Goal: Transaction & Acquisition: Purchase product/service

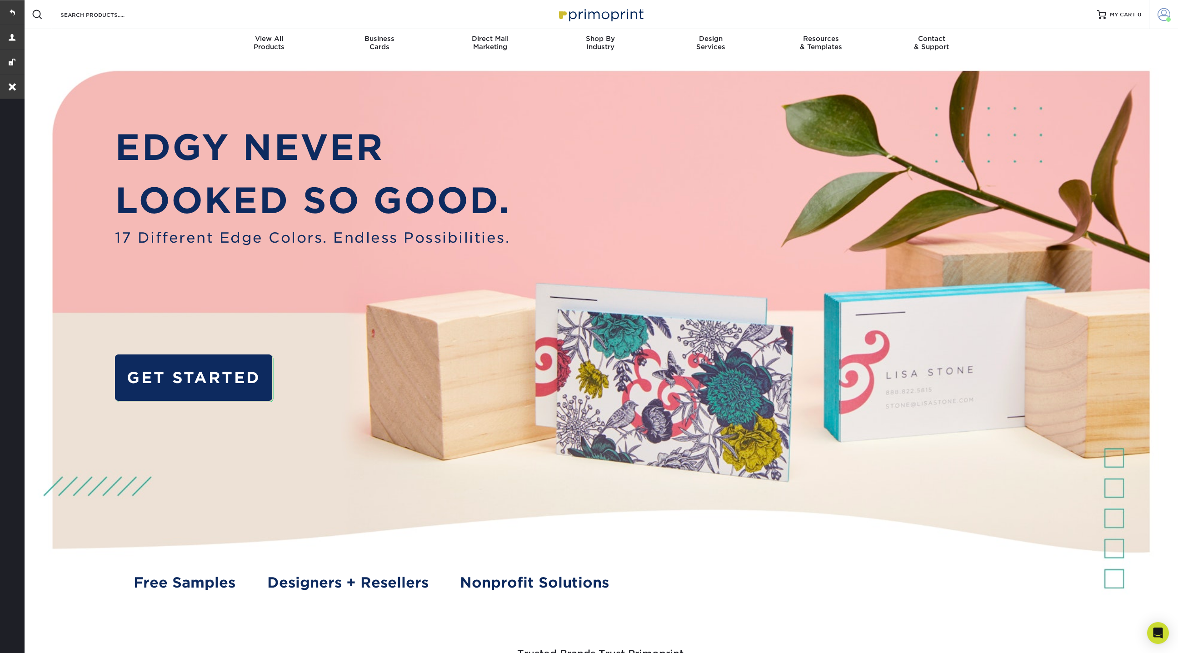
click at [1161, 19] on span at bounding box center [1164, 14] width 13 height 13
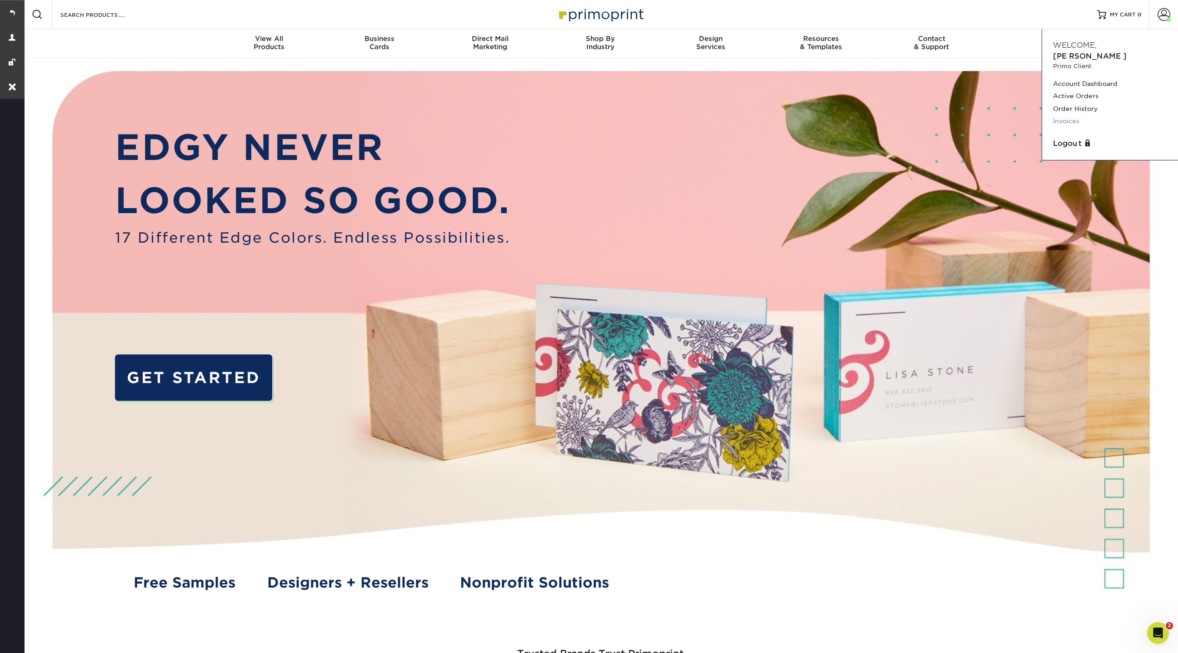
click at [1071, 115] on link "Invoices" at bounding box center [1110, 121] width 114 height 12
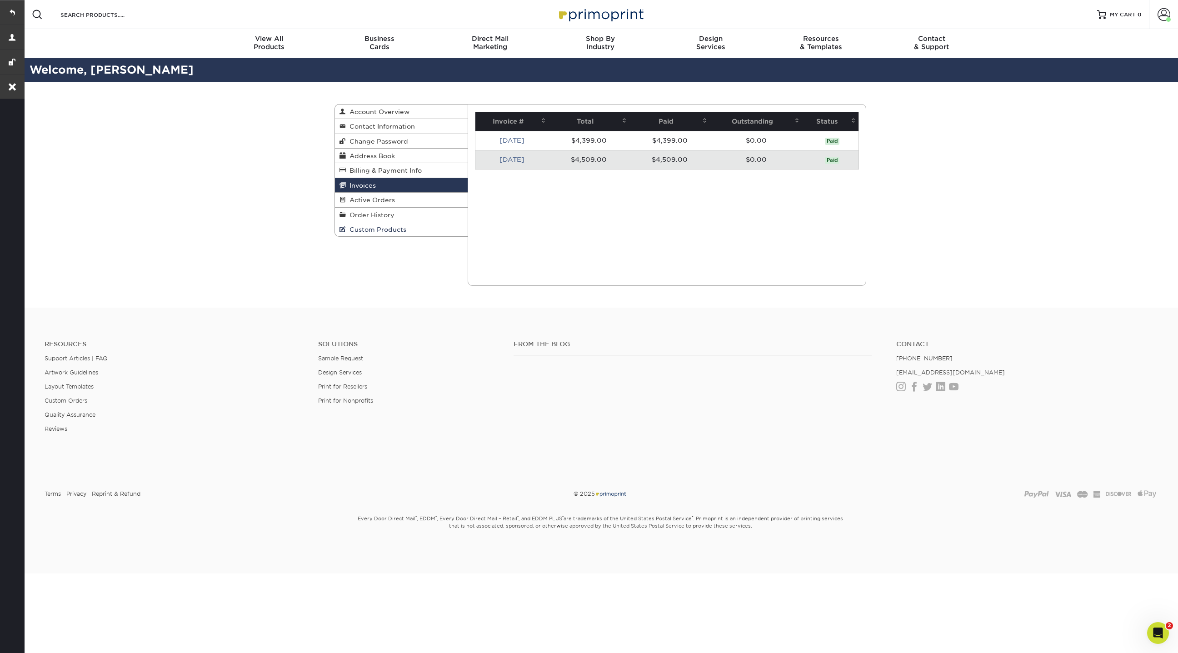
click at [408, 224] on link "Custom Products" at bounding box center [401, 229] width 133 height 14
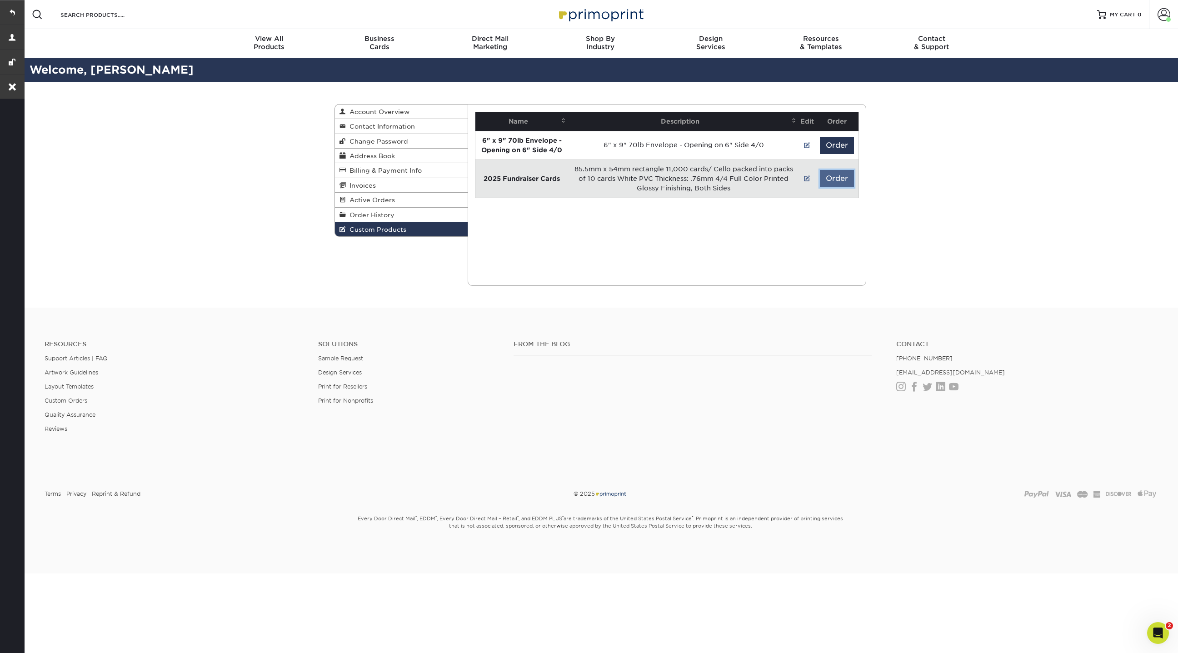
click at [838, 179] on button "Order" at bounding box center [837, 178] width 34 height 17
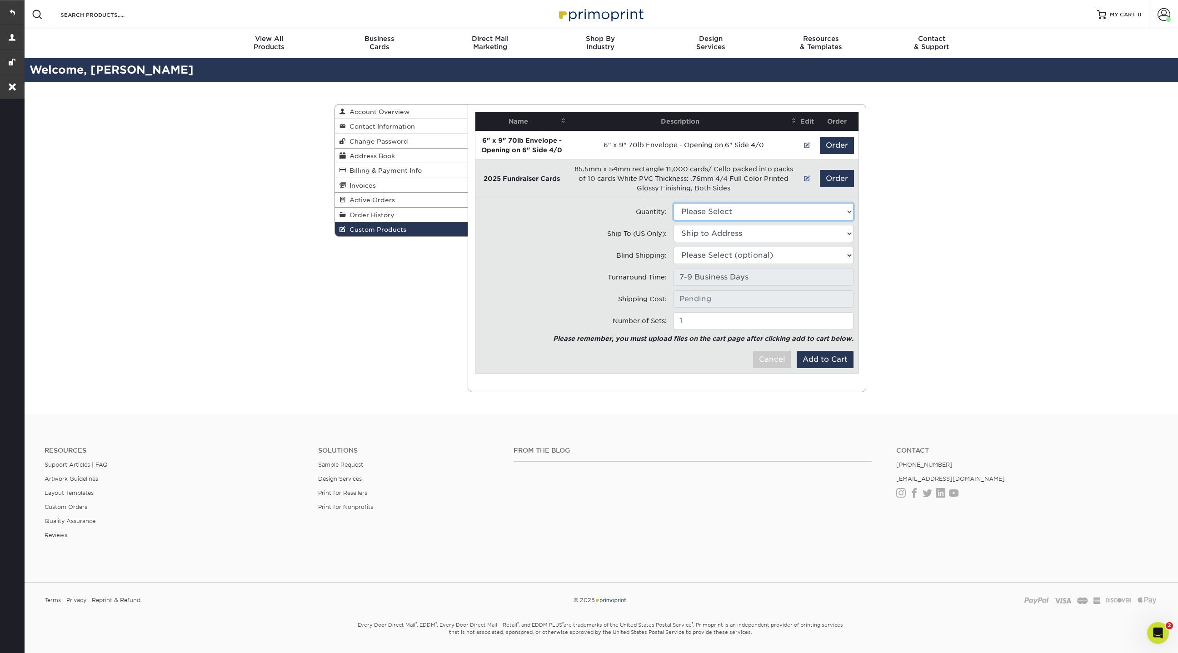
click at [747, 209] on select "Please Select 11000 - $3355.00" at bounding box center [764, 211] width 180 height 17
select select "0"
click at [674, 203] on select "Please Select 11000 - $3355.00" at bounding box center [764, 211] width 180 height 17
type input "Intl. Shipping: $0.00"
click at [722, 232] on select "Ship to Address 404 Armour St, Davidson, NC 18609 Boulder Rock Loop, Davidson, …" at bounding box center [764, 233] width 180 height 17
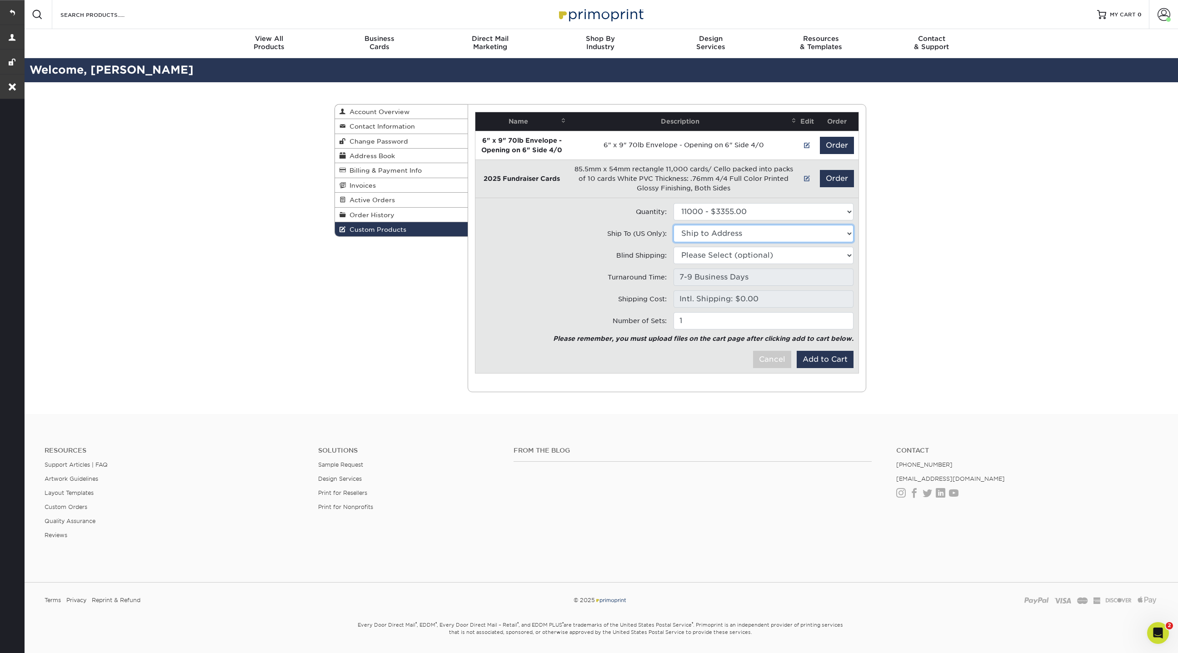
click at [713, 234] on select "Ship to Address 404 Armour Street • 404 Armour St, Davidson, NC Boulder • 18609…" at bounding box center [764, 233] width 180 height 17
select select "275787"
click at [674, 225] on select "Ship to Address 404 Armour Street • 404 Armour St, Davidson, NC Boulder • 18609…" at bounding box center [764, 233] width 180 height 17
click at [713, 257] on select "Please Select (optional) 404 Armour St, Davidson, NC 18609 Boulder Rock Loop, D…" at bounding box center [764, 255] width 180 height 17
select select "275787"
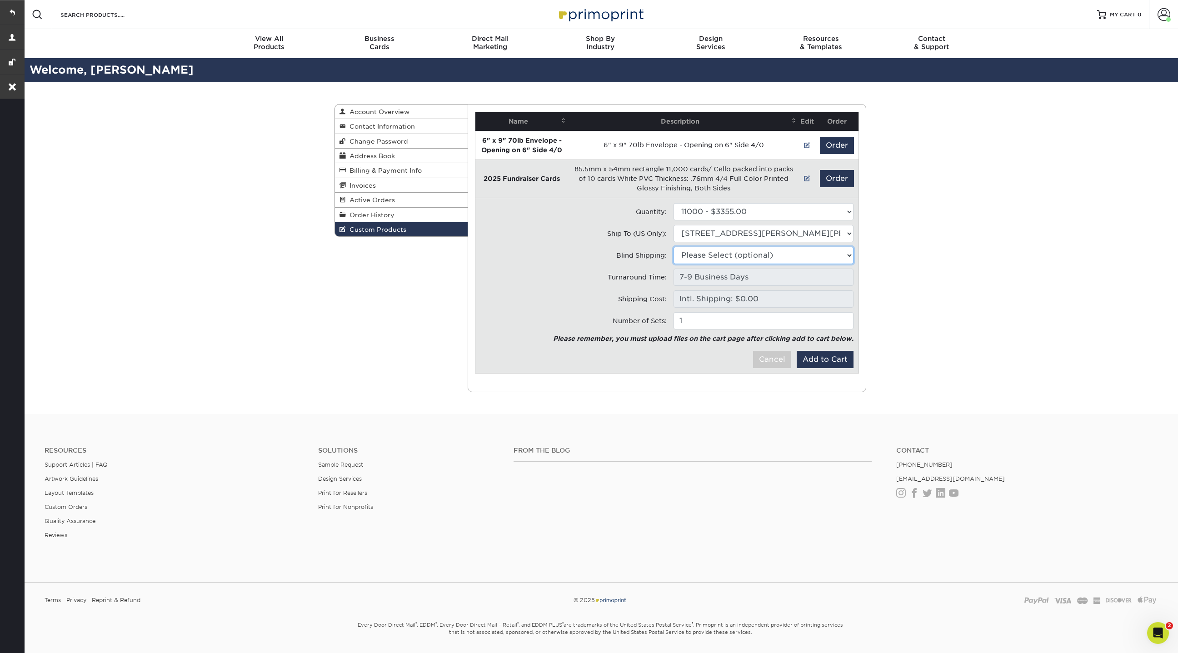
click at [674, 247] on select "Please Select (optional) 404 Armour Street • 404 Armour St, Davidson, NC Boulde…" at bounding box center [764, 255] width 180 height 17
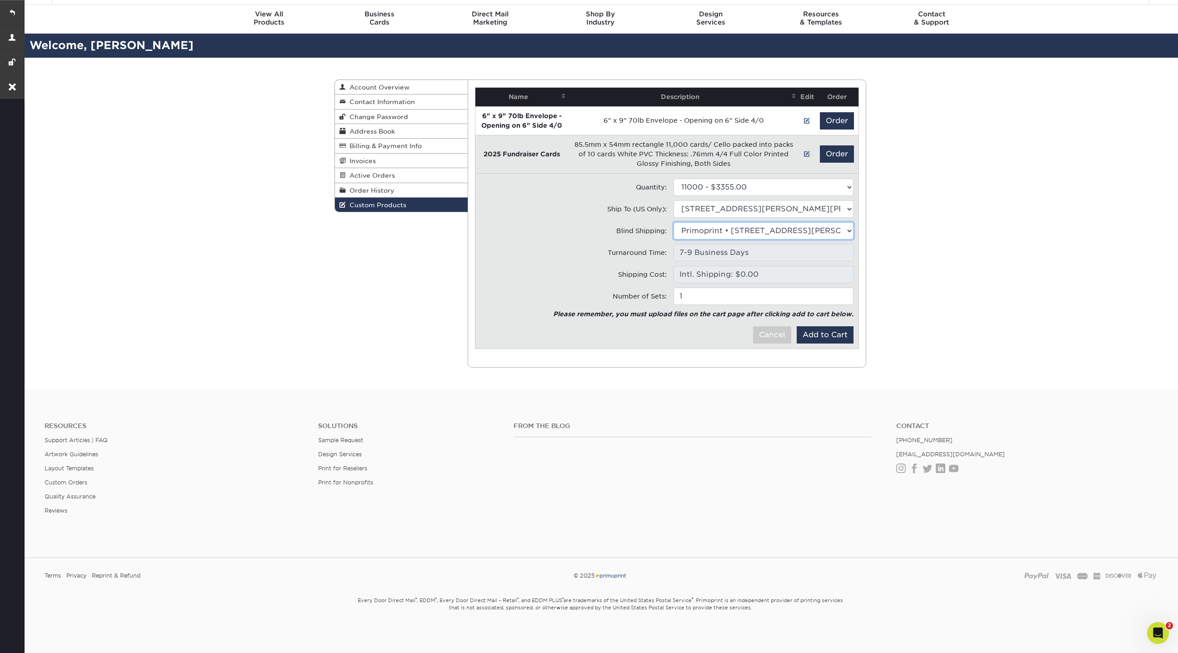
scroll to position [25, 0]
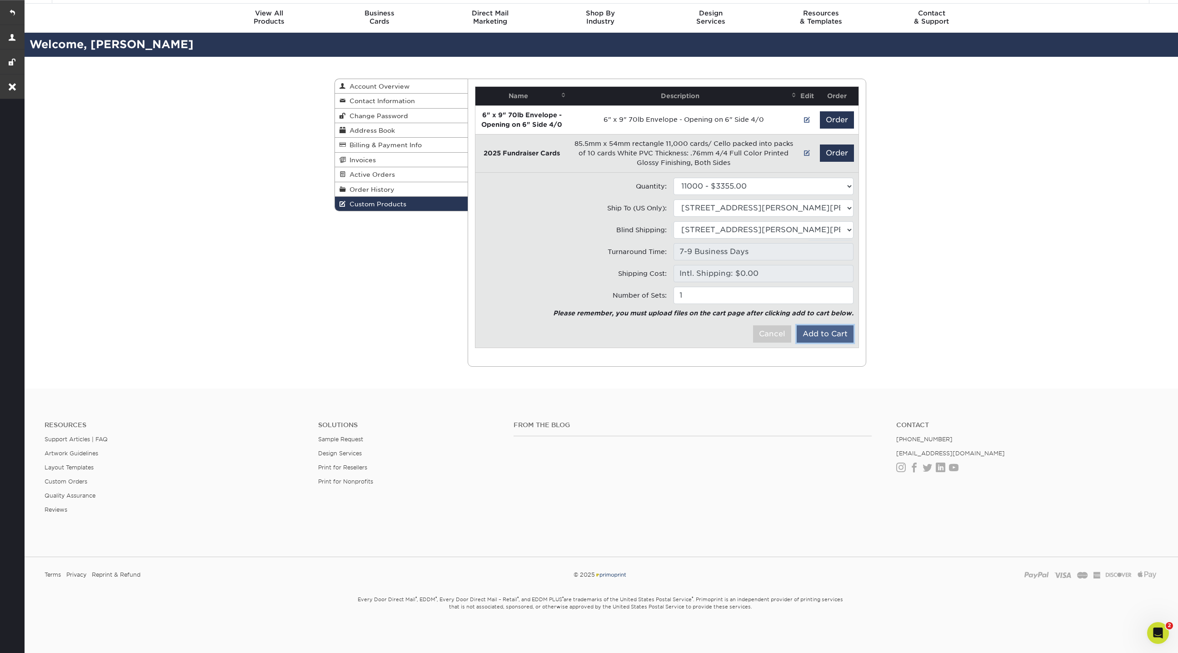
click at [829, 335] on button "Add to Cart" at bounding box center [825, 333] width 57 height 17
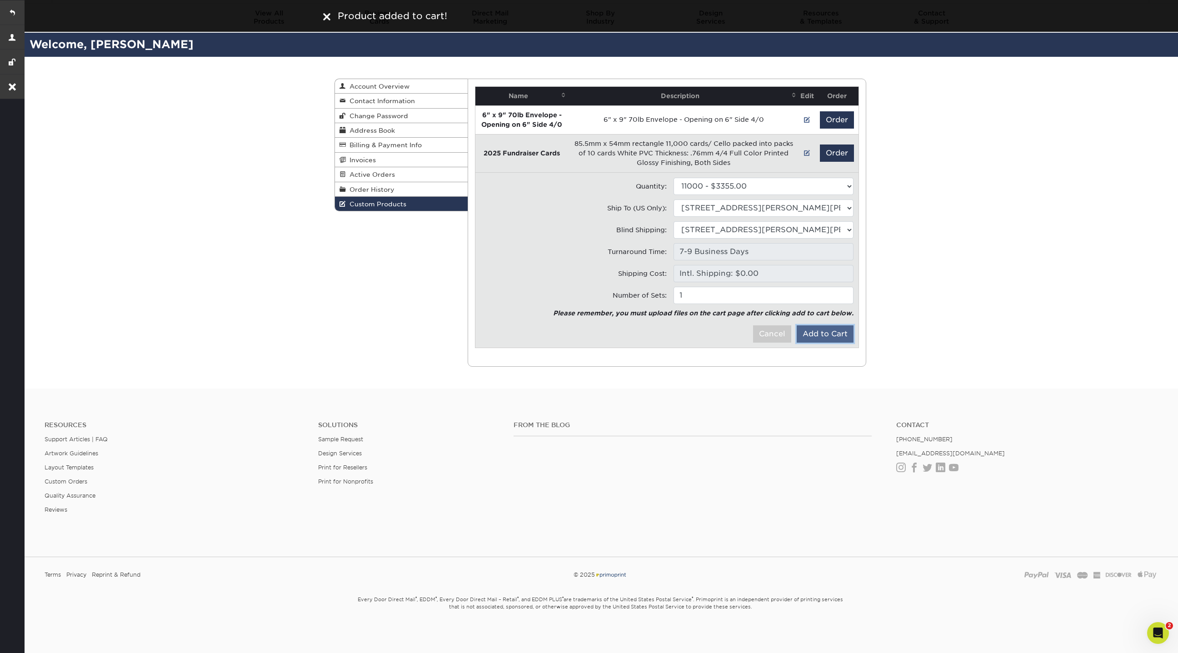
scroll to position [0, 0]
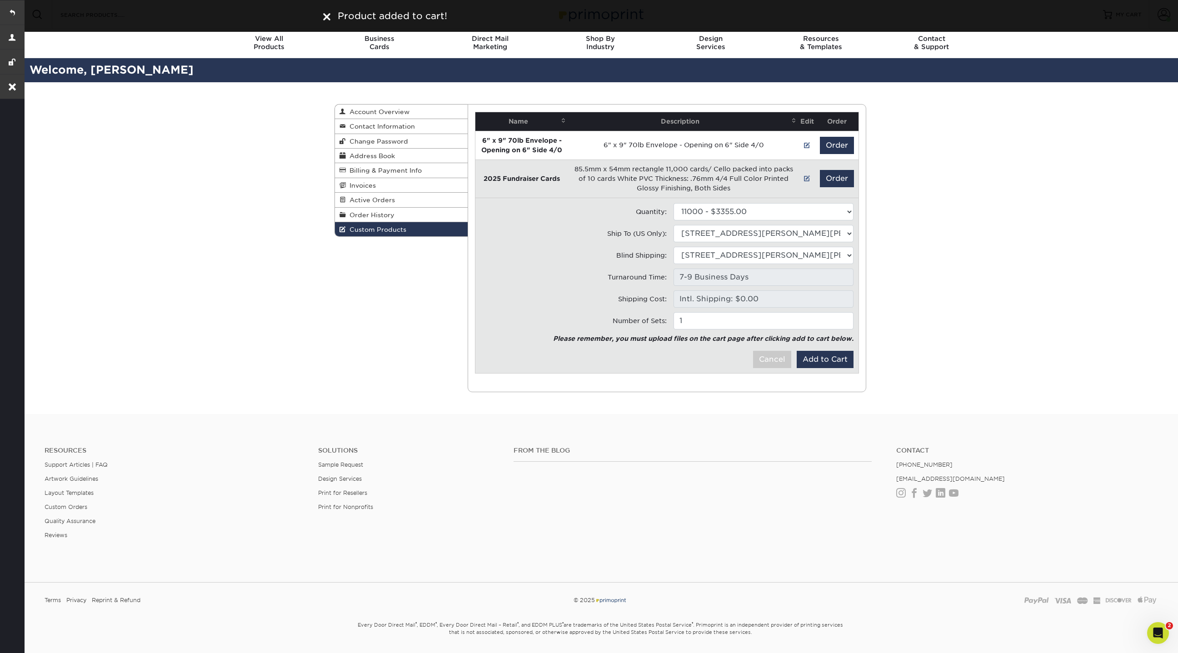
click at [331, 345] on div "Custom Products Account Overview Contact Information Change Password Address Bo…" at bounding box center [600, 248] width 545 height 332
click at [325, 22] on div at bounding box center [326, 16] width 7 height 14
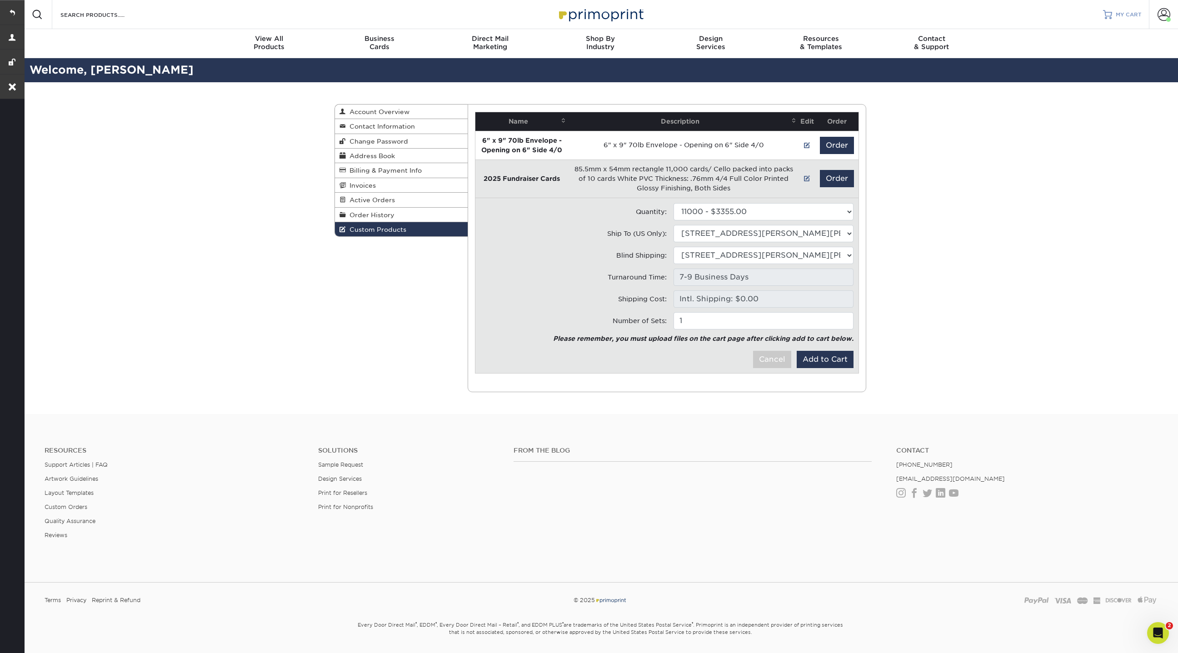
click at [1129, 15] on span "MY CART" at bounding box center [1129, 15] width 26 height 8
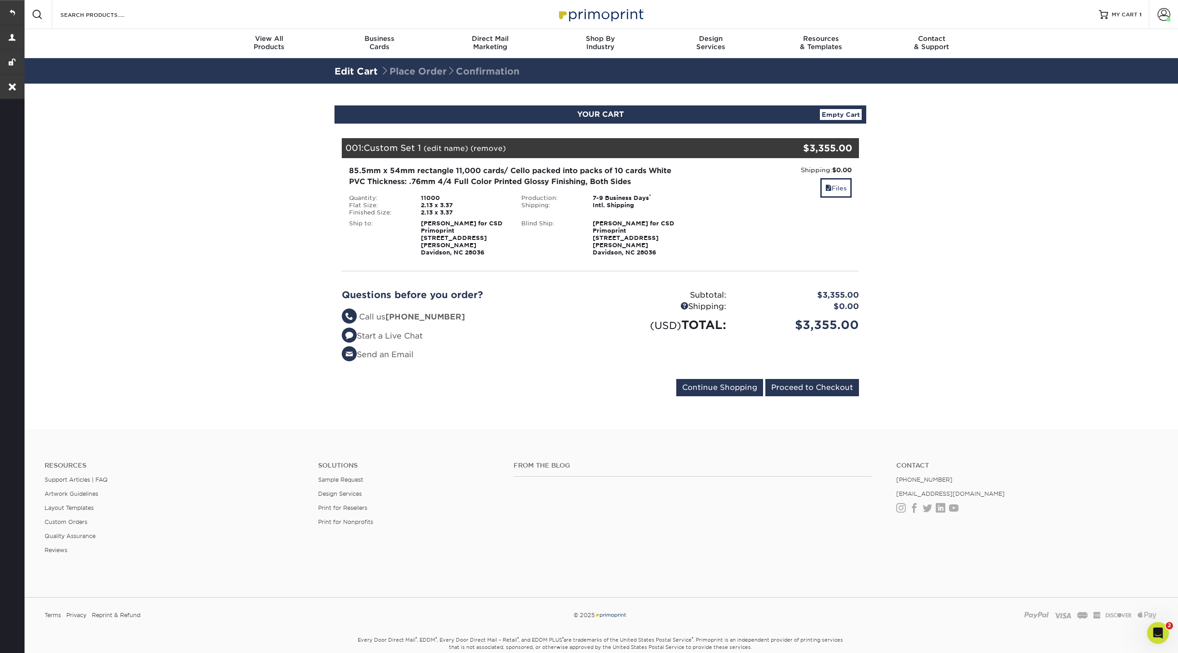
click at [441, 150] on link "(edit name)" at bounding box center [446, 148] width 45 height 9
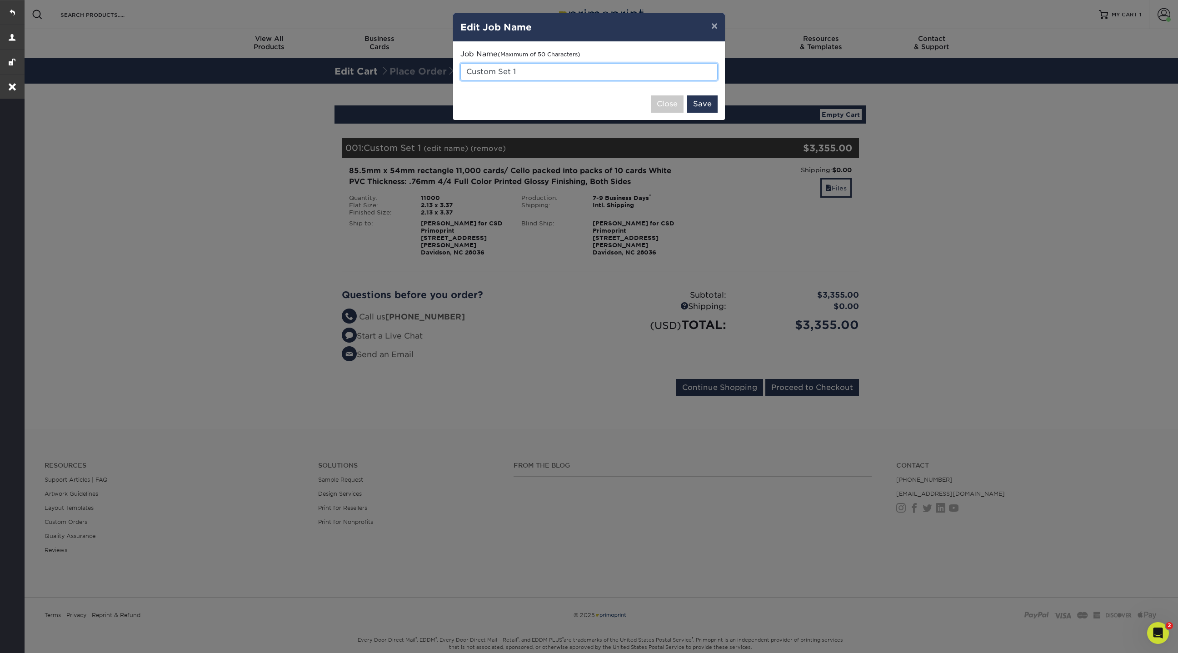
drag, startPoint x: 549, startPoint y: 74, endPoint x: 390, endPoint y: 74, distance: 159.1
click at [390, 74] on div "× Edit Job Name Job Name (Maximum of 50 Characters) Custom Set 1 Close Save" at bounding box center [589, 326] width 1178 height 653
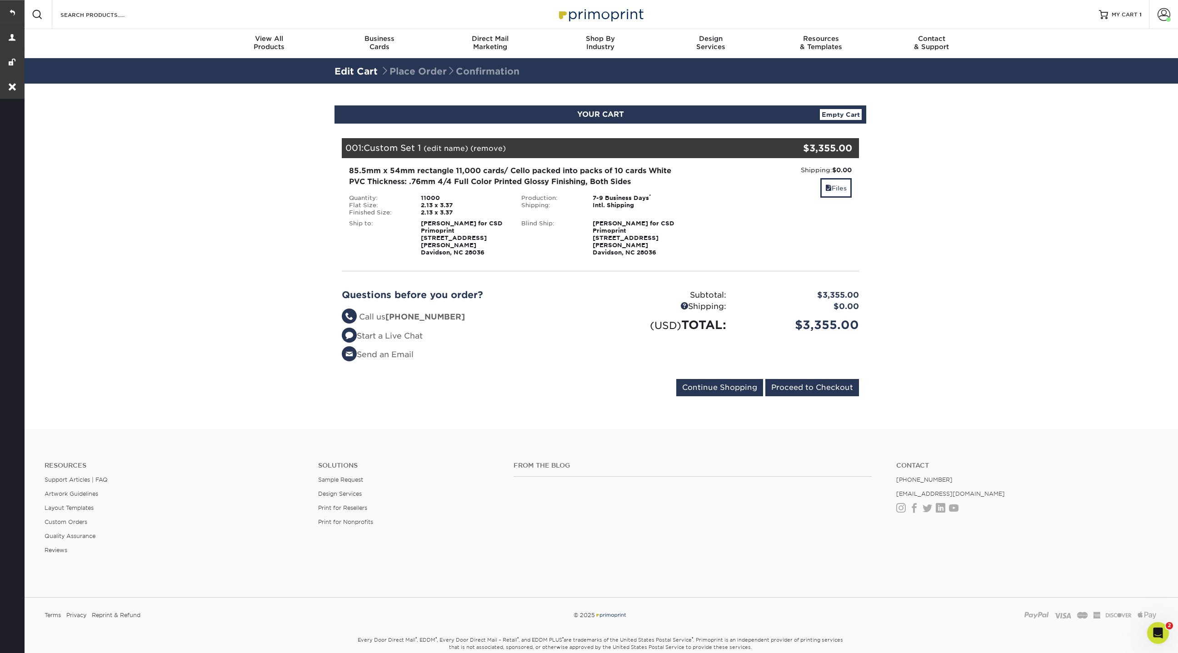
click at [447, 147] on link "(edit name)" at bounding box center [446, 148] width 45 height 9
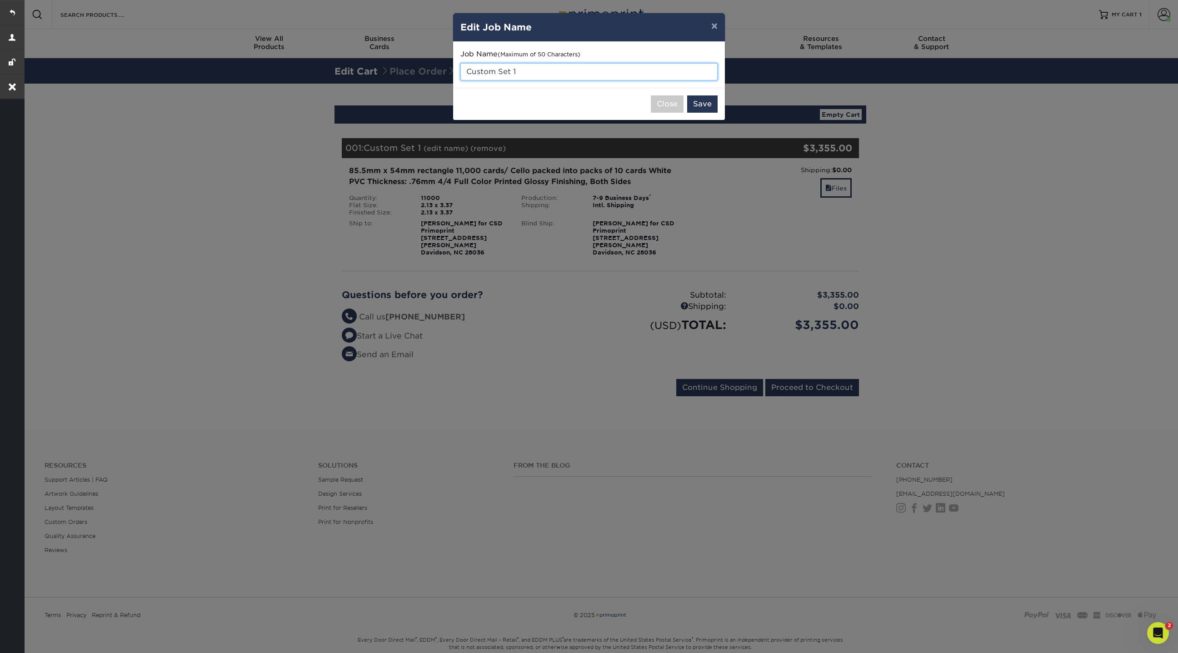
drag, startPoint x: 527, startPoint y: 72, endPoint x: 445, endPoint y: 70, distance: 82.8
click at [445, 70] on div "× Edit Job Name Job Name (Maximum of 50 Characters) Custom Set 1 Close Save" at bounding box center [589, 326] width 1178 height 653
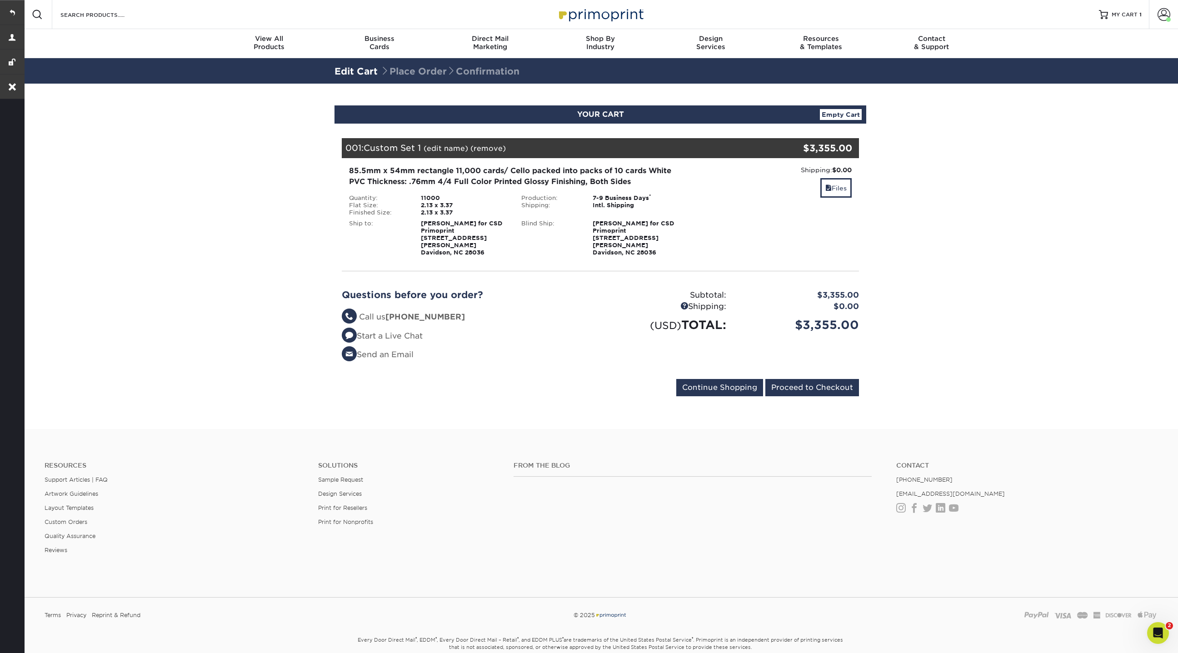
click at [457, 151] on link "(edit name)" at bounding box center [446, 148] width 45 height 9
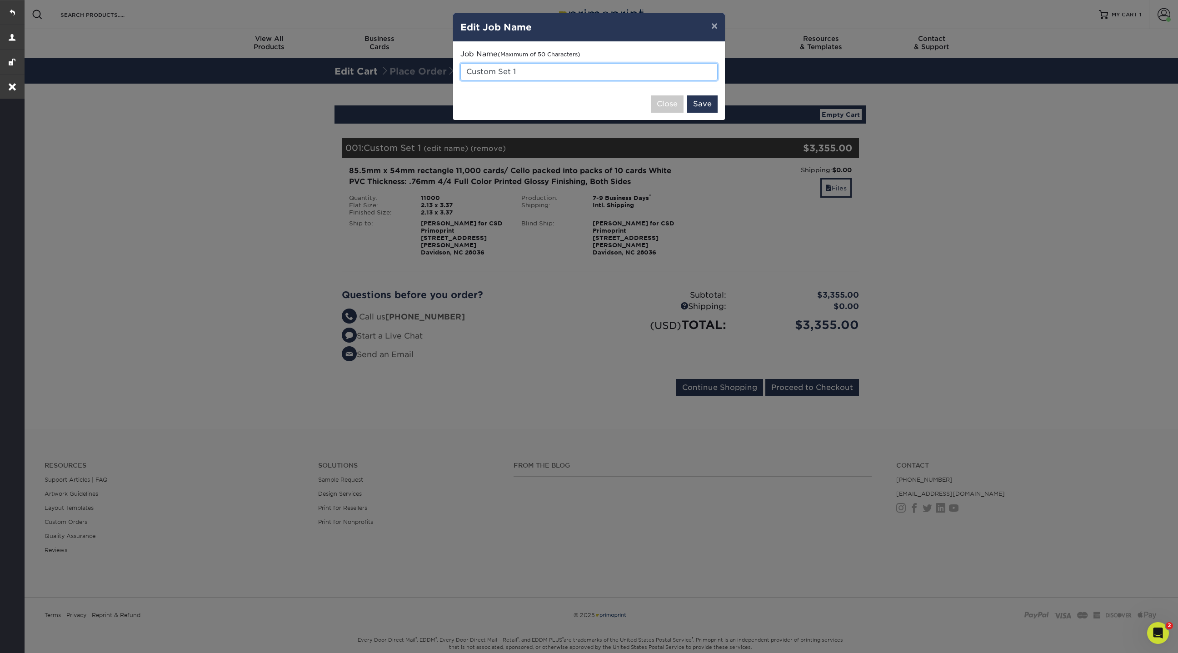
drag, startPoint x: 522, startPoint y: 78, endPoint x: 452, endPoint y: 72, distance: 69.8
click at [453, 72] on div "Job Name (Maximum of 50 Characters) Custom Set 1" at bounding box center [589, 65] width 272 height 46
type input "2025 CSD Fundraiser Cards"
click at [877, 246] on div "× Edit Job Name Job Name (Maximum of 50 Characters) 2025 CSD Fundraiser Cards C…" at bounding box center [589, 326] width 1178 height 653
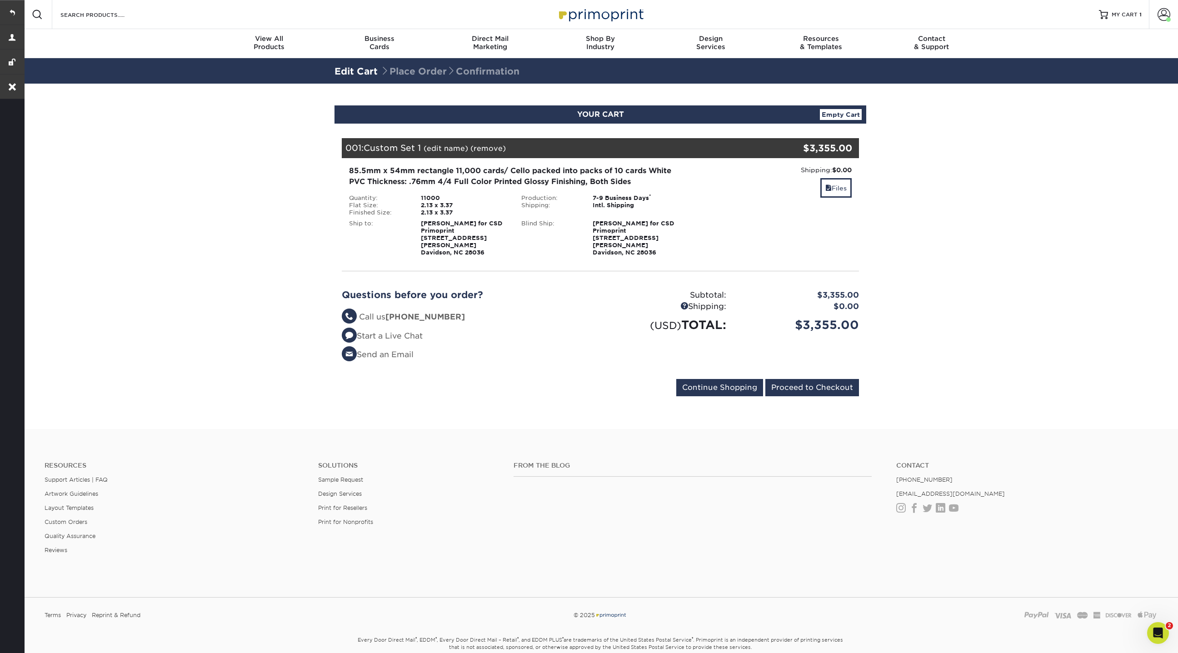
click at [446, 151] on link "(edit name)" at bounding box center [446, 148] width 45 height 9
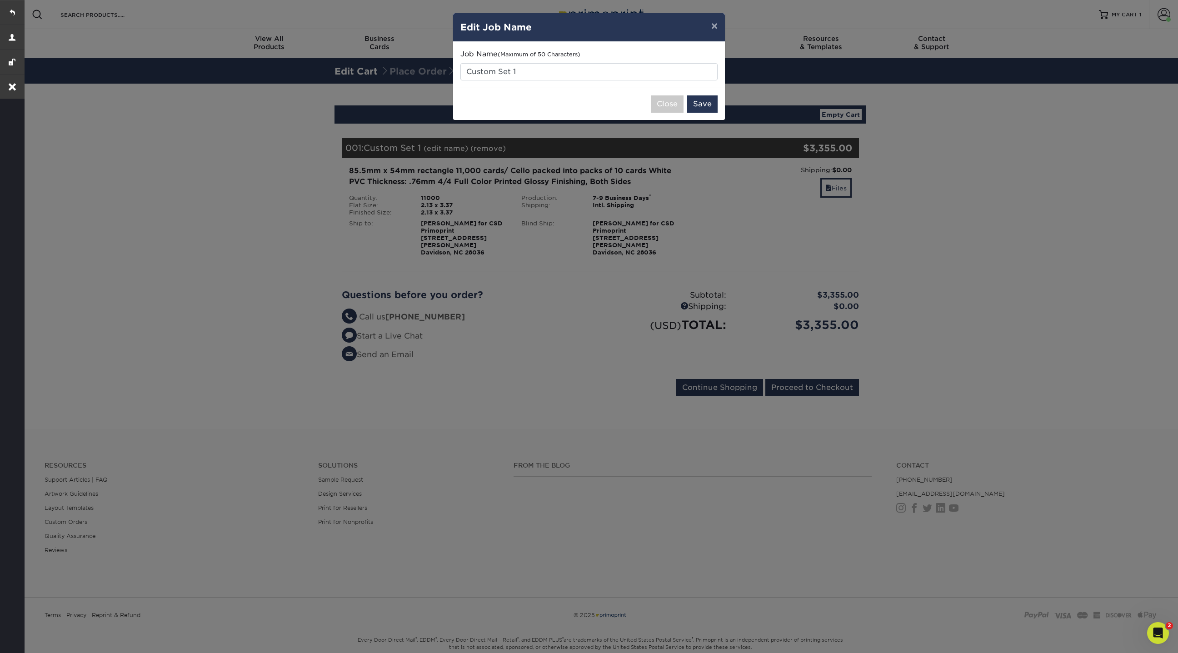
drag, startPoint x: 528, startPoint y: 80, endPoint x: 518, endPoint y: 80, distance: 10.0
click at [525, 80] on div "Job Name (Maximum of 50 Characters) Custom Set 1" at bounding box center [589, 65] width 272 height 46
drag, startPoint x: 524, startPoint y: 74, endPoint x: 422, endPoint y: 73, distance: 101.4
click at [422, 73] on div "× Edit Job Name Job Name (Maximum of 50 Characters) Custom Set 1 Close Save" at bounding box center [589, 326] width 1178 height 653
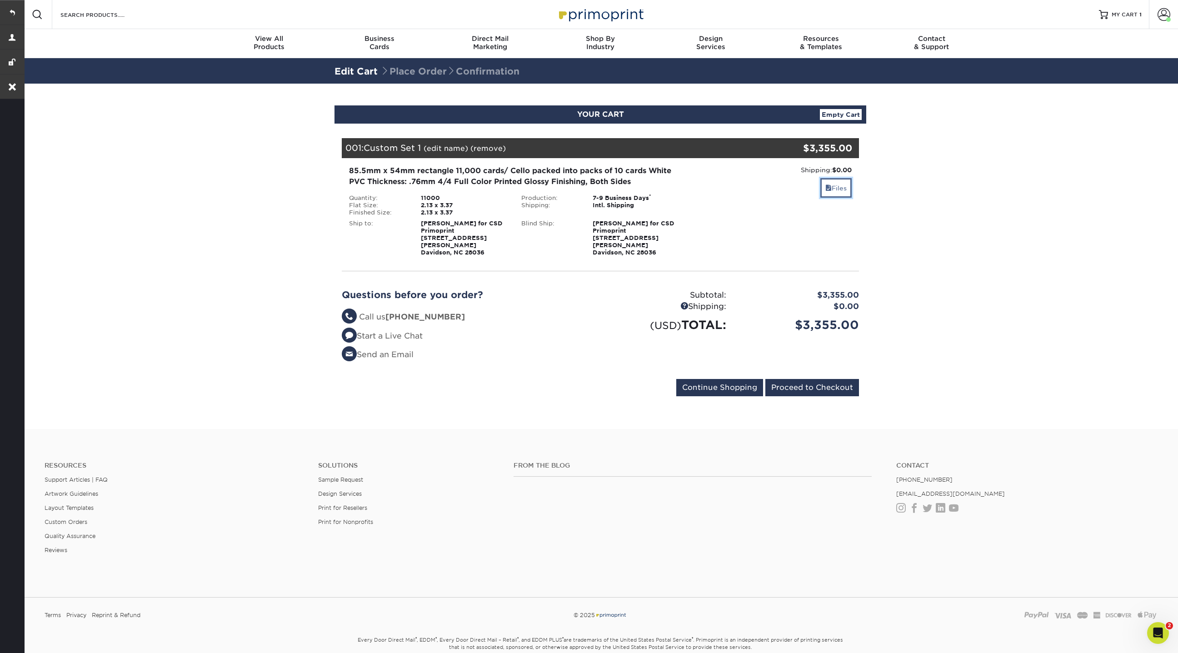
click at [833, 189] on link "Files" at bounding box center [835, 188] width 31 height 20
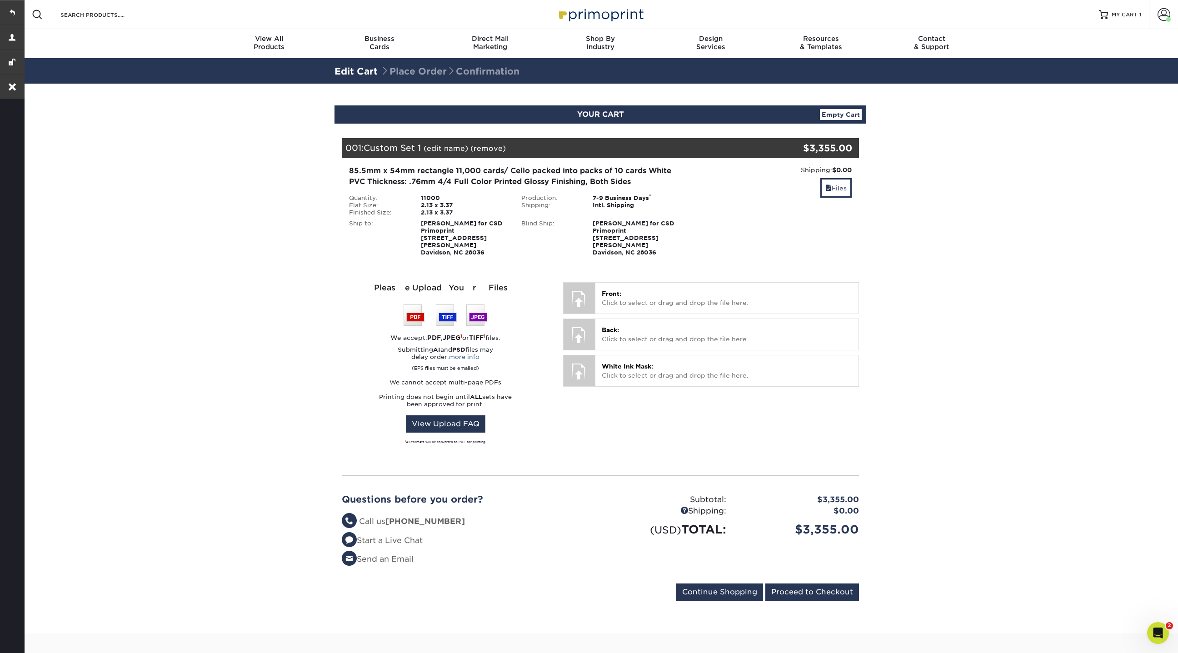
click at [452, 146] on link "(edit name)" at bounding box center [446, 148] width 45 height 9
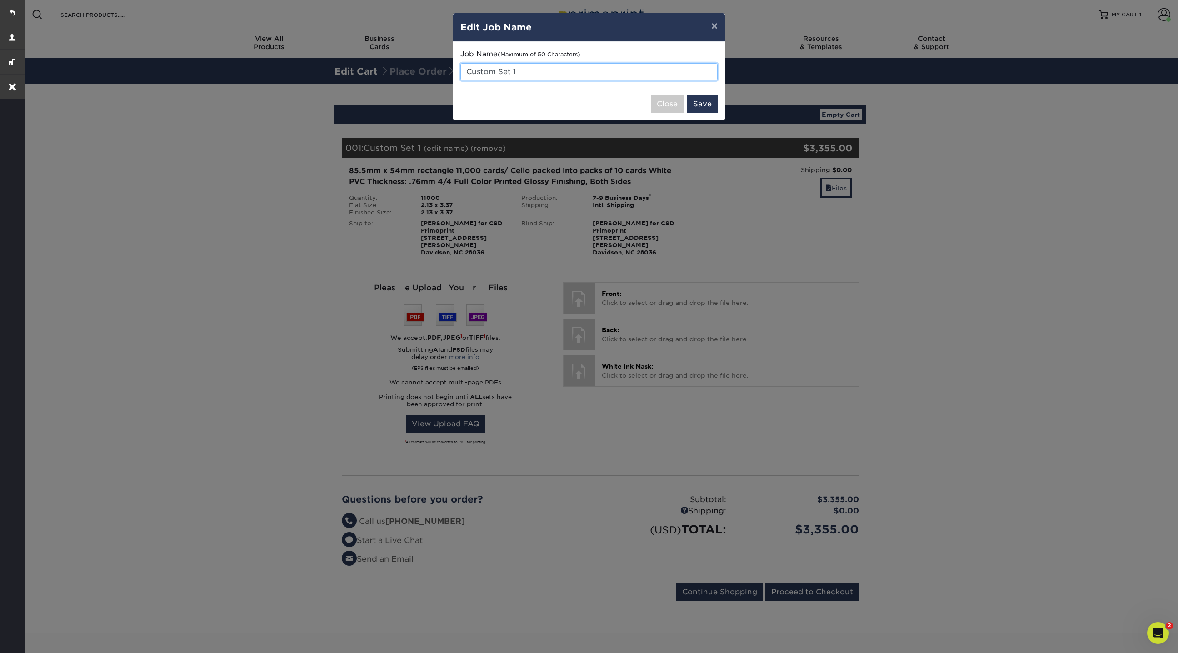
drag, startPoint x: 534, startPoint y: 68, endPoint x: 429, endPoint y: 80, distance: 105.8
click at [429, 80] on div "× Edit Job Name Job Name (Maximum of 50 Characters) Custom Set 1 Close Save" at bounding box center [589, 326] width 1178 height 653
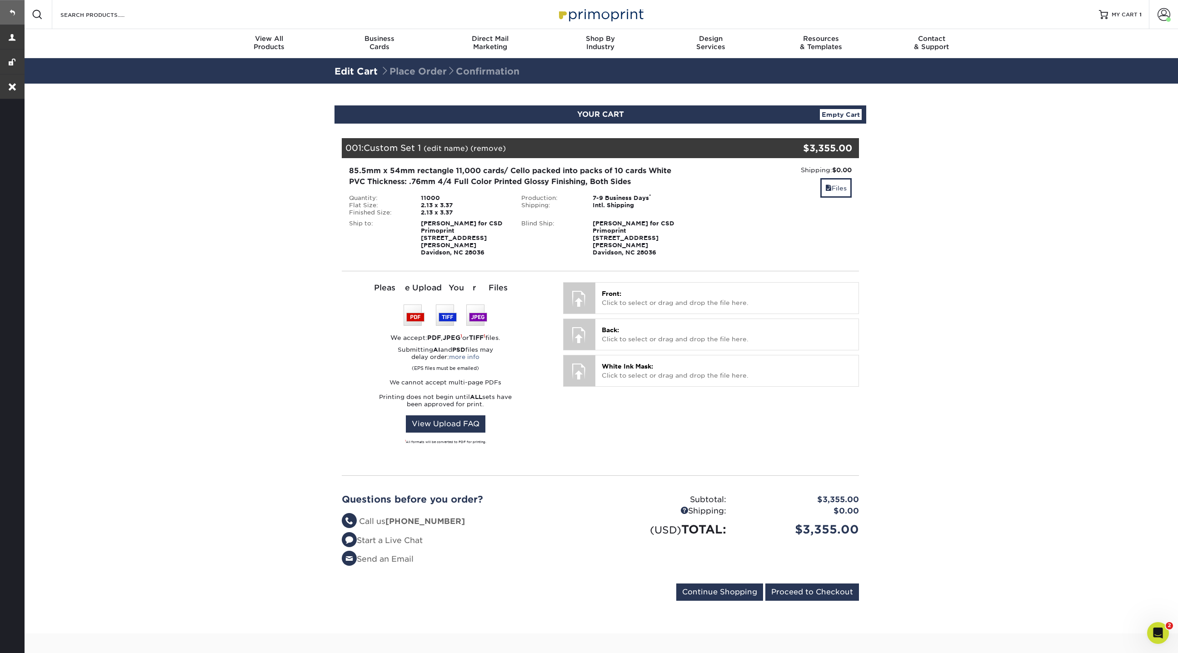
click at [16, 8] on link at bounding box center [12, 12] width 25 height 25
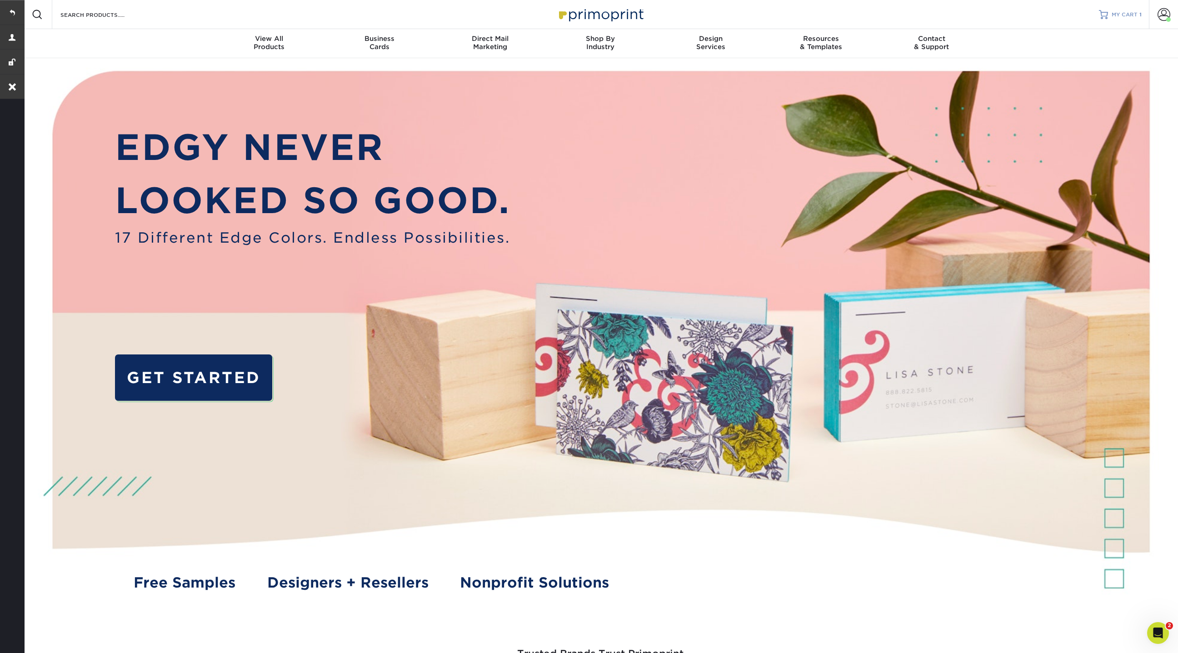
click at [1122, 15] on span "MY CART" at bounding box center [1125, 15] width 26 height 8
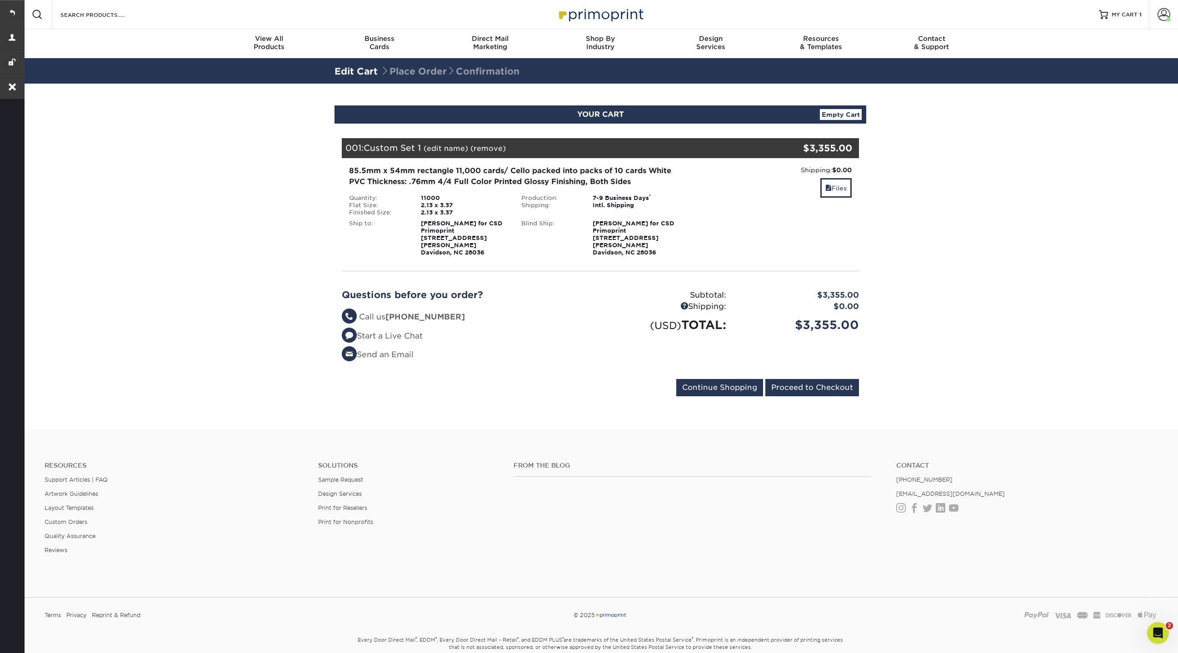
click at [841, 119] on link "Empty Cart" at bounding box center [841, 114] width 42 height 11
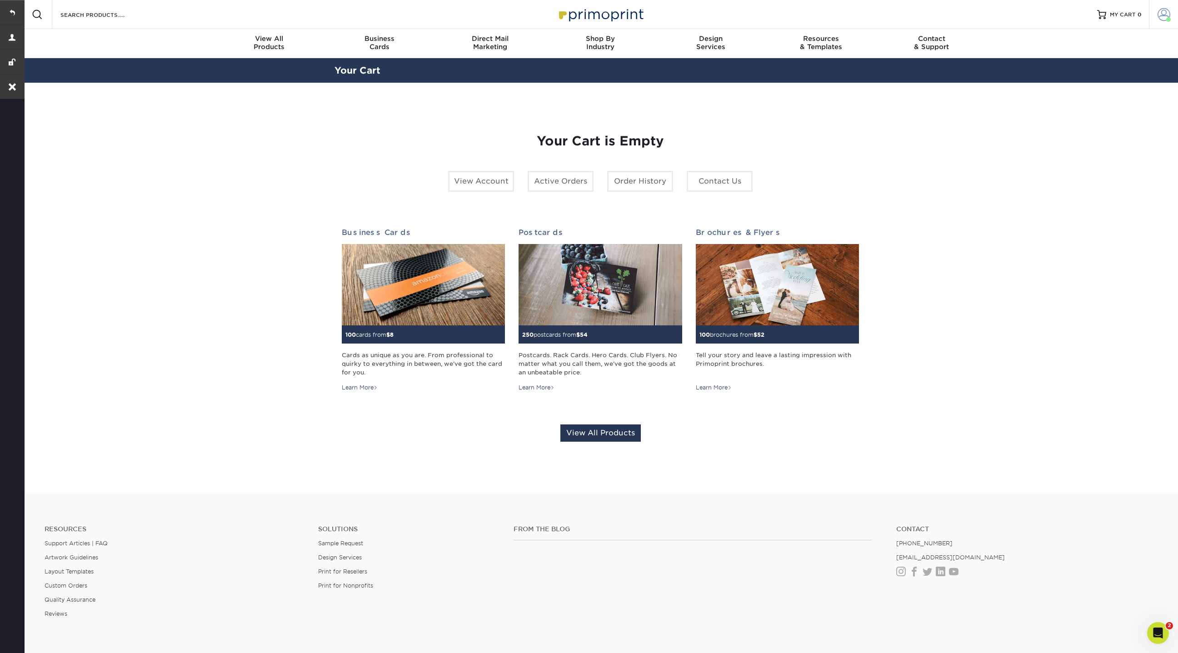
click at [1155, 20] on link "Account" at bounding box center [1163, 14] width 29 height 29
click at [1066, 78] on link "Account Dashboard" at bounding box center [1110, 84] width 114 height 12
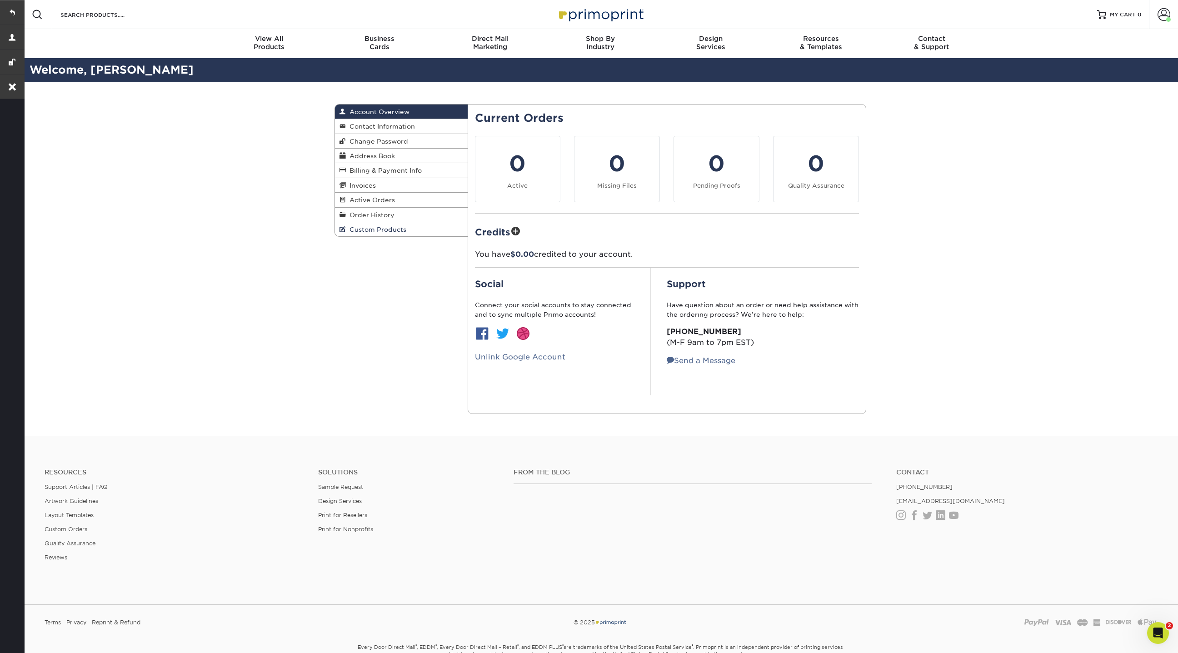
click at [403, 226] on span "Custom Products" at bounding box center [376, 229] width 60 height 7
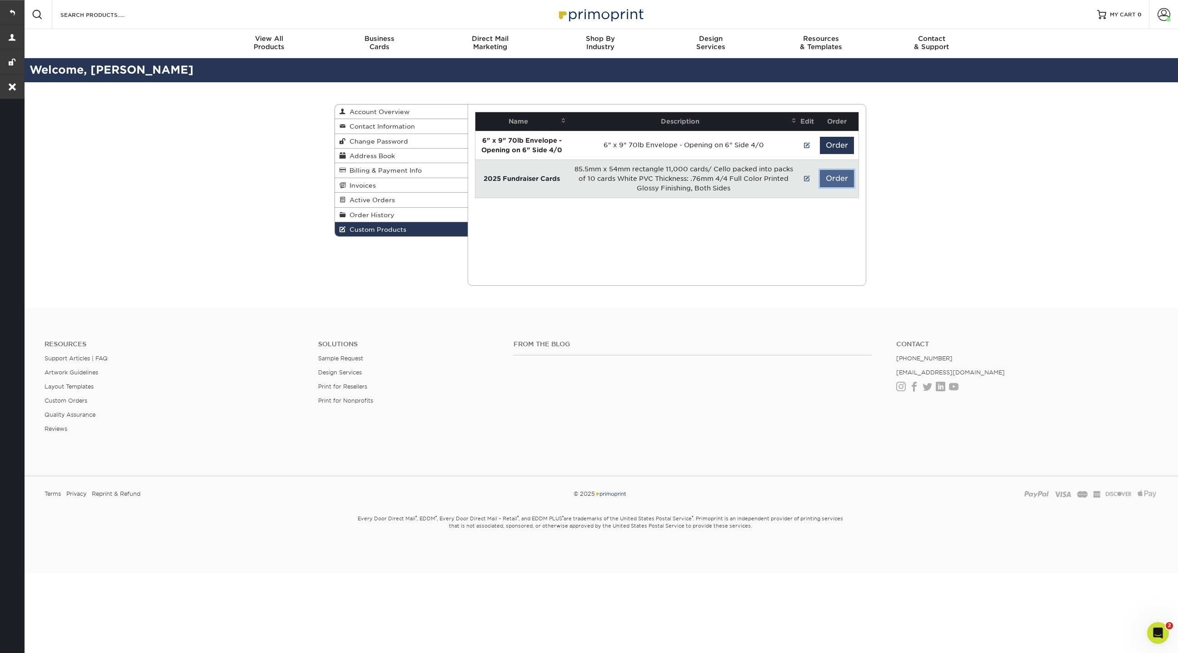
click at [841, 177] on button "Order" at bounding box center [837, 178] width 34 height 17
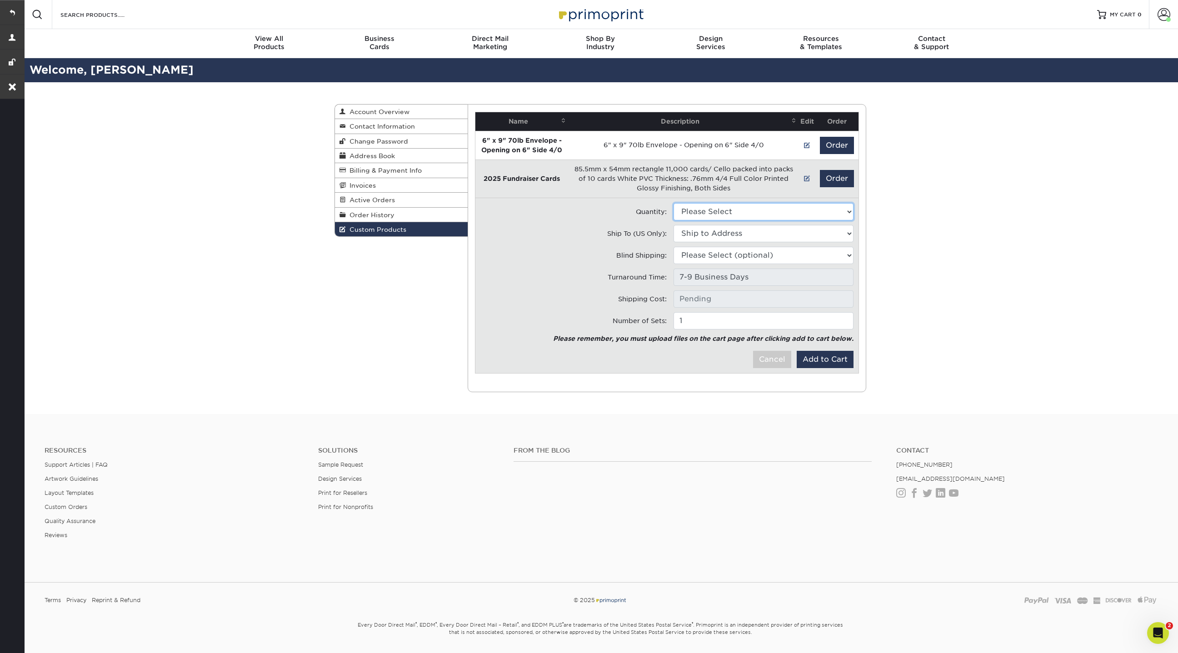
click at [726, 215] on select "Please Select 11000 - $3355.00" at bounding box center [764, 211] width 180 height 17
select select "0"
click at [674, 203] on select "Please Select 11000 - $3355.00" at bounding box center [764, 211] width 180 height 17
type input "Intl. Shipping: $0.00"
click at [715, 232] on select "Ship to Address 404 Armour St, Davidson, NC 18609 Boulder Rock Loop, Davidson, …" at bounding box center [764, 233] width 180 height 17
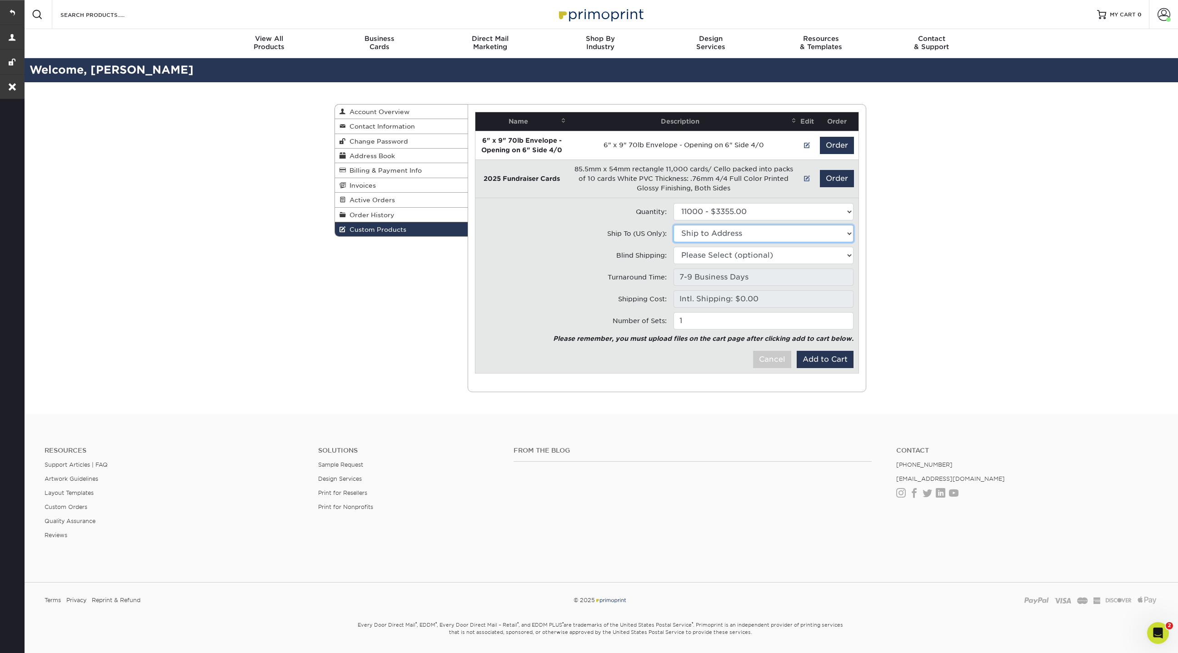
select select "275787"
click at [674, 225] on select "Ship to Address 404 Armour Street • 404 Armour St, Davidson, NC Boulder • 18609…" at bounding box center [764, 233] width 180 height 17
click at [731, 257] on select "Please Select (optional) 404 Armour St, Davidson, NC 18609 Boulder Rock Loop, D…" at bounding box center [764, 255] width 180 height 17
select select "275787"
click at [674, 247] on select "Please Select (optional) 404 Armour Street • 404 Armour St, Davidson, NC Boulde…" at bounding box center [764, 255] width 180 height 17
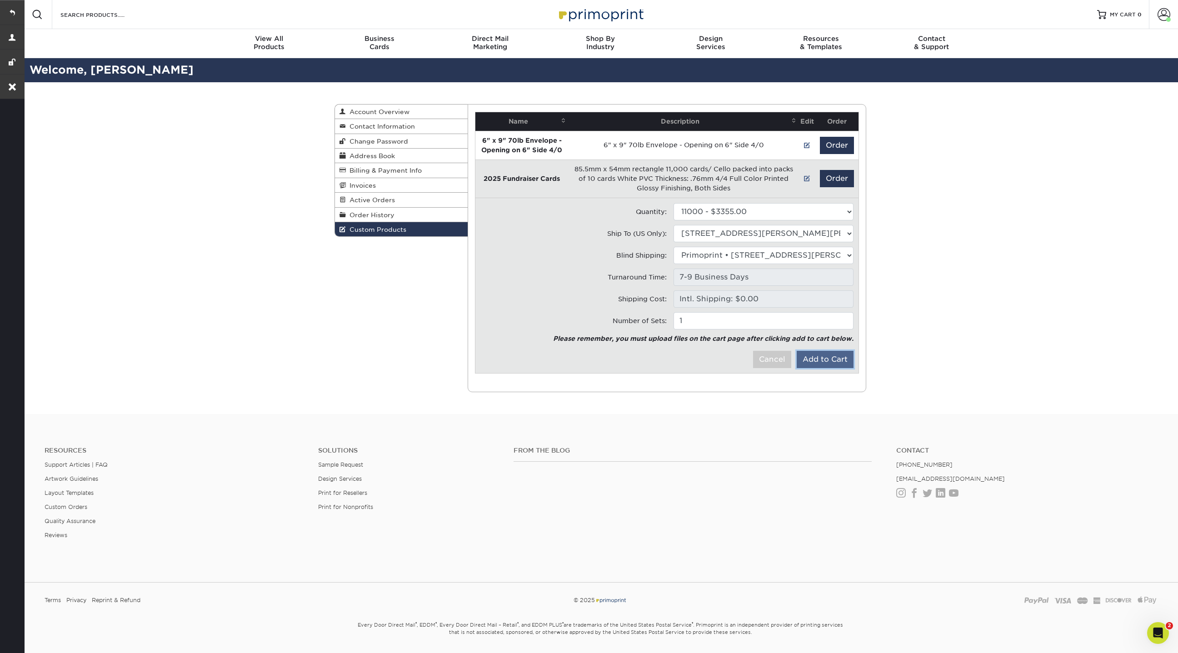
click at [831, 360] on button "Add to Cart" at bounding box center [825, 359] width 57 height 17
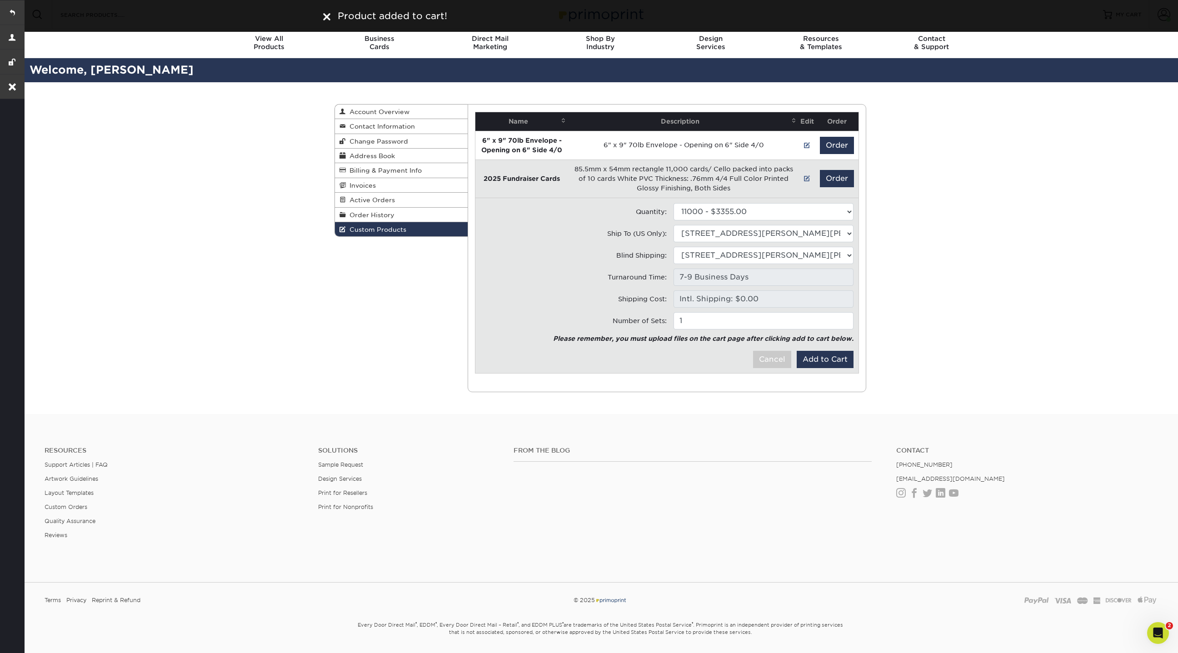
click at [346, 282] on div "Custom Products Account Overview Contact Information Change Password Address Bo…" at bounding box center [600, 248] width 545 height 332
click at [327, 12] on div at bounding box center [326, 16] width 7 height 14
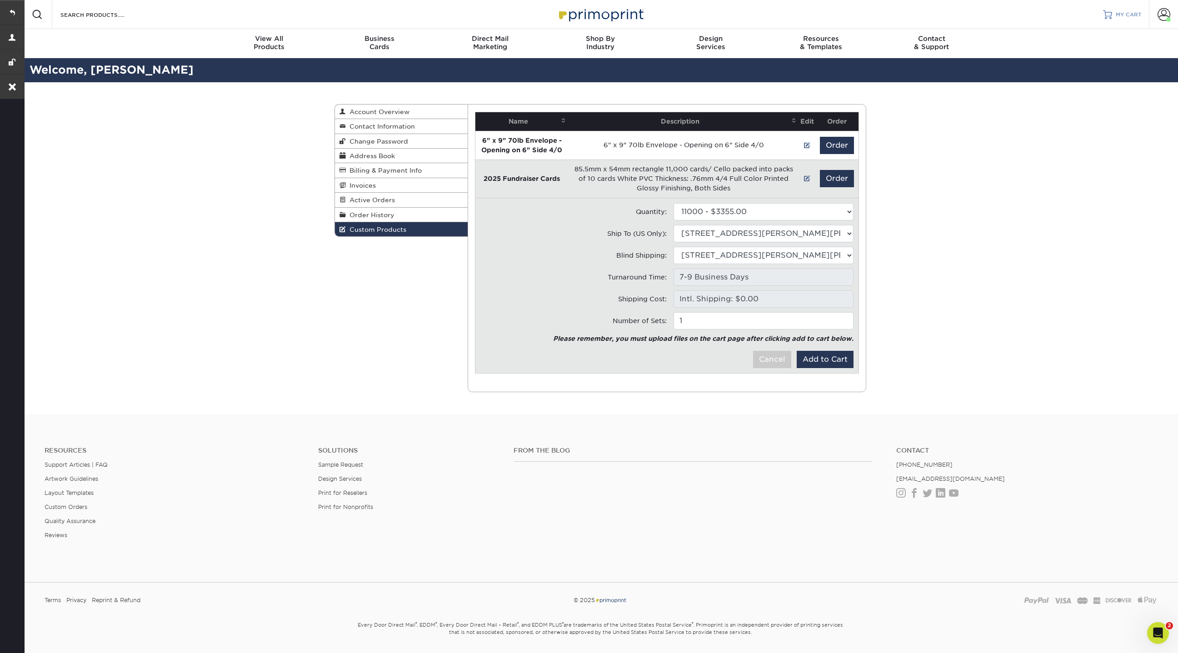
click at [1123, 18] on span "MY CART" at bounding box center [1129, 15] width 26 height 8
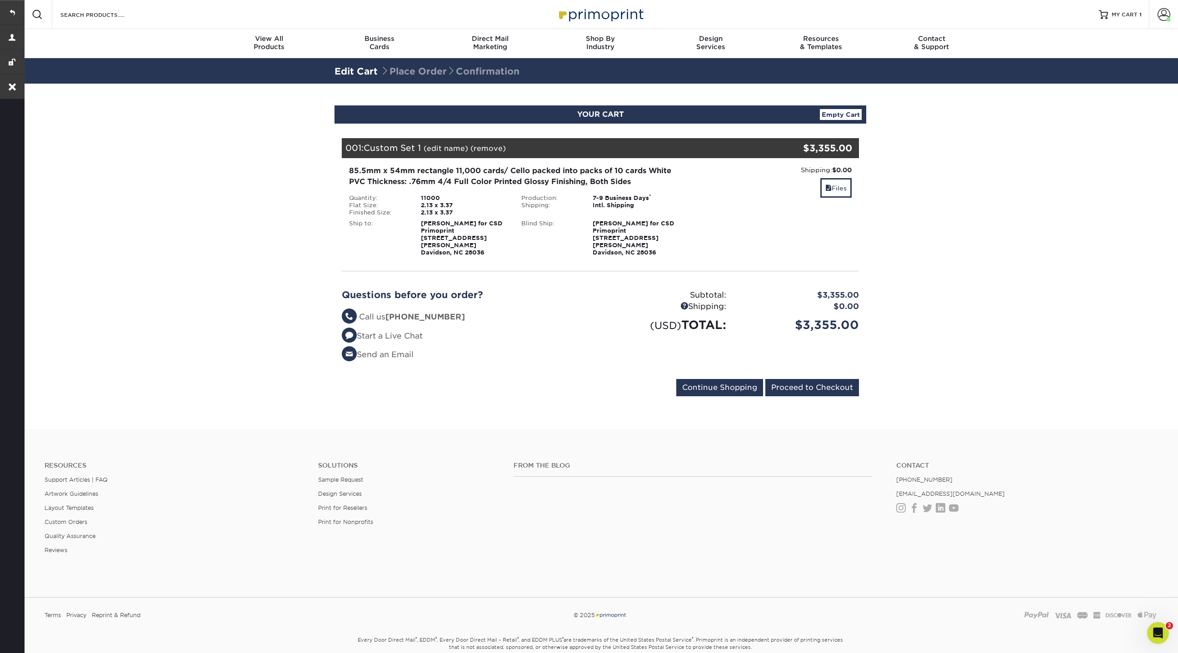
click at [452, 146] on link "(edit name)" at bounding box center [446, 148] width 45 height 9
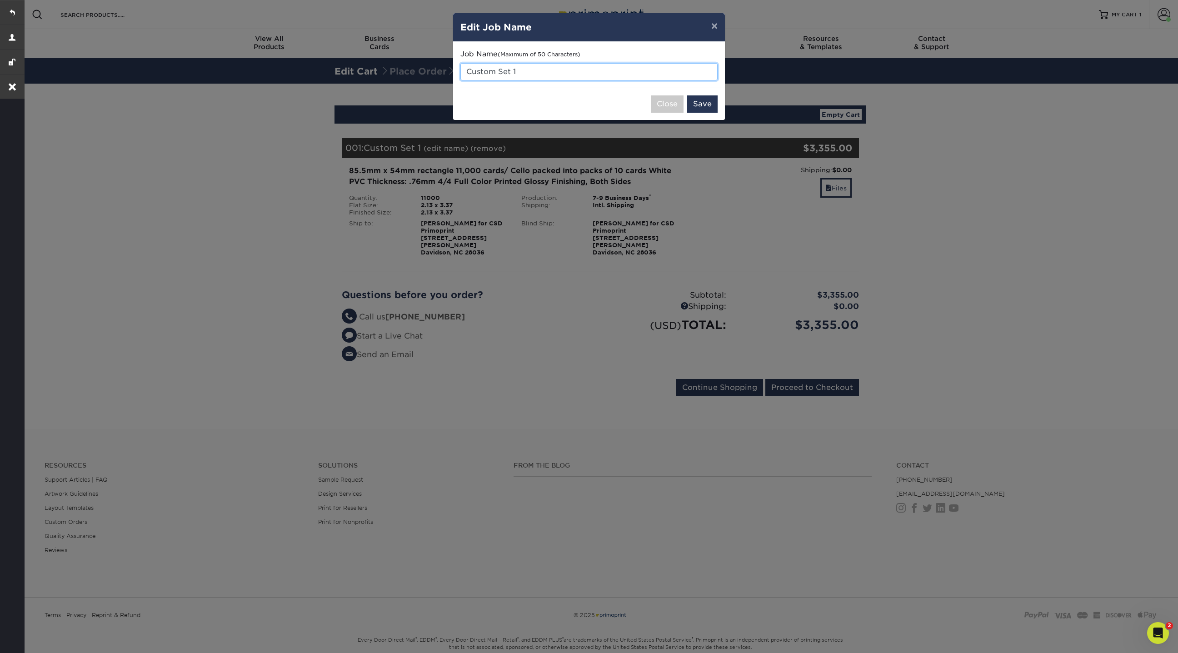
drag, startPoint x: 526, startPoint y: 65, endPoint x: 455, endPoint y: 66, distance: 71.8
click at [455, 66] on div "Job Name (Maximum of 50 Characters) Custom Set 1" at bounding box center [589, 65] width 272 height 46
drag, startPoint x: 530, startPoint y: 74, endPoint x: 448, endPoint y: 73, distance: 82.7
click at [448, 73] on div "× Edit Job Name Job Name (Maximum of 50 Characters) Custom Set 1 Close Save" at bounding box center [589, 326] width 1178 height 653
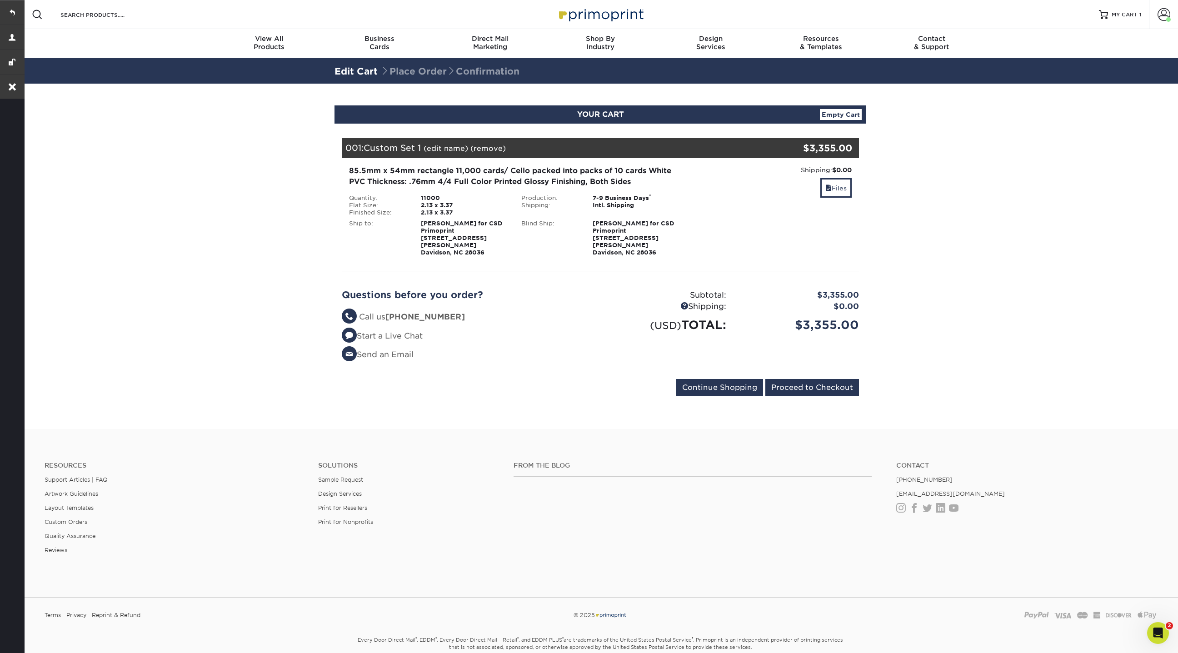
click at [445, 153] on div "001: Custom Set 1 (edit name) (remove) Are you sure you want to remove this pro…" at bounding box center [557, 148] width 431 height 20
click at [445, 150] on link "(edit name)" at bounding box center [446, 148] width 45 height 9
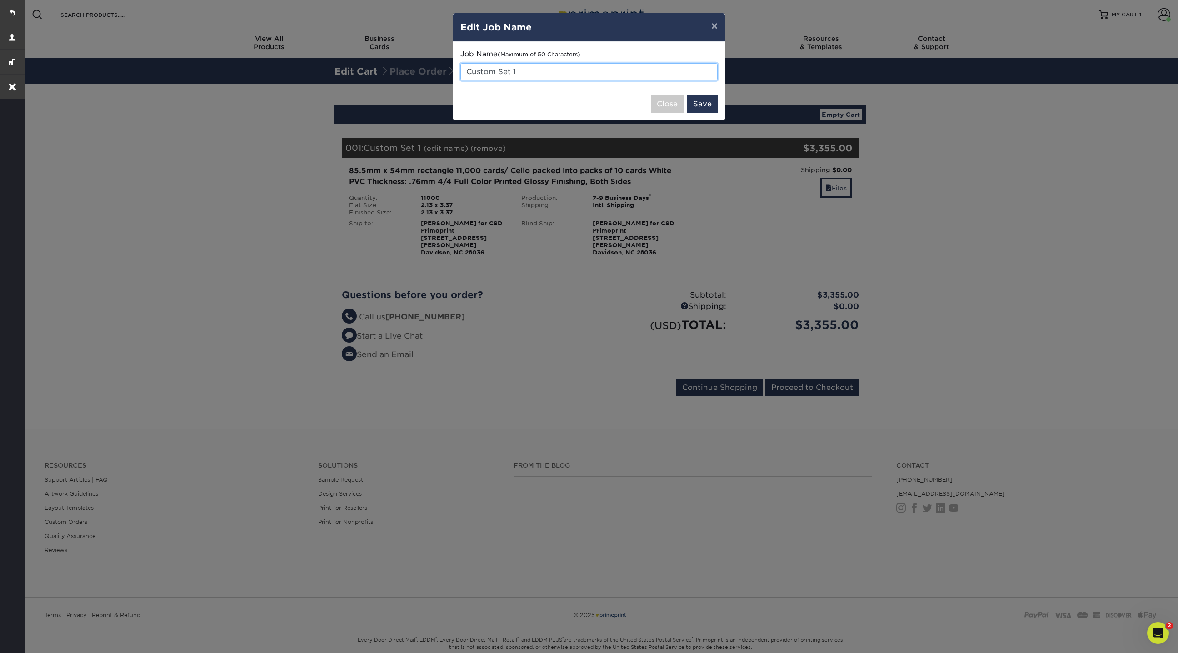
drag, startPoint x: 530, startPoint y: 74, endPoint x: 455, endPoint y: 74, distance: 74.1
click at [455, 74] on div "Job Name (Maximum of 50 Characters) Custom Set 1" at bounding box center [589, 65] width 272 height 46
type input "2025 CSD Fundaiser Cards"
click at [710, 105] on button "Save" at bounding box center [702, 103] width 30 height 17
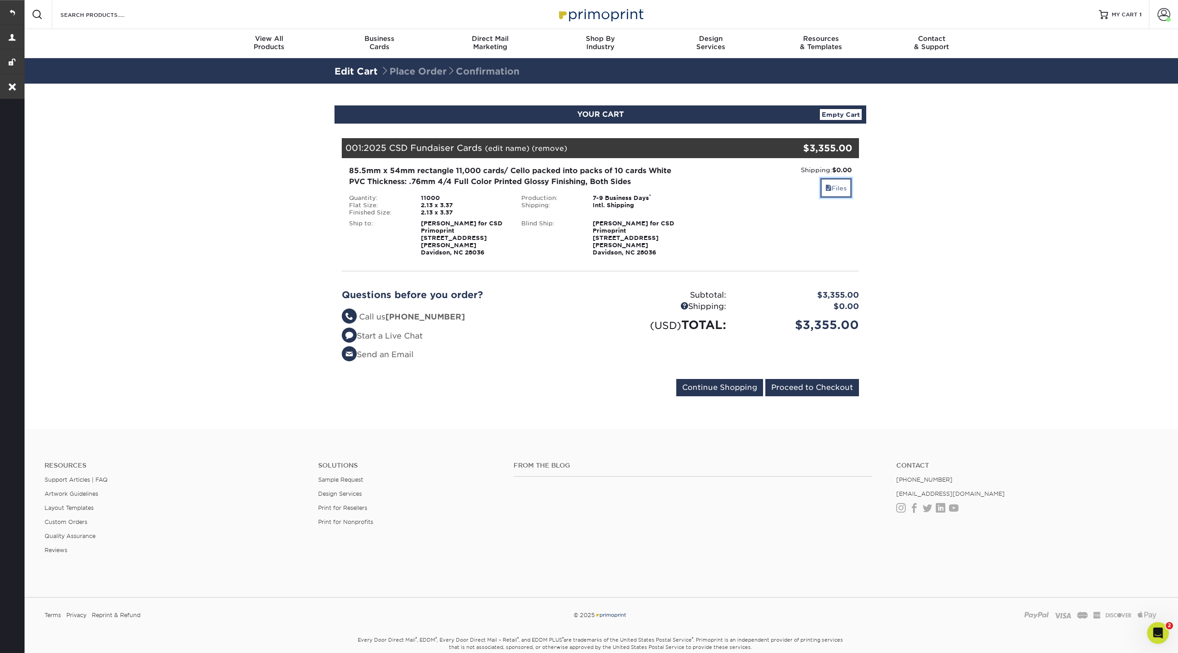
click at [847, 180] on link "Files" at bounding box center [835, 188] width 31 height 20
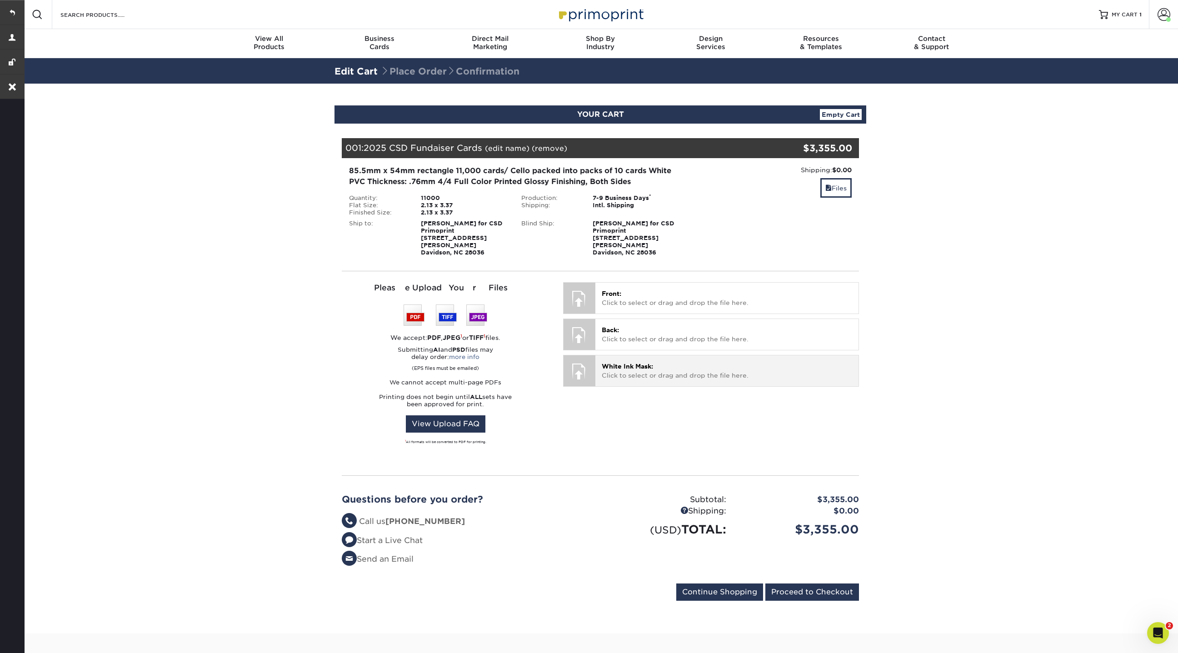
click at [623, 364] on p "White Ink Mask: Click to select or drag and drop the file here." at bounding box center [727, 371] width 250 height 19
click at [545, 147] on link "(remove)" at bounding box center [549, 148] width 35 height 9
click at [716, 146] on link "Yes" at bounding box center [717, 148] width 13 height 9
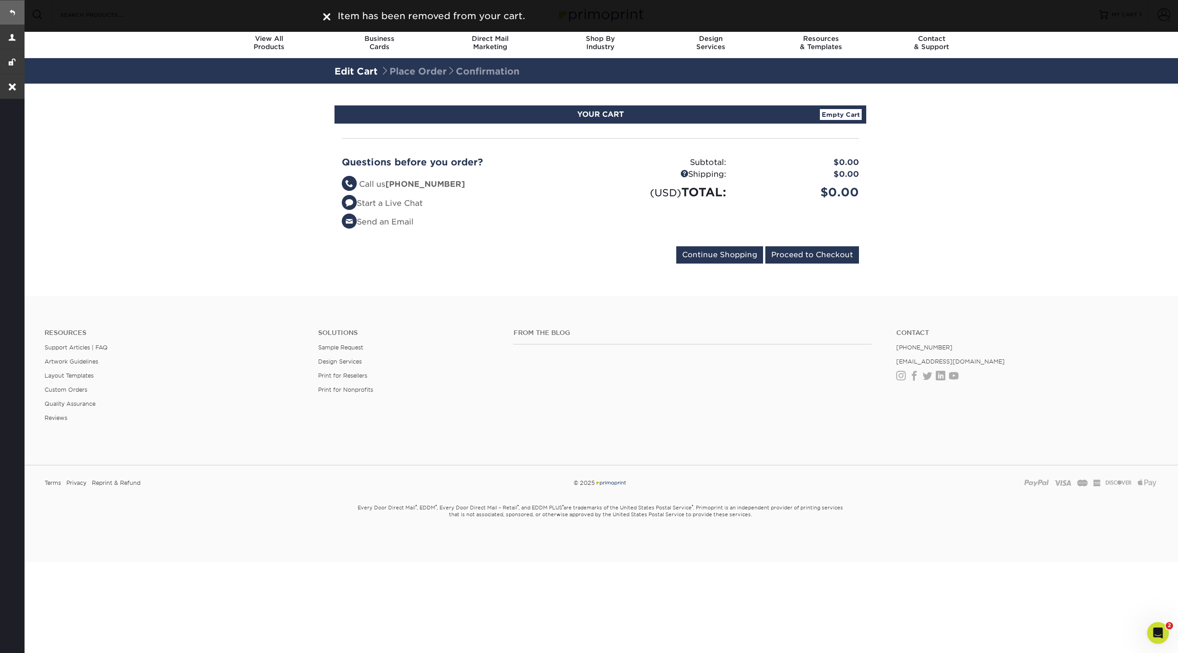
click at [11, 12] on link at bounding box center [12, 12] width 25 height 25
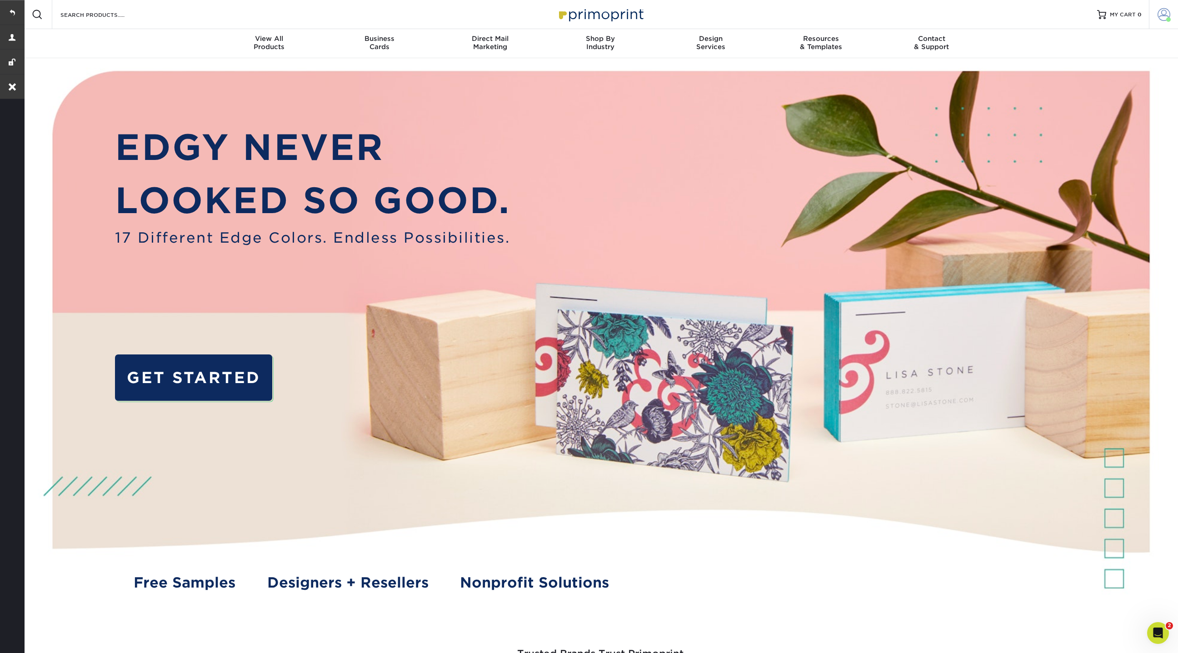
click at [1170, 12] on span at bounding box center [1164, 14] width 13 height 13
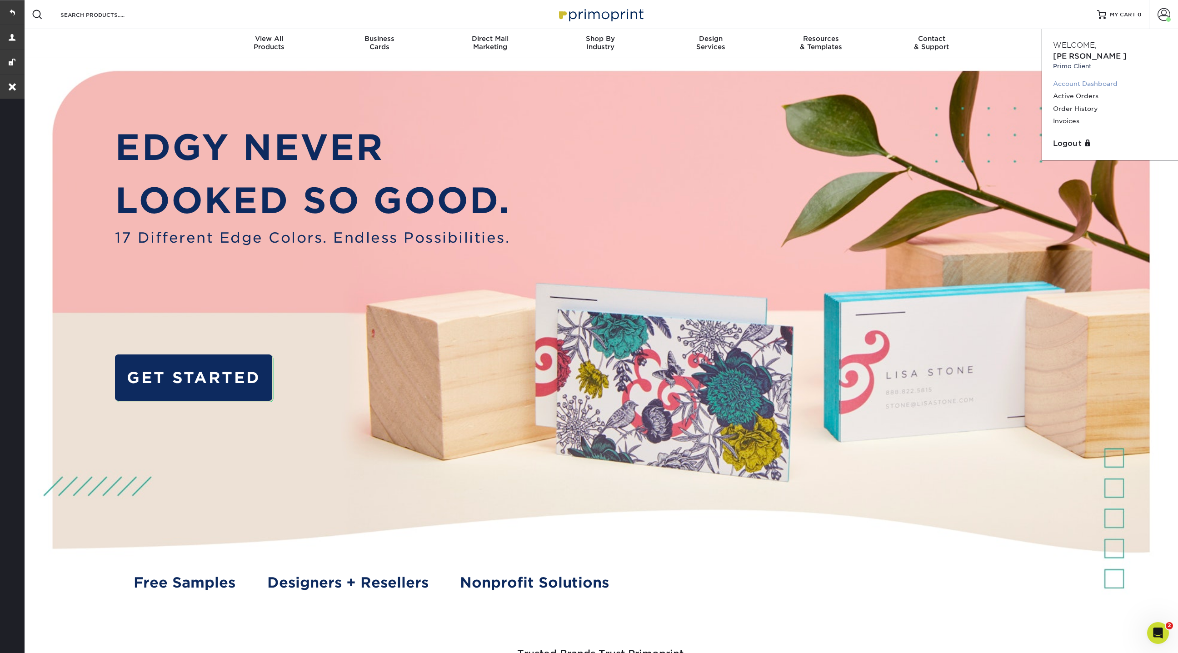
click at [1082, 78] on link "Account Dashboard" at bounding box center [1110, 84] width 114 height 12
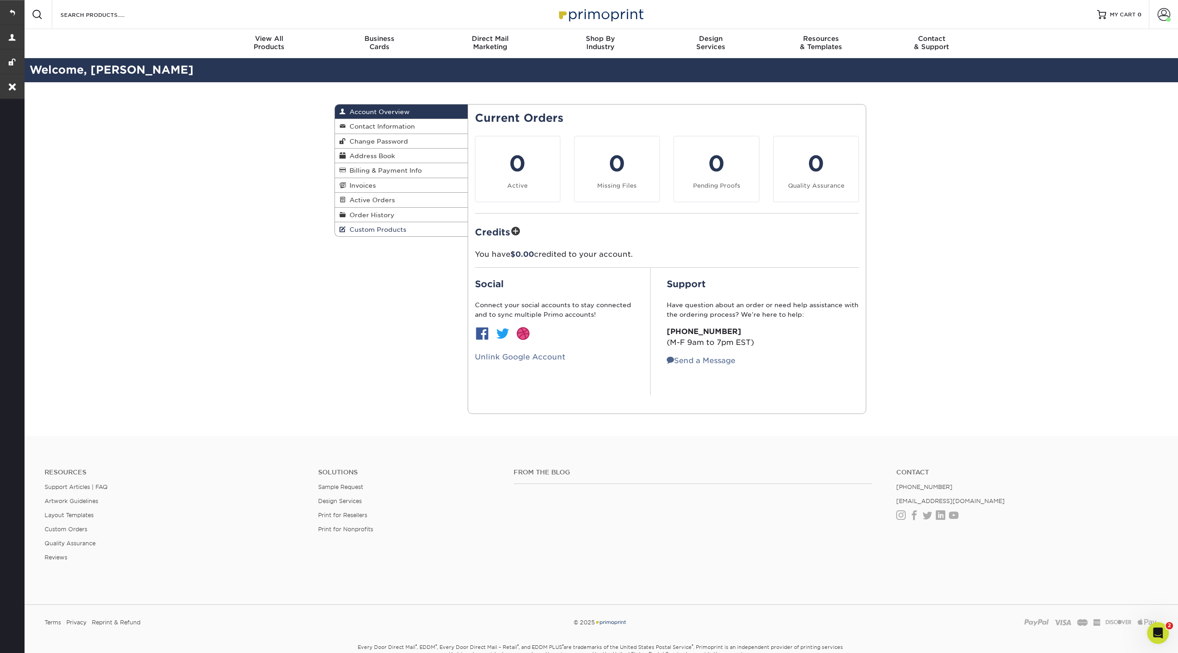
click at [395, 226] on span "Custom Products" at bounding box center [376, 229] width 60 height 7
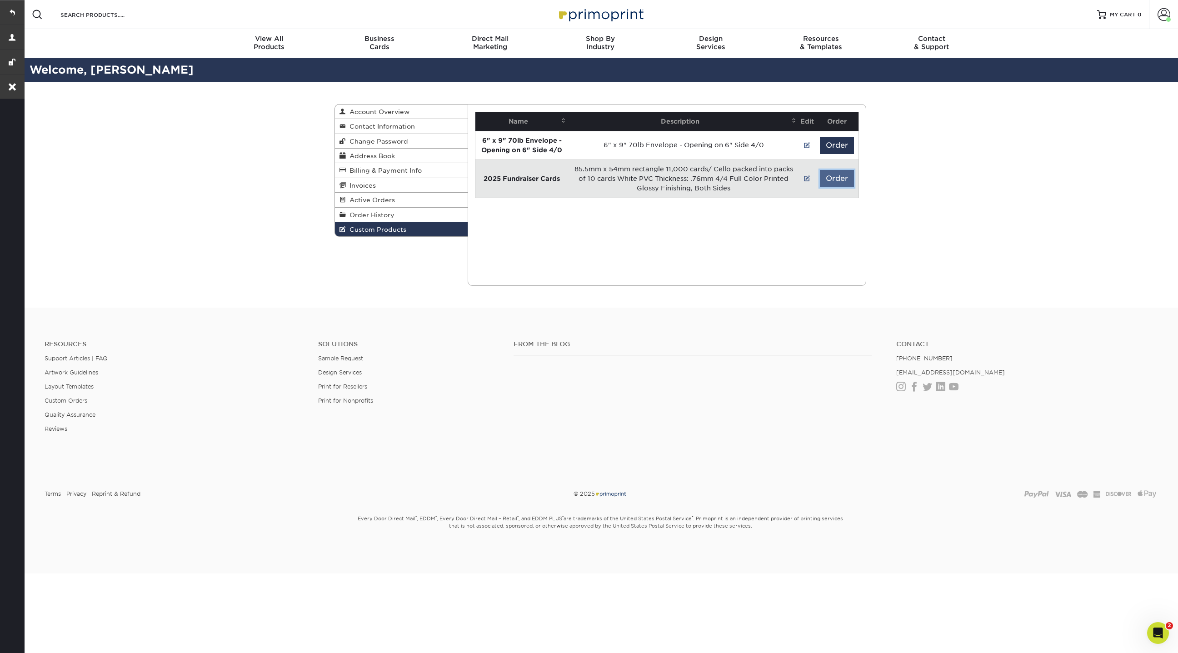
click at [837, 174] on button "Order" at bounding box center [837, 178] width 34 height 17
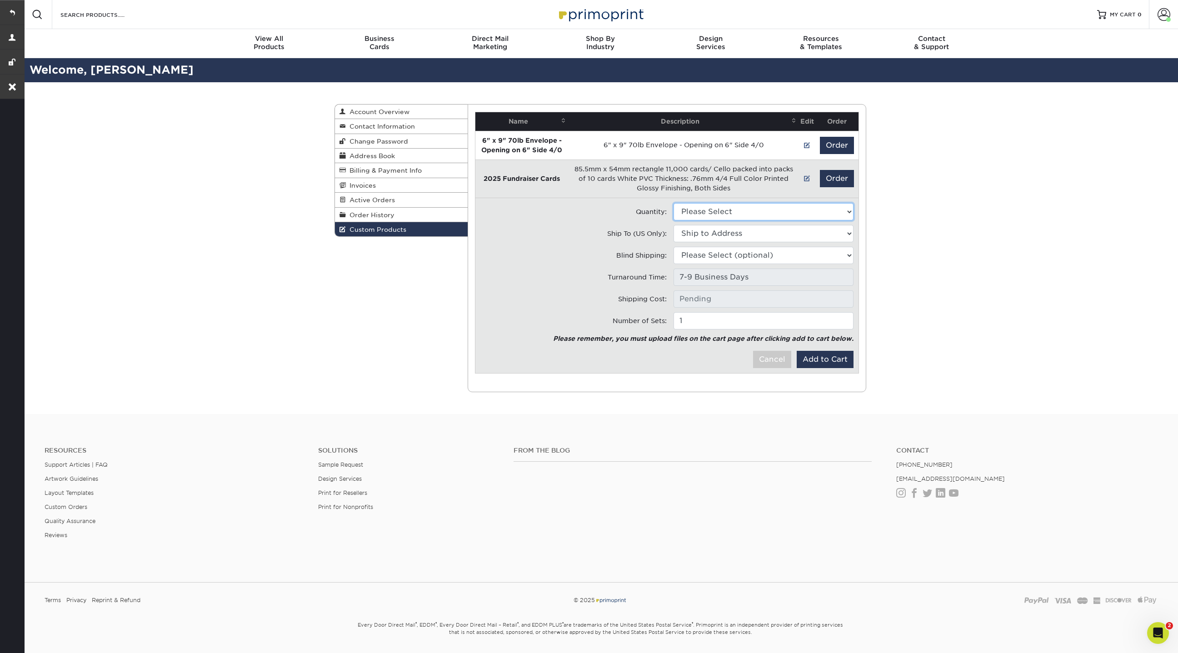
click at [739, 217] on select "Please Select 11000 - $3355.00" at bounding box center [764, 211] width 180 height 17
select select "0"
click at [674, 203] on select "Please Select 11000 - $3355.00" at bounding box center [764, 211] width 180 height 17
type input "Intl. Shipping: $0.00"
click at [718, 233] on select "Ship to Address 404 Armour St, Davidson, NC 18609 Boulder Rock Loop, Davidson, …" at bounding box center [764, 233] width 180 height 17
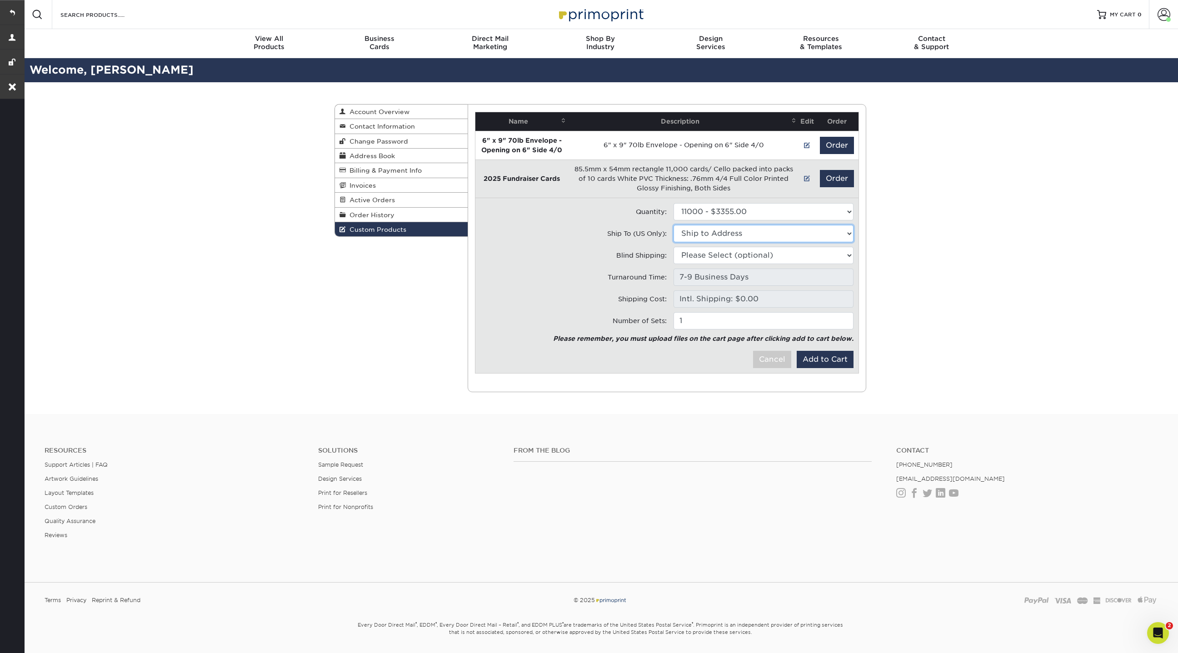
select select "275787"
click at [674, 225] on select "Ship to Address 404 Armour Street • 404 Armour St, Davidson, NC Boulder • 18609…" at bounding box center [764, 233] width 180 height 17
click at [719, 257] on select "Please Select (optional) 404 Armour St, Davidson, NC 18609 Boulder Rock Loop, D…" at bounding box center [764, 255] width 180 height 17
select select "275787"
click at [674, 247] on select "Please Select (optional) 404 Armour Street • 404 Armour St, Davidson, NC Boulde…" at bounding box center [764, 255] width 180 height 17
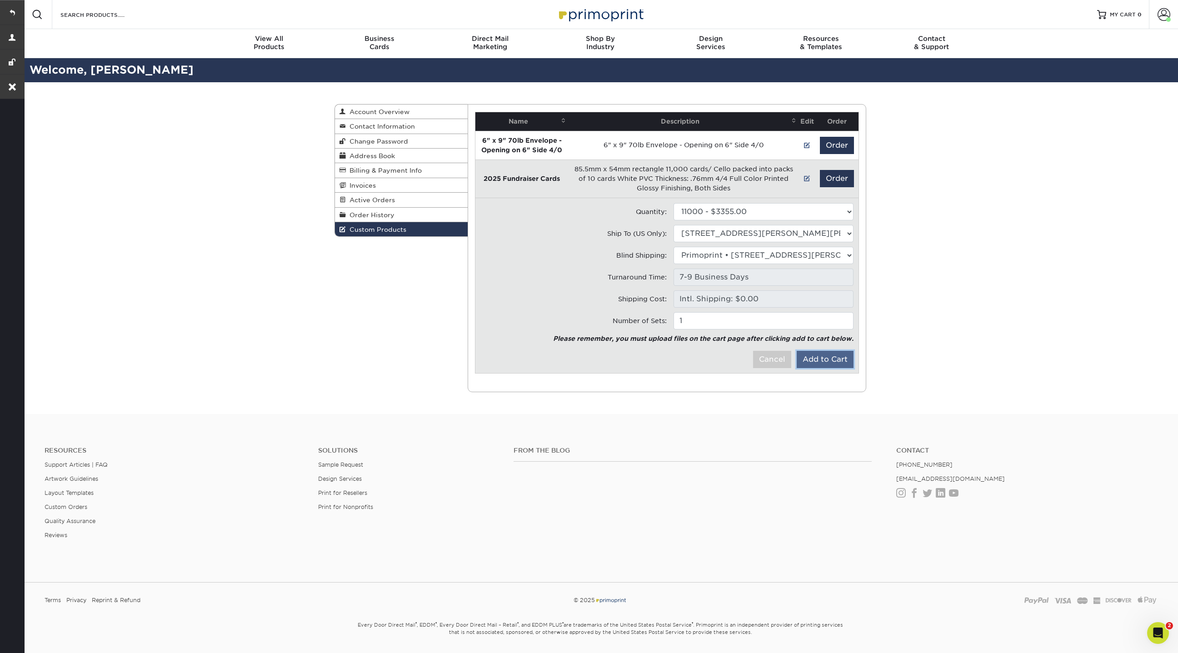
click at [826, 358] on button "Add to Cart" at bounding box center [825, 359] width 57 height 17
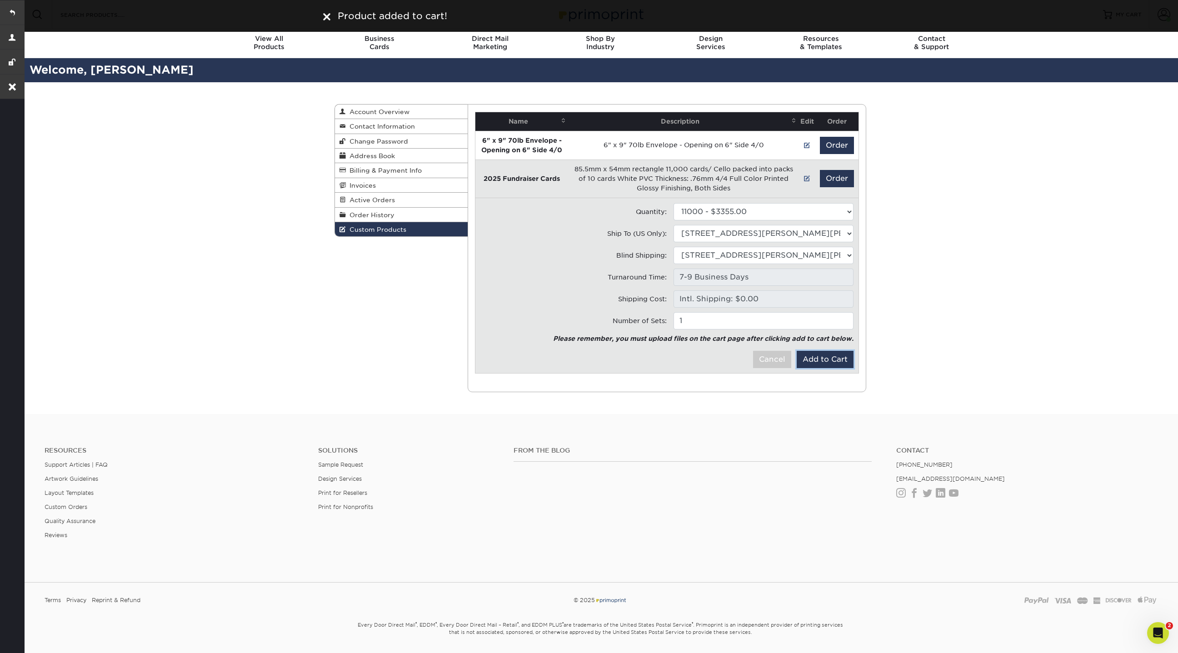
scroll to position [16, 0]
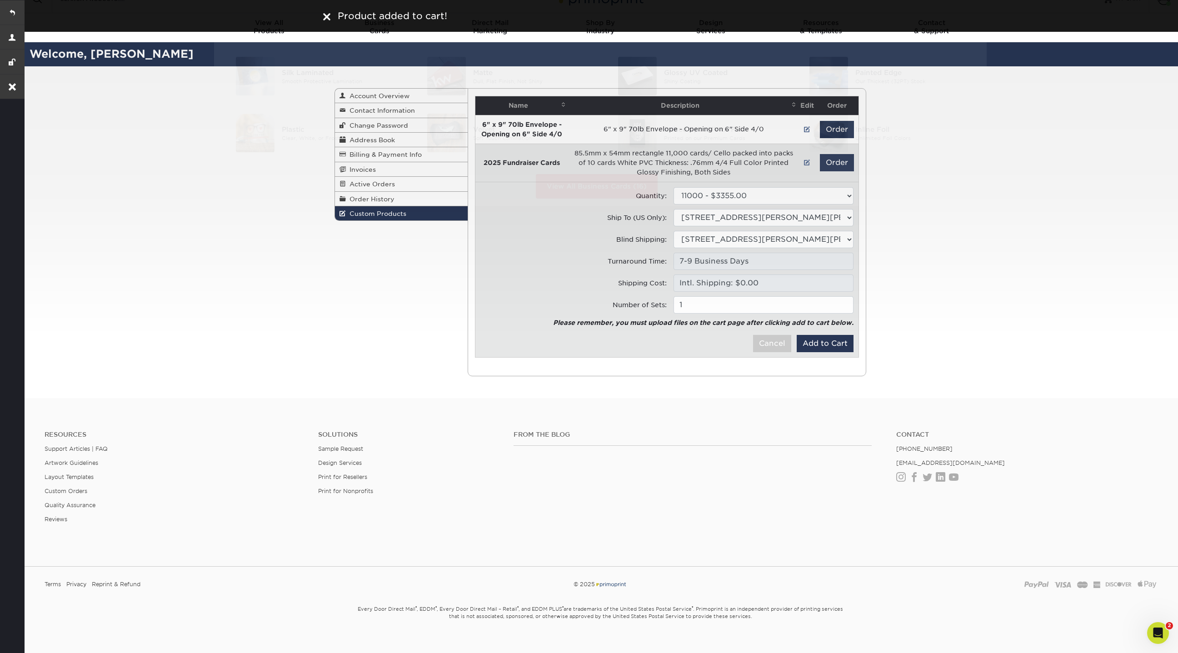
click at [328, 20] on img at bounding box center [326, 16] width 7 height 7
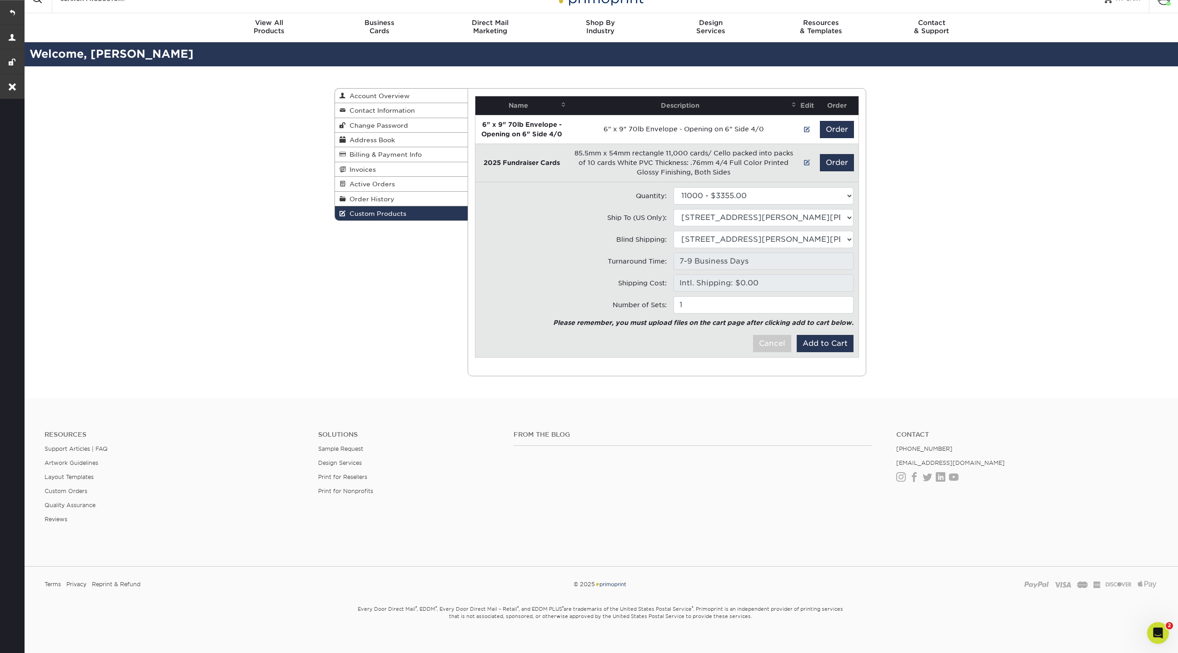
scroll to position [0, 0]
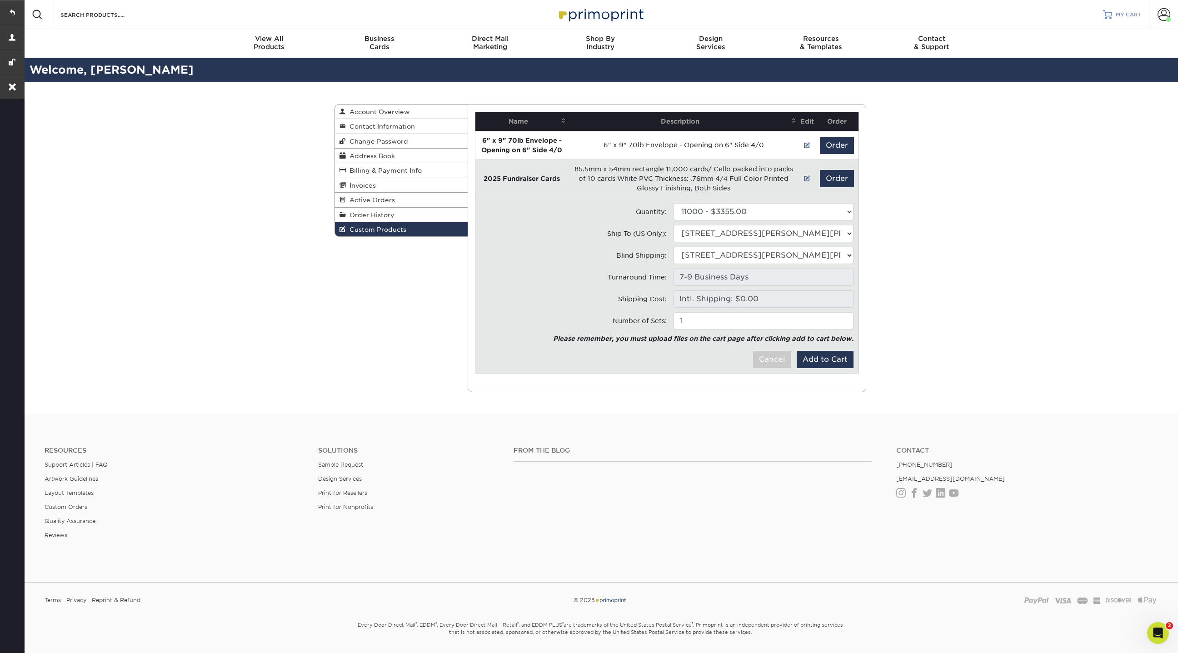
click at [1129, 14] on span "MY CART" at bounding box center [1129, 15] width 26 height 8
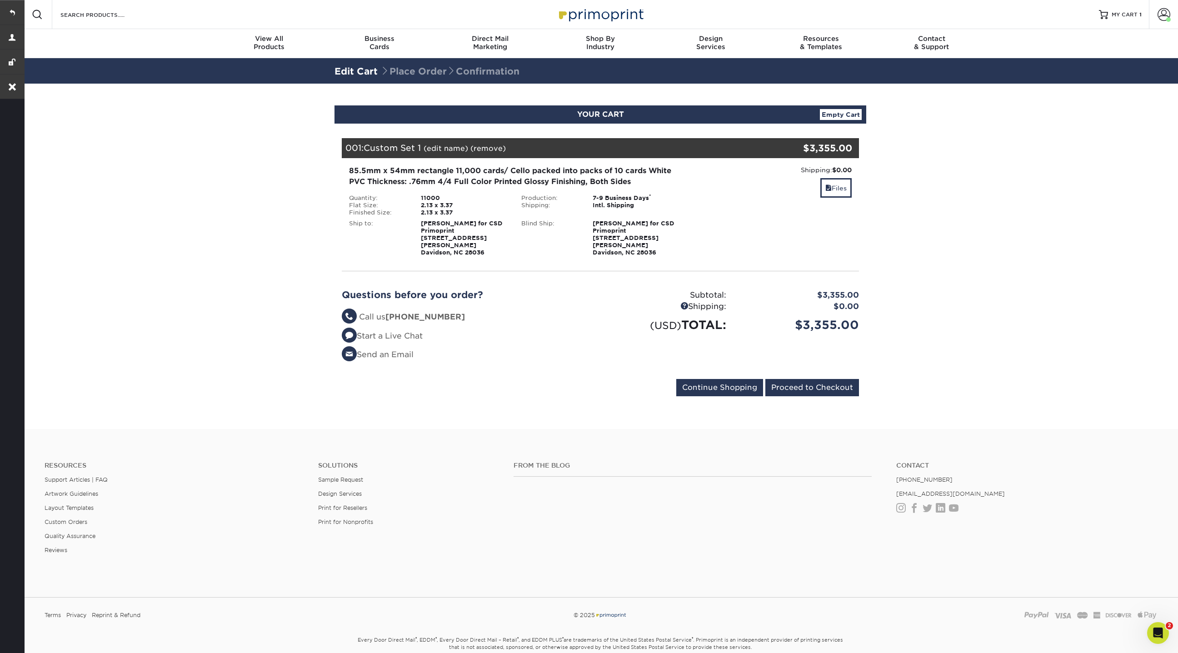
click at [444, 148] on link "(edit name)" at bounding box center [446, 148] width 45 height 9
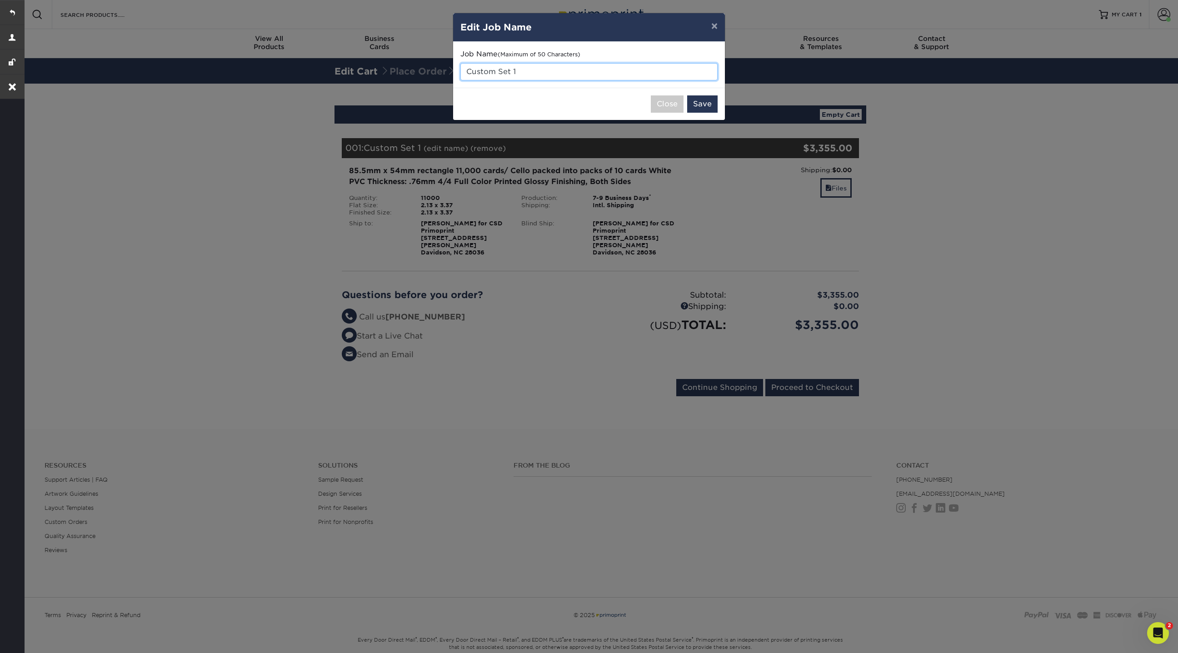
drag, startPoint x: 528, startPoint y: 72, endPoint x: 456, endPoint y: 71, distance: 71.4
click at [456, 71] on div "Job Name (Maximum of 50 Characters) Custom Set 1" at bounding box center [589, 65] width 272 height 46
type input "2025 CSD Fundraiser Cards"
click at [707, 105] on button "Save" at bounding box center [702, 103] width 30 height 17
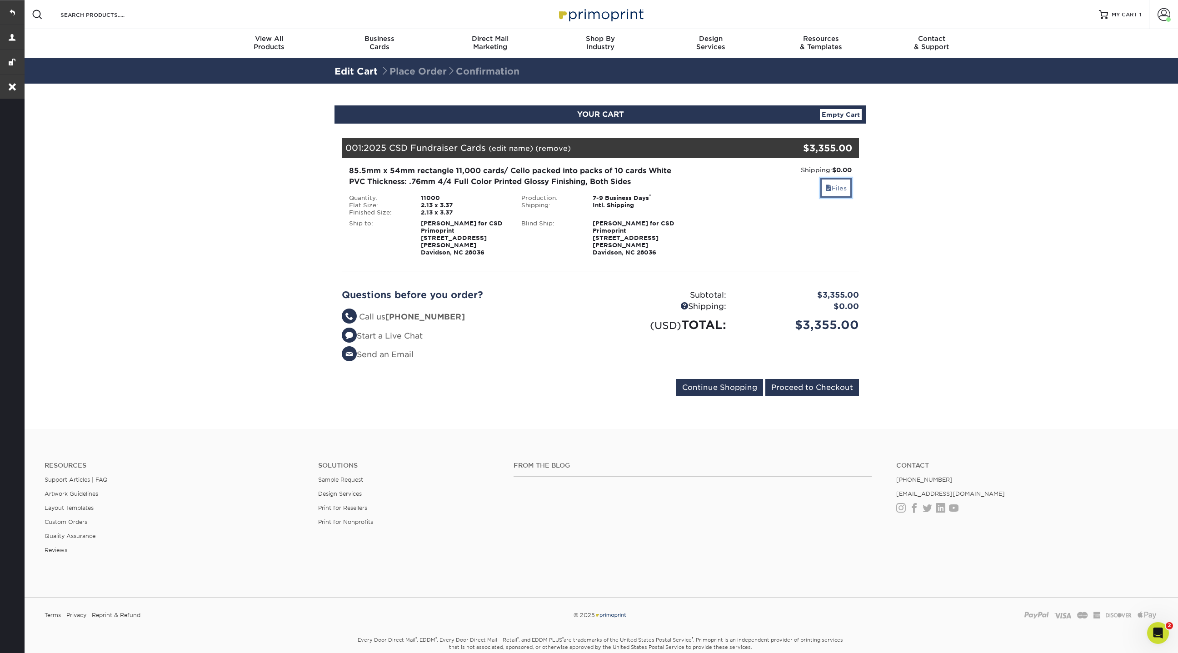
click at [831, 187] on link "Files" at bounding box center [835, 188] width 31 height 20
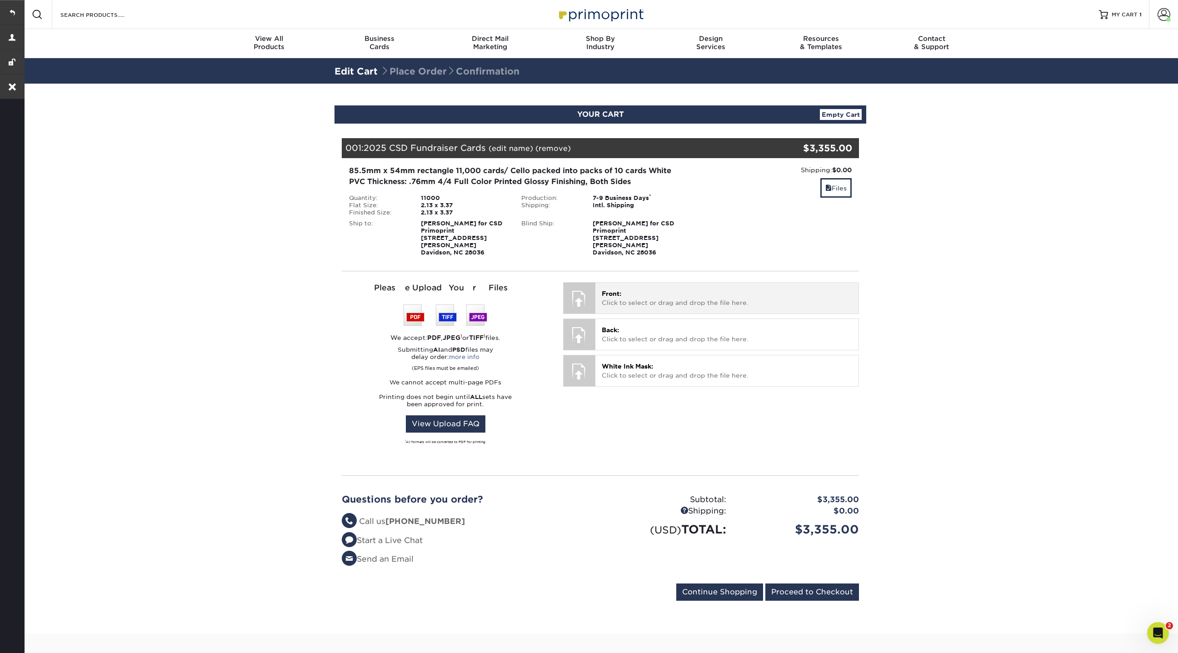
click at [624, 290] on p "Front: Click to select or drag and drop the file here." at bounding box center [727, 298] width 250 height 19
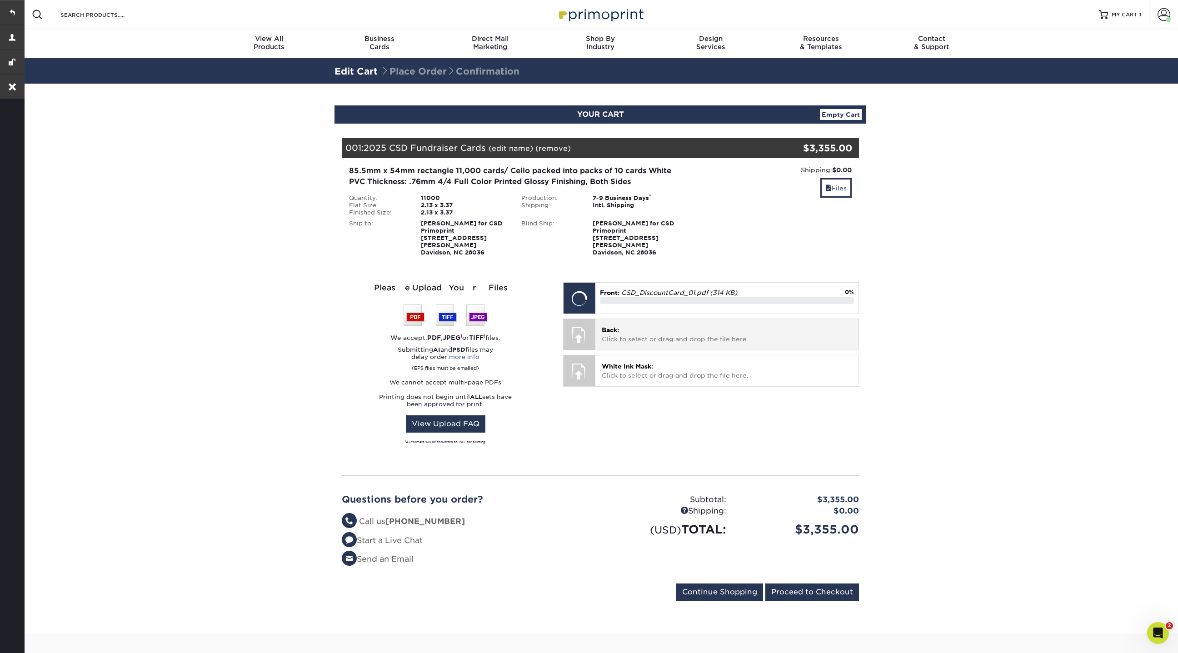
click at [665, 325] on p "Back: Click to select or drag and drop the file here." at bounding box center [727, 334] width 250 height 19
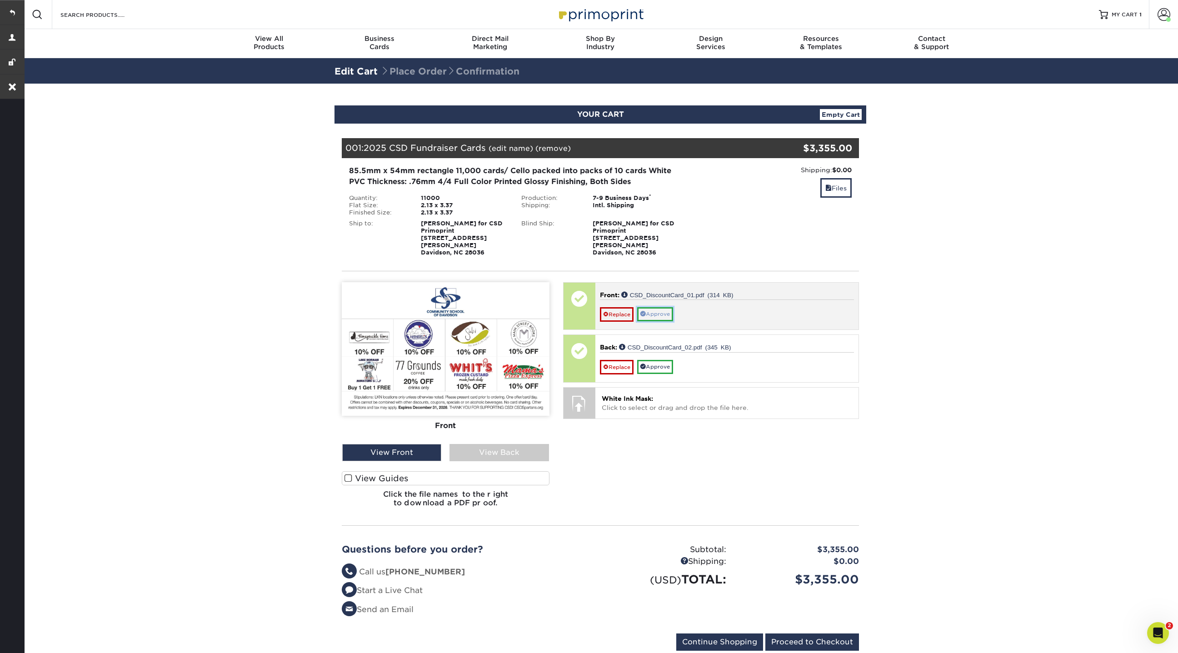
click at [664, 308] on link "Approve" at bounding box center [655, 314] width 36 height 14
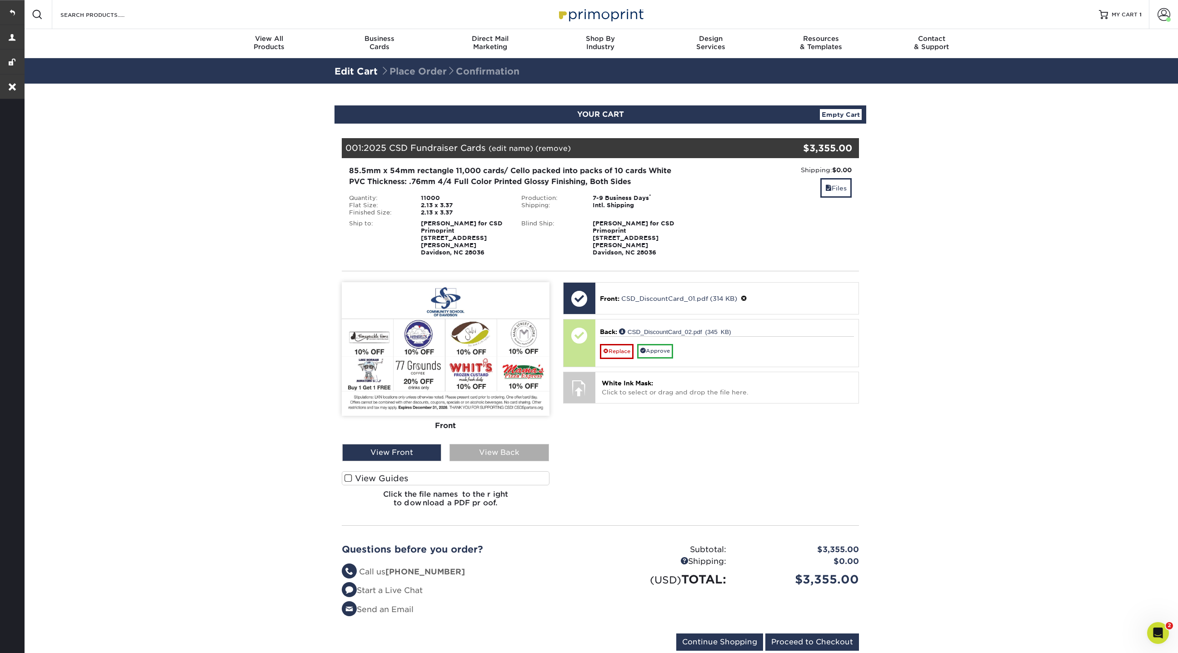
click at [496, 446] on div "View Back" at bounding box center [499, 452] width 99 height 17
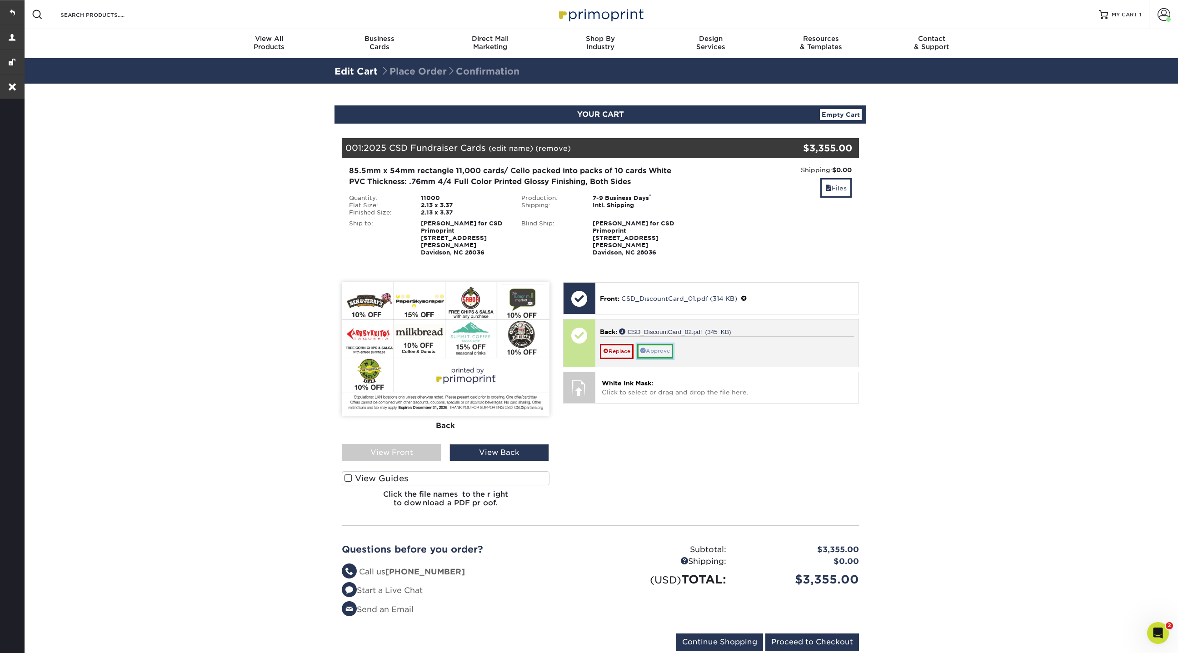
click at [656, 344] on link "Approve" at bounding box center [655, 351] width 36 height 14
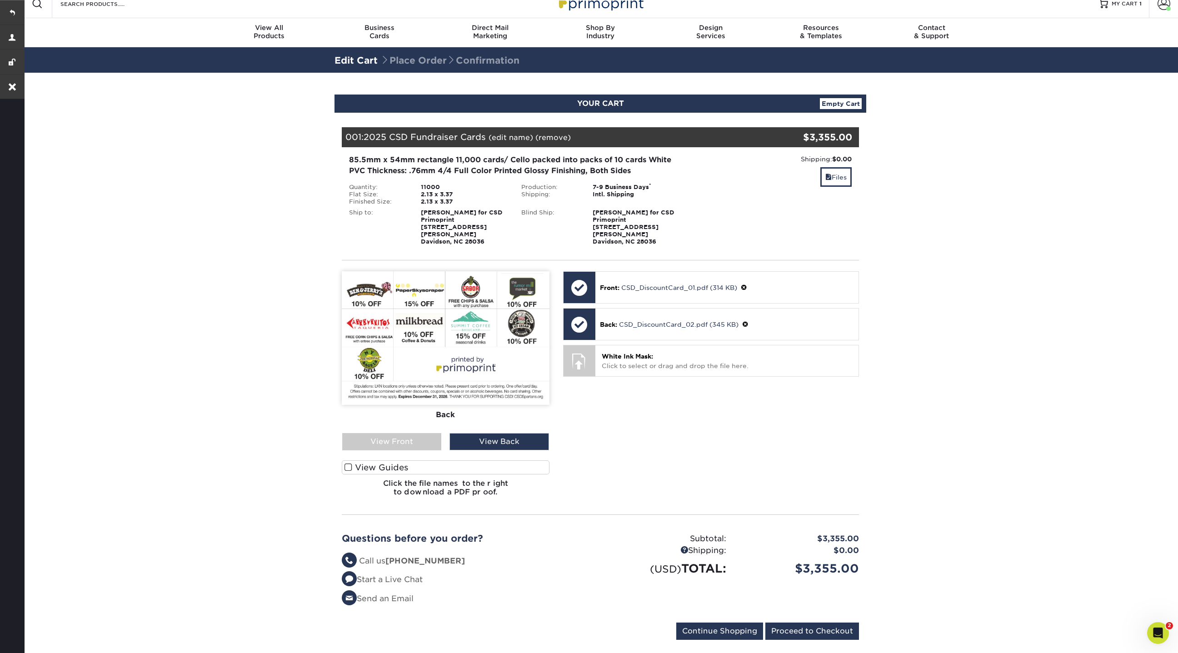
scroll to position [5, 0]
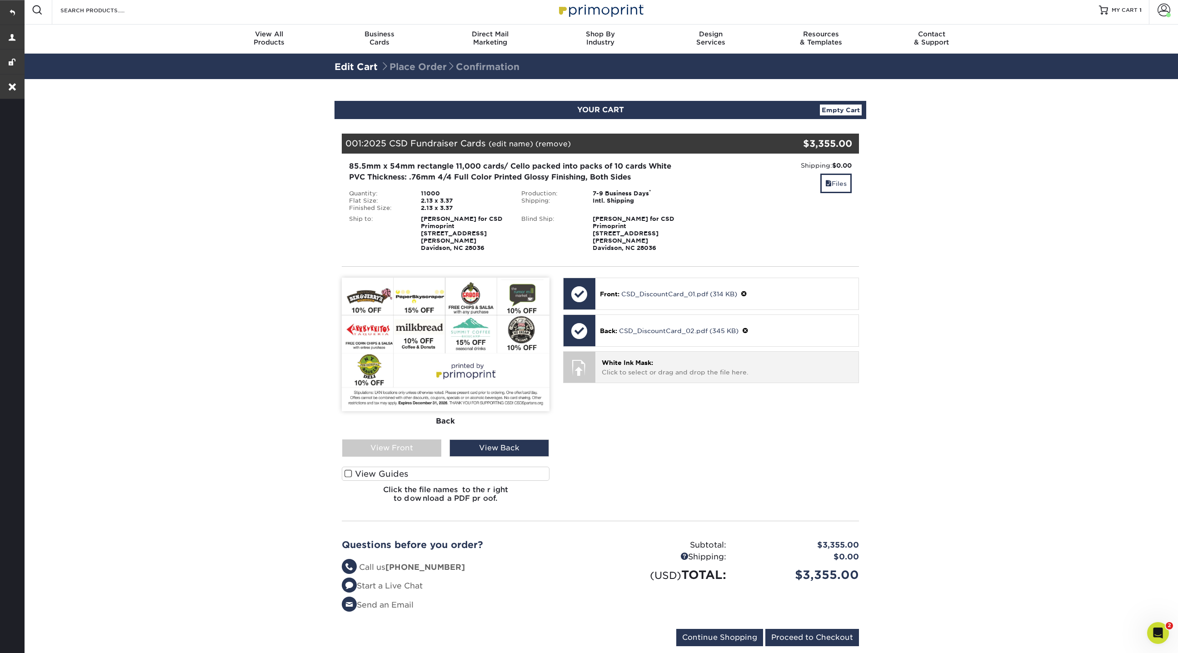
click at [819, 352] on div "White Ink Mask: Click to select or drag and drop the file here. Choose file" at bounding box center [726, 367] width 263 height 30
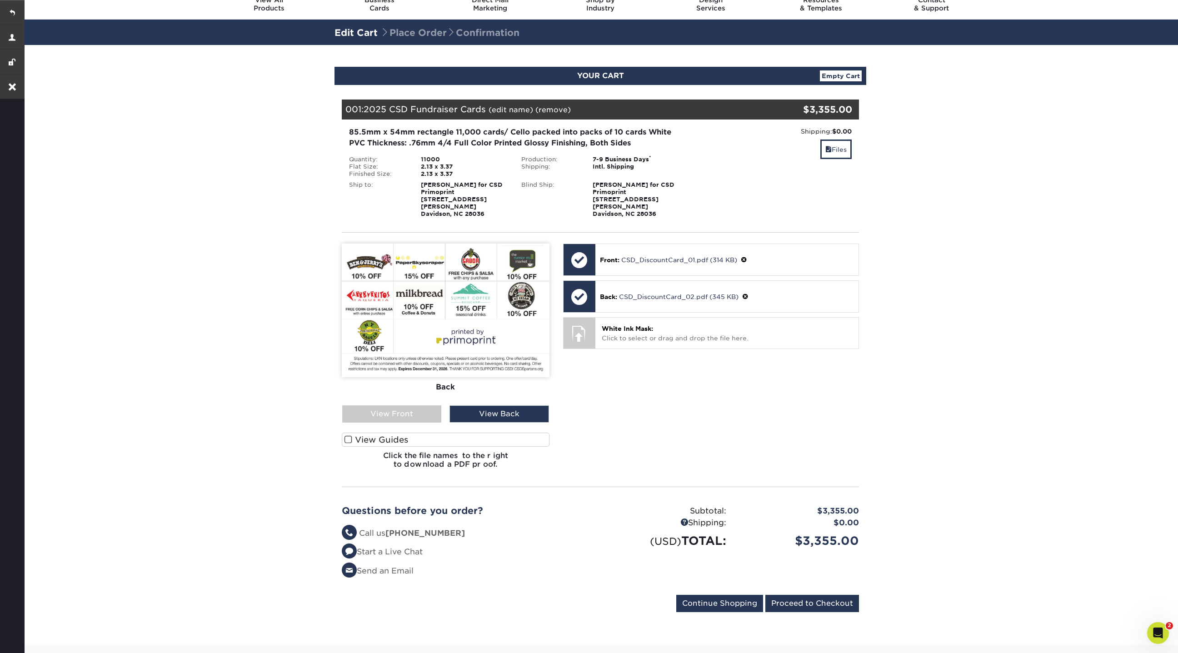
scroll to position [0, 0]
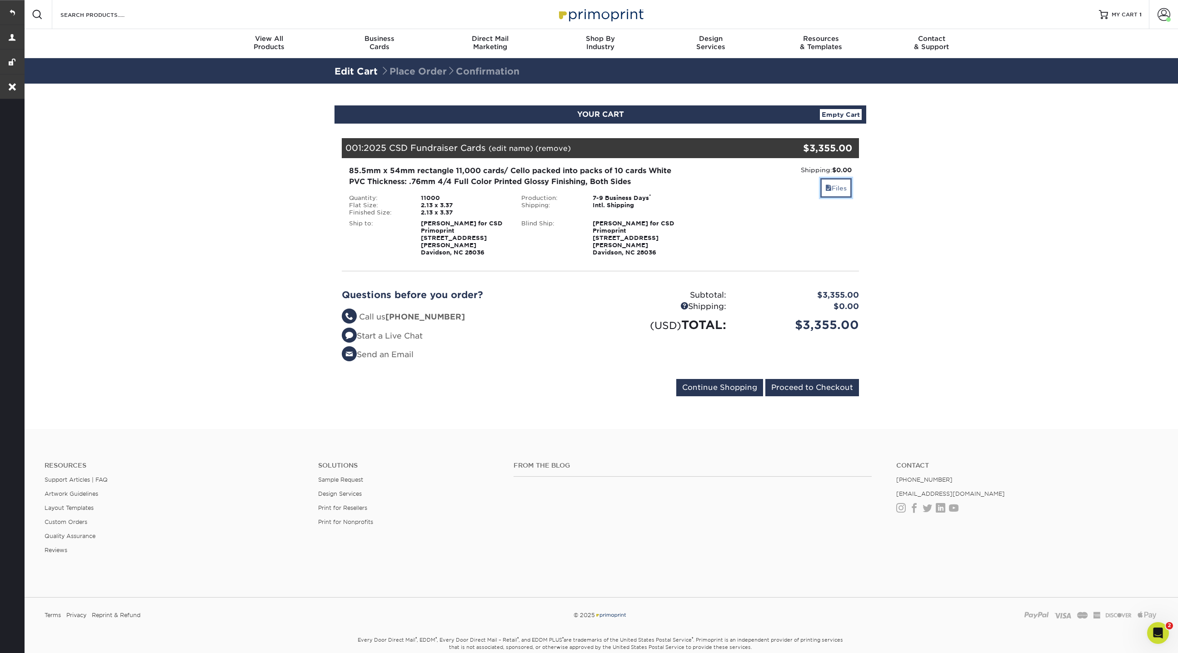
click at [838, 184] on link "Files" at bounding box center [835, 188] width 31 height 20
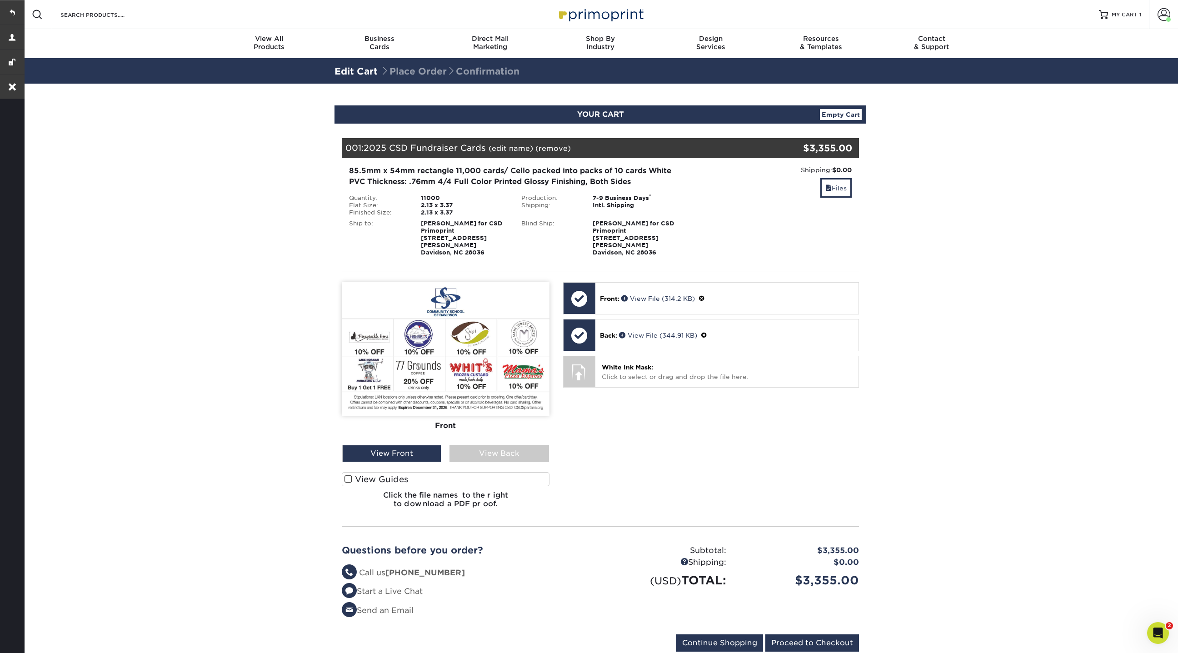
drag, startPoint x: 489, startPoint y: 148, endPoint x: 340, endPoint y: 148, distance: 149.5
click at [340, 148] on div "Your Cart is Empty View Account Active Orders Order History Contact Us Business…" at bounding box center [601, 393] width 532 height 539
click at [342, 148] on div "001: 2025 CSD Fundraiser Cards (edit name) (remove) Are you sure you want to re…" at bounding box center [557, 148] width 431 height 20
drag, startPoint x: 363, startPoint y: 151, endPoint x: 459, endPoint y: 140, distance: 96.5
click at [458, 140] on div "001: 2025 CSD Fundraiser Cards (edit name) (remove) Are you sure you want to re…" at bounding box center [557, 148] width 431 height 20
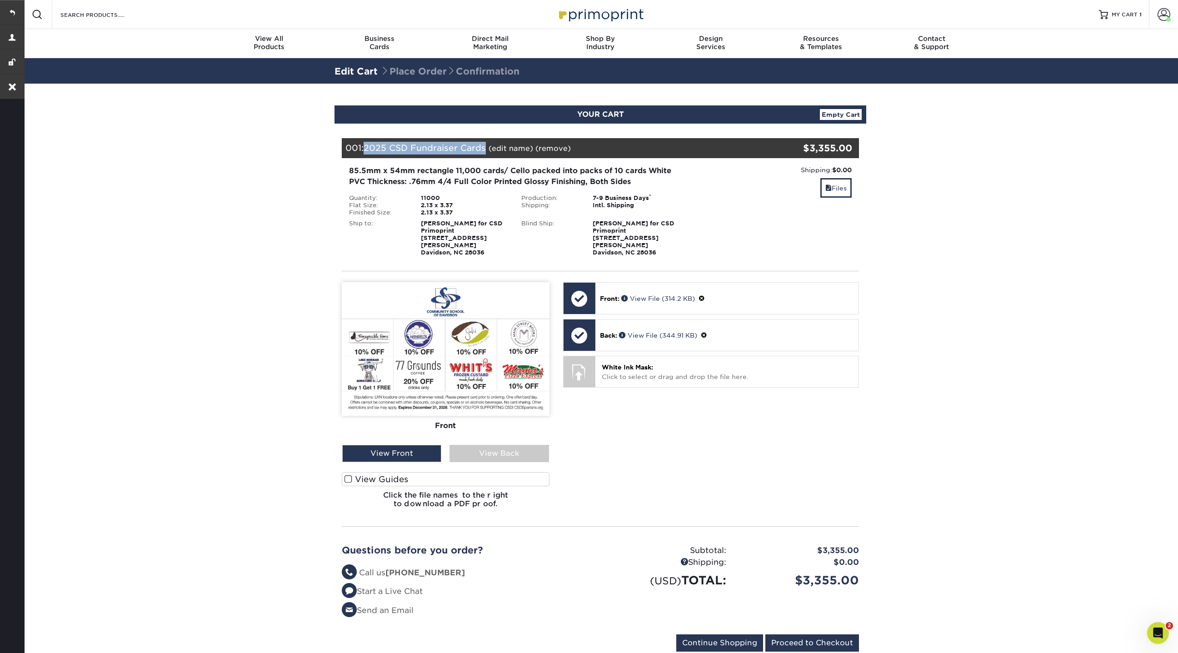
drag, startPoint x: 488, startPoint y: 145, endPoint x: 366, endPoint y: 150, distance: 121.9
click at [366, 151] on div "001: 2025 CSD Fundraiser Cards (edit name) (remove) Are you sure you want to re…" at bounding box center [557, 148] width 431 height 20
copy span "2025 CSD Fundraiser Cards"
click at [560, 146] on link "(remove)" at bounding box center [552, 148] width 35 height 9
click at [718, 147] on link "Yes" at bounding box center [721, 148] width 13 height 9
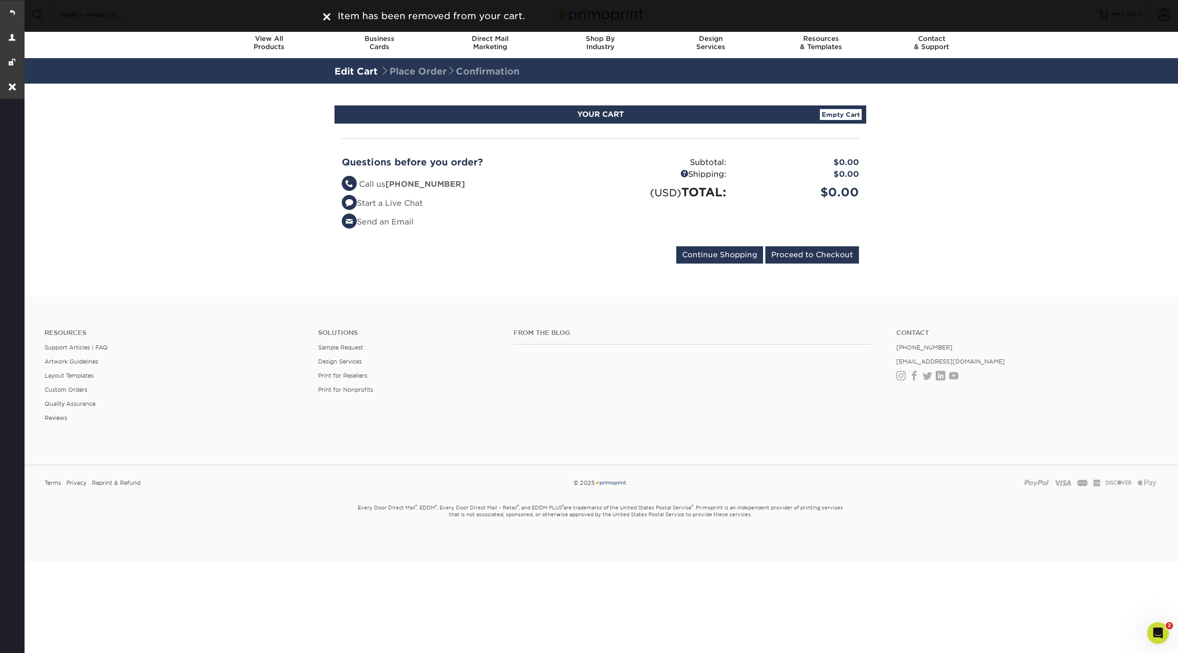
click at [835, 115] on link "Empty Cart" at bounding box center [841, 114] width 42 height 11
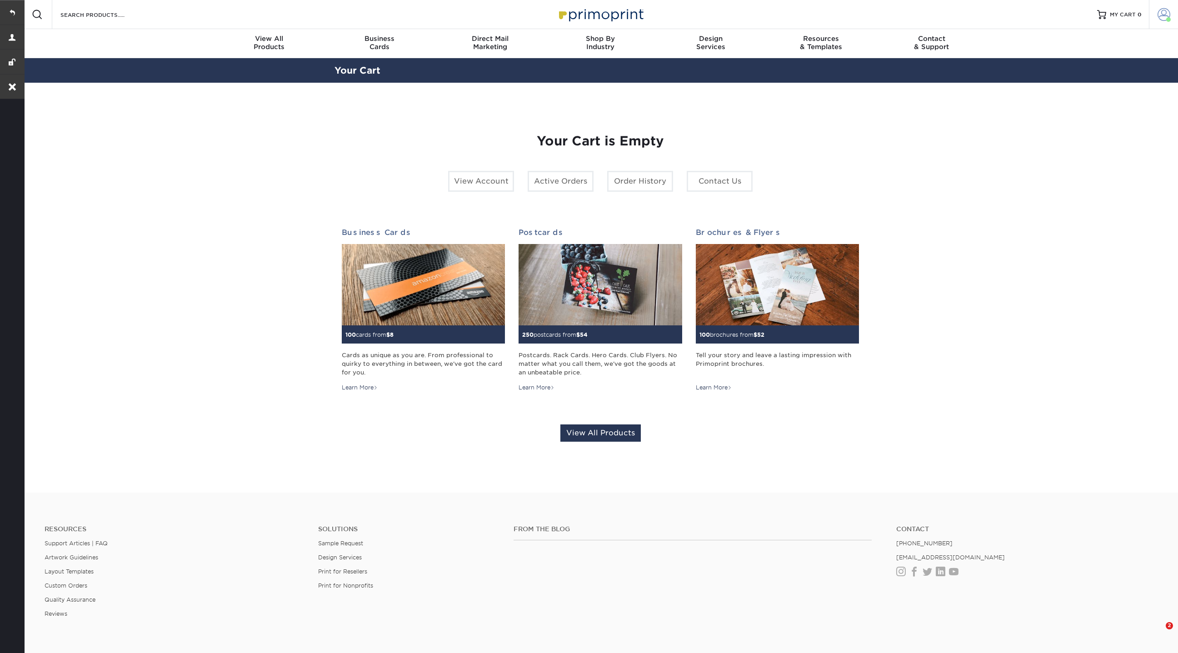
click at [1163, 15] on span at bounding box center [1164, 14] width 13 height 13
click at [1069, 103] on link "Order History" at bounding box center [1110, 109] width 114 height 12
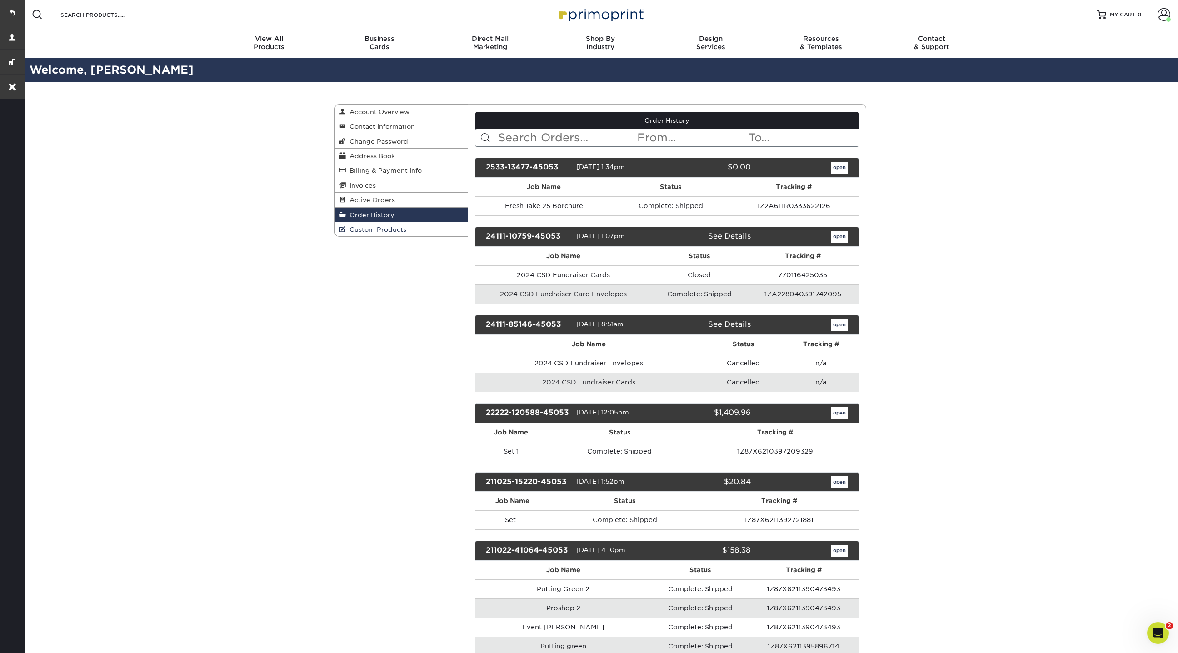
click at [394, 226] on span "Custom Products" at bounding box center [376, 229] width 60 height 7
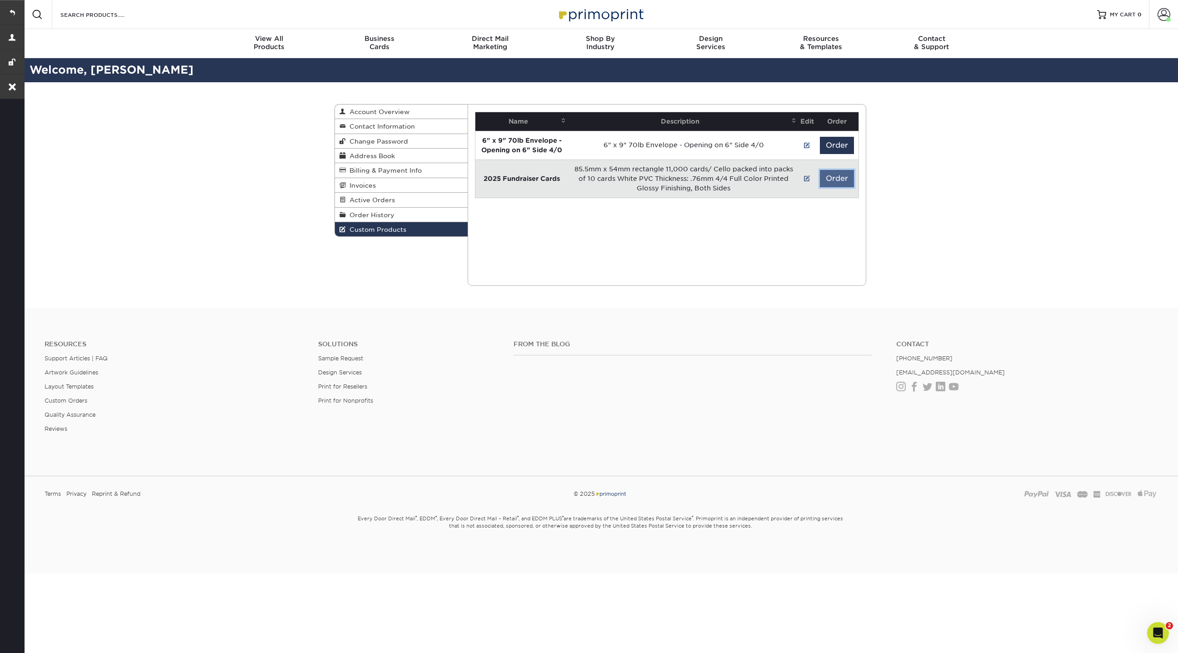
click at [839, 183] on button "Order" at bounding box center [837, 178] width 34 height 17
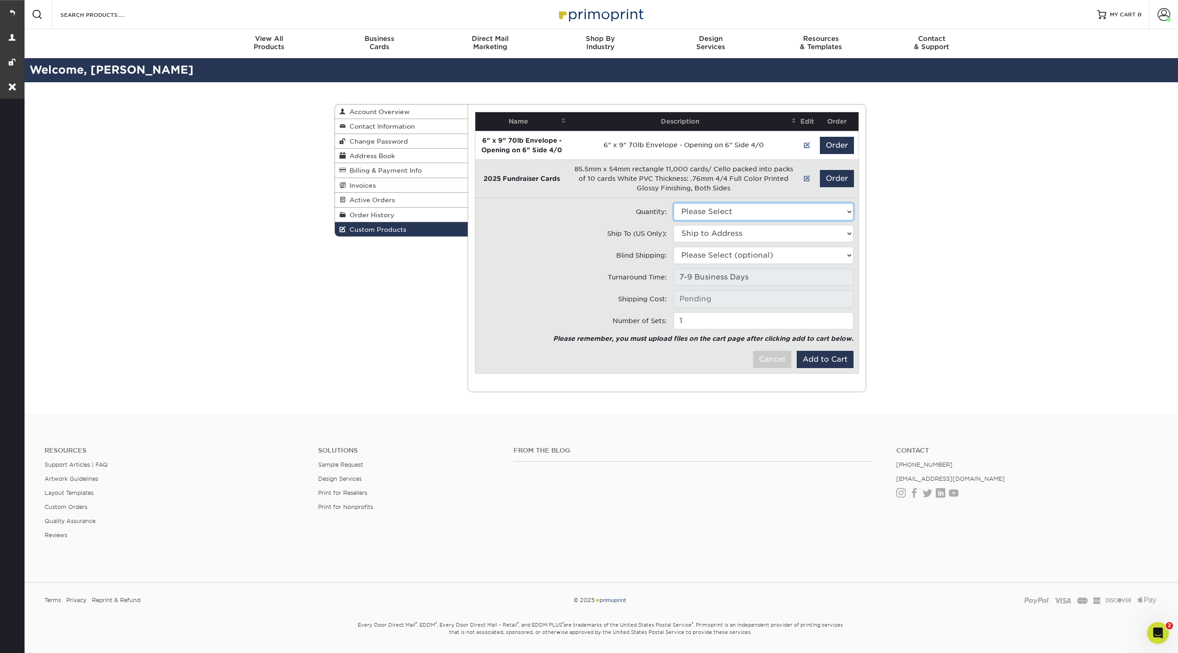
click at [740, 214] on select "Please Select 11000 - $3355.00" at bounding box center [764, 211] width 180 height 17
select select "0"
click at [674, 203] on select "Please Select 11000 - $3355.00" at bounding box center [764, 211] width 180 height 17
type input "Intl. Shipping: $0.00"
click at [727, 230] on select "Ship to Address 404 Armour St, Davidson, NC 18609 Boulder Rock Loop, Davidson, …" at bounding box center [764, 233] width 180 height 17
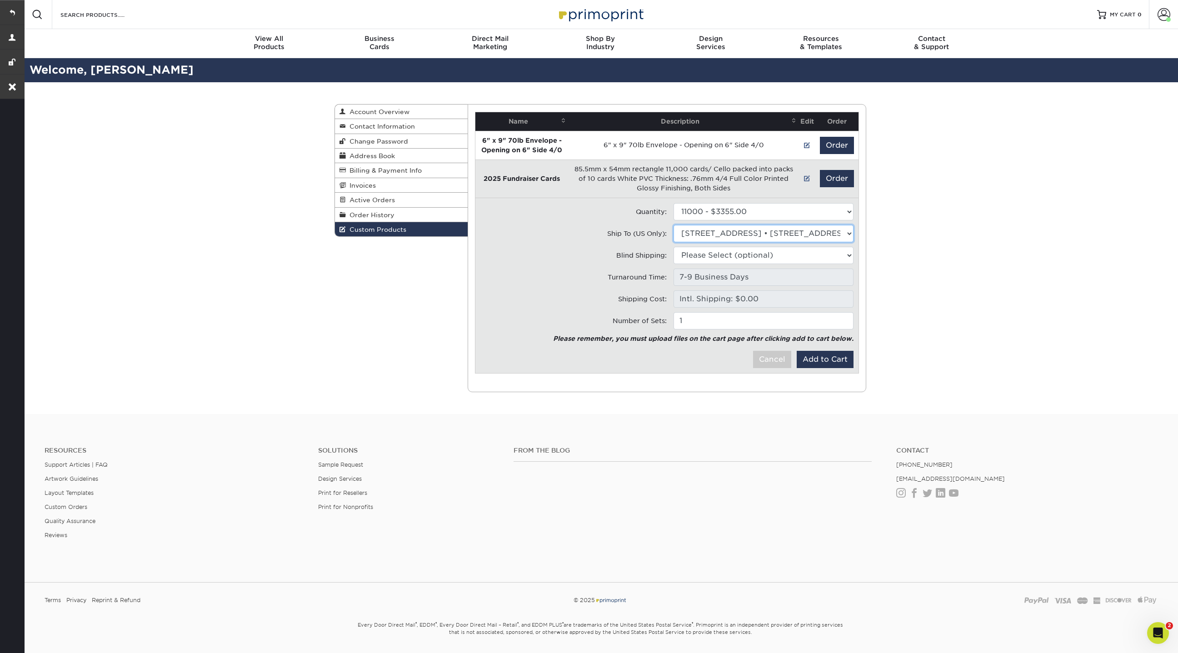
click at [674, 225] on select "Ship to Address 404 Armour Street • 404 Armour St, Davidson, NC Boulder • 18609…" at bounding box center [764, 233] width 180 height 17
click at [726, 230] on select "Ship to Address 404 Armour Street • 404 Armour St, Davidson, NC Boulder • 18609…" at bounding box center [764, 233] width 180 height 17
select select "275787"
click at [674, 225] on select "Ship to Address 404 Armour Street • 404 Armour St, Davidson, NC Boulder • 18609…" at bounding box center [764, 233] width 180 height 17
click at [721, 253] on select "Please Select (optional) 404 Armour St, Davidson, NC 18609 Boulder Rock Loop, D…" at bounding box center [764, 255] width 180 height 17
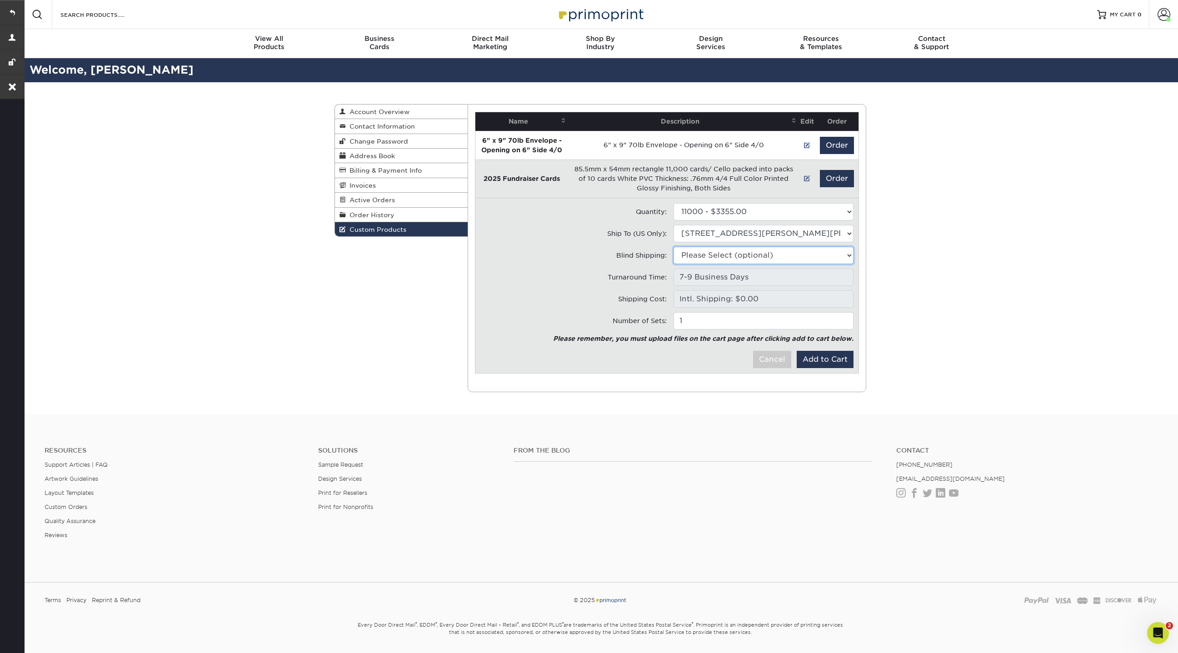
select select "275787"
click at [674, 247] on select "Please Select (optional) 404 Armour Street • 404 Armour St, Davidson, NC Boulde…" at bounding box center [764, 255] width 180 height 17
click at [826, 360] on button "Add to Cart" at bounding box center [825, 359] width 57 height 17
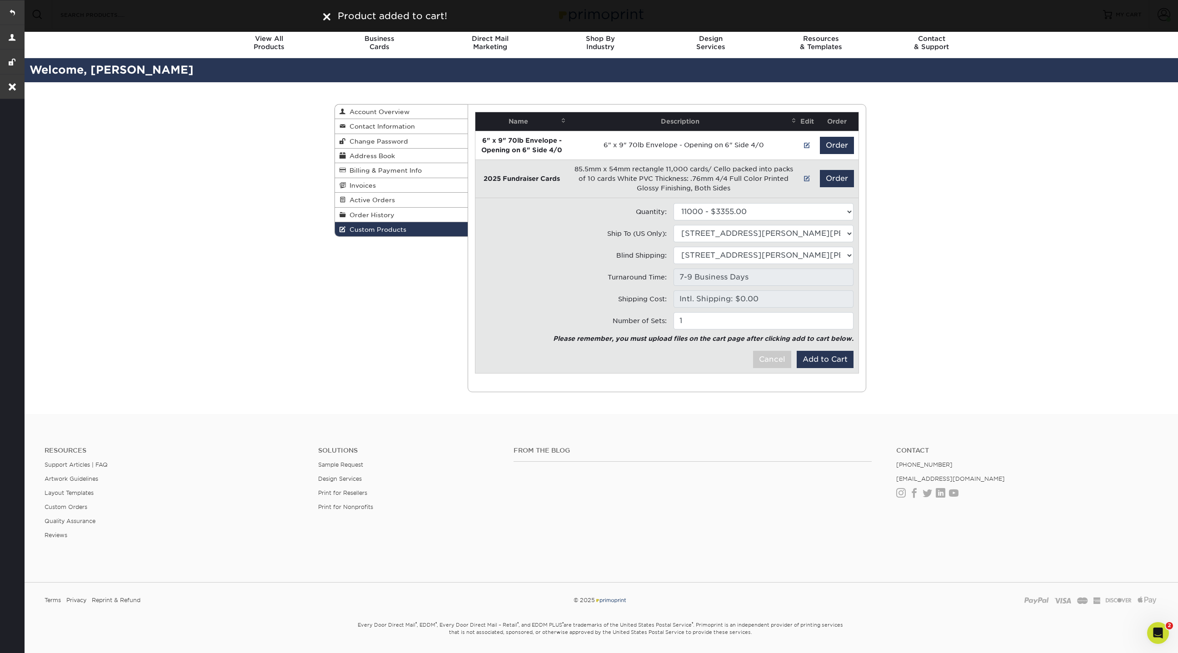
click at [406, 231] on link "Custom Products" at bounding box center [401, 229] width 133 height 14
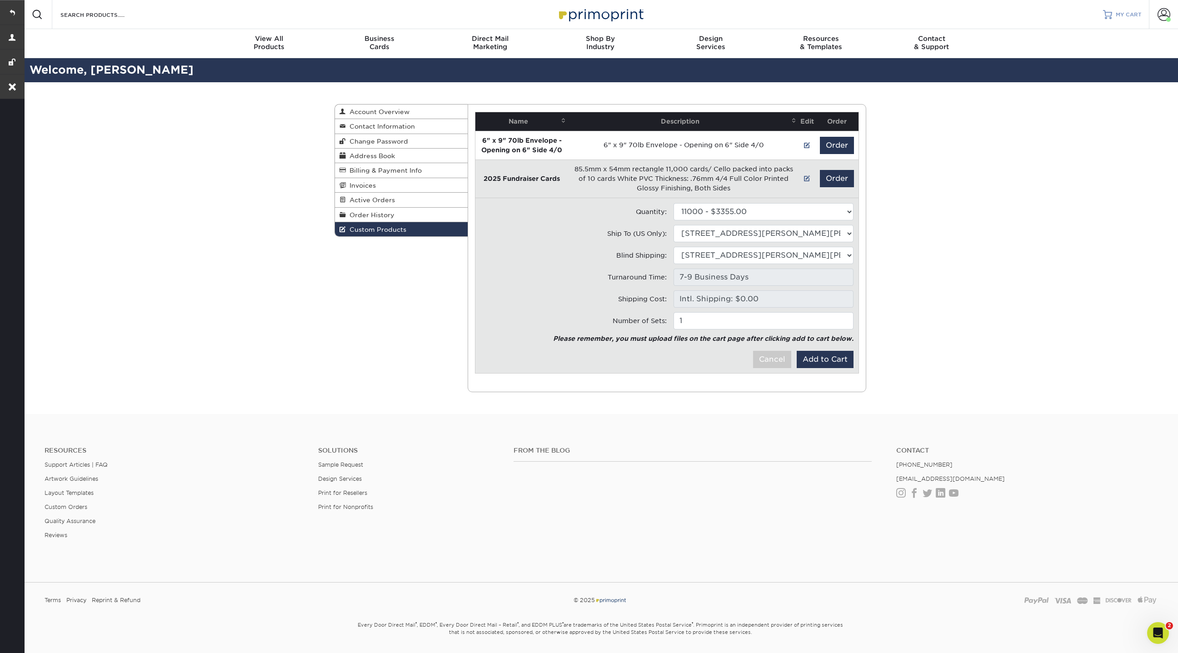
click at [1128, 18] on span "MY CART" at bounding box center [1129, 15] width 26 height 8
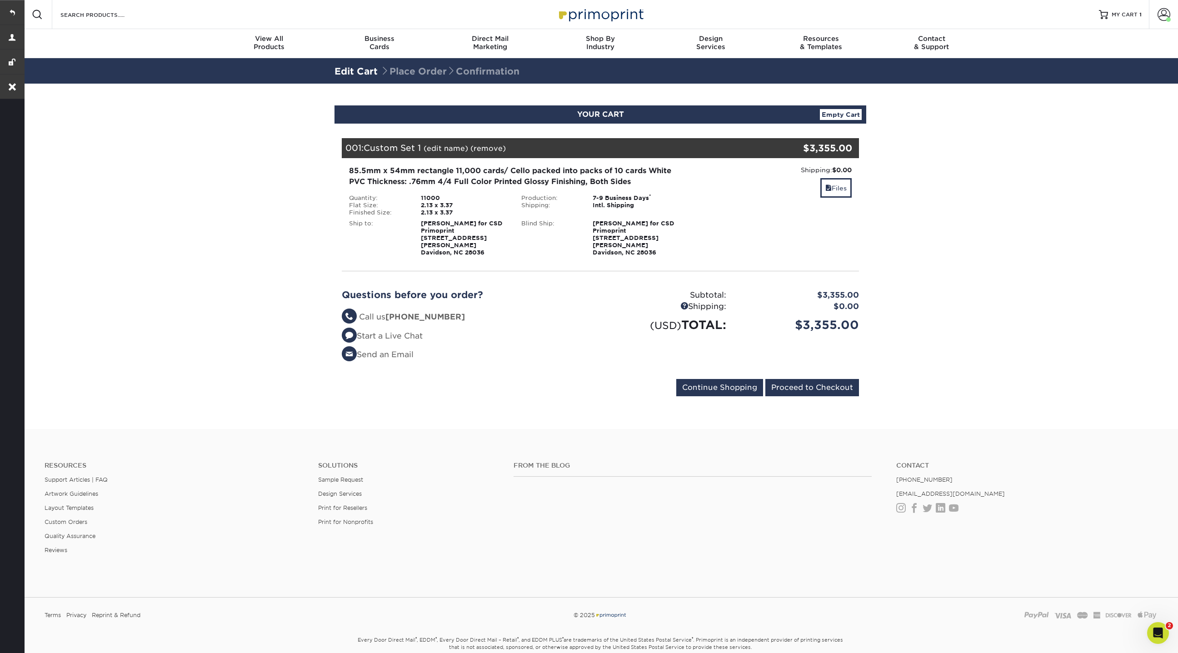
click at [449, 148] on link "(edit name)" at bounding box center [446, 148] width 45 height 9
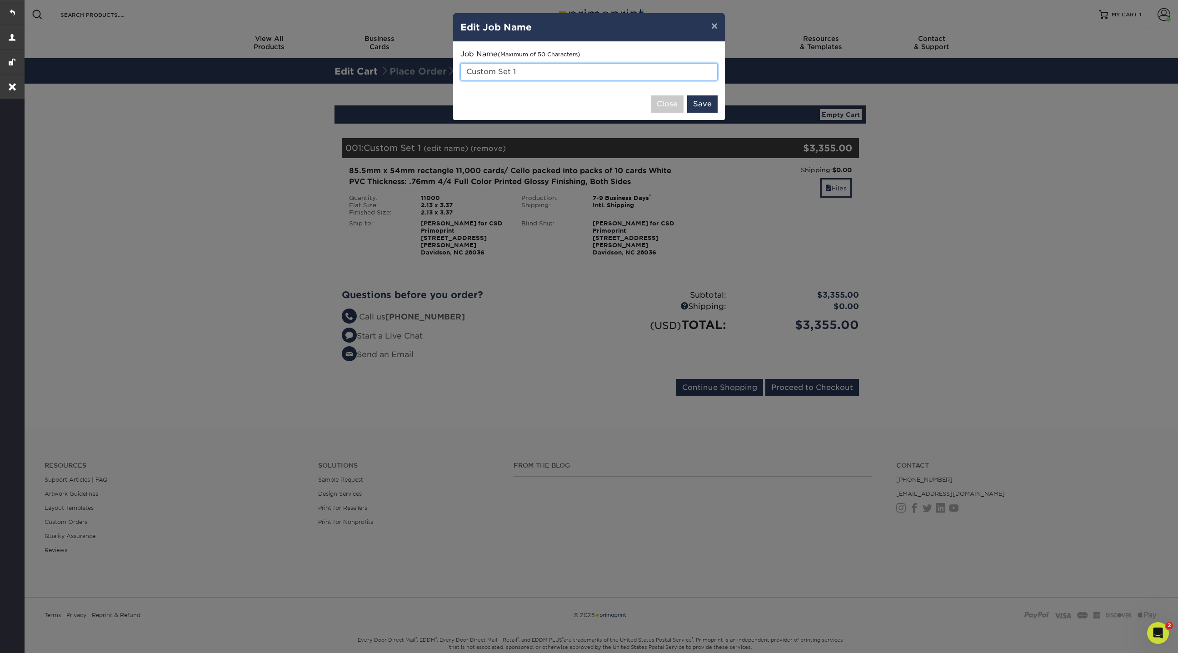
drag, startPoint x: 540, startPoint y: 71, endPoint x: 430, endPoint y: 69, distance: 110.0
click at [430, 70] on div "× Edit Job Name Job Name (Maximum of 50 Characters) Custom Set 1 Close Save" at bounding box center [589, 326] width 1178 height 653
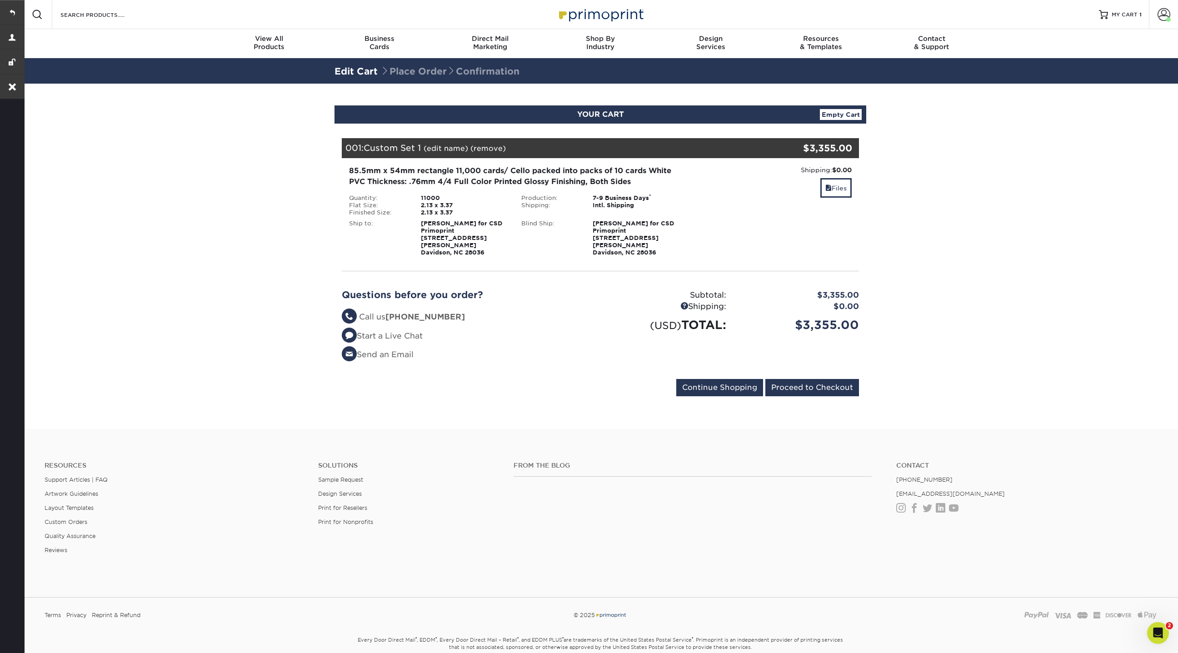
click at [452, 151] on link "(edit name)" at bounding box center [446, 148] width 45 height 9
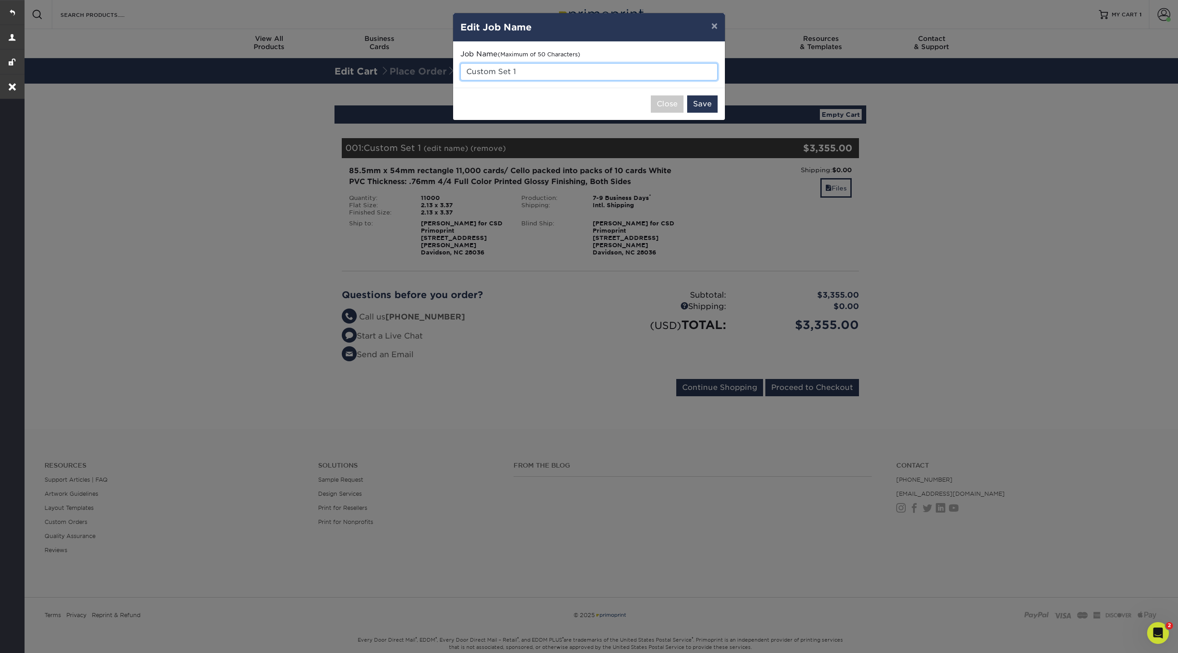
drag, startPoint x: 528, startPoint y: 74, endPoint x: 451, endPoint y: 74, distance: 76.4
click at [451, 74] on div "× Edit Job Name Job Name (Maximum of 50 Characters) Custom Set 1 Close Save" at bounding box center [589, 326] width 1178 height 653
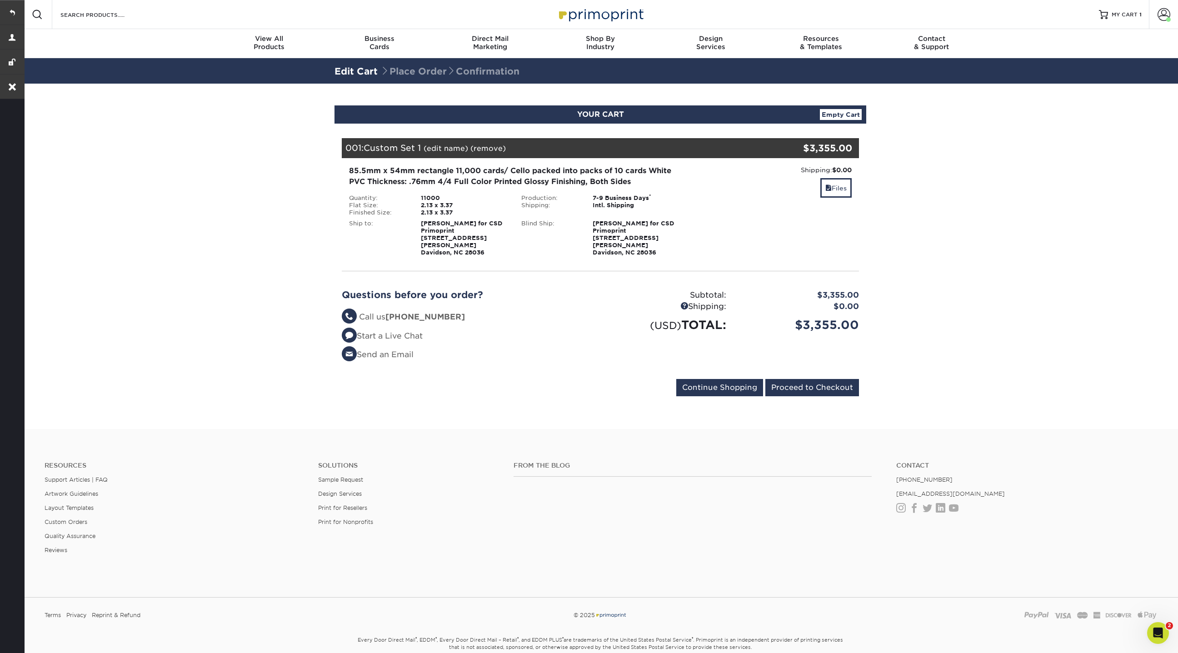
click at [453, 145] on link "(edit name)" at bounding box center [446, 148] width 45 height 9
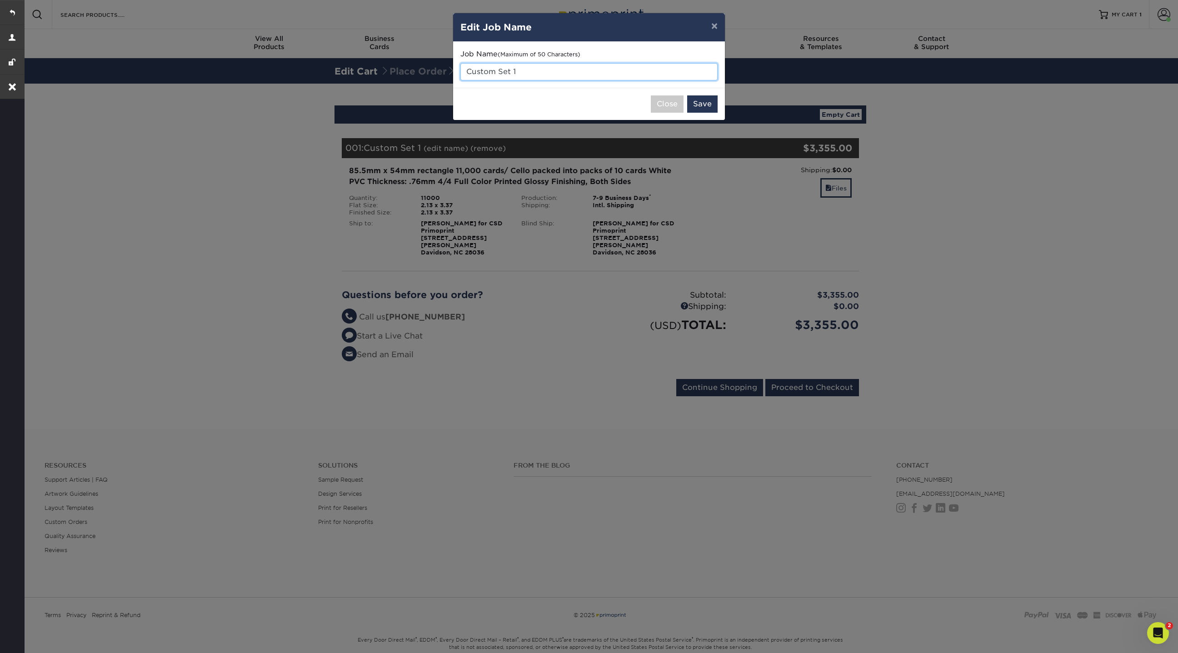
drag, startPoint x: 520, startPoint y: 70, endPoint x: 464, endPoint y: 70, distance: 55.9
click at [464, 70] on input "Custom Set 1" at bounding box center [588, 71] width 257 height 17
paste input "2025 CSD Fundraiser Cards"
type input "2025 CSD Fundraiser Cards"
click at [703, 104] on button "Save" at bounding box center [702, 103] width 30 height 17
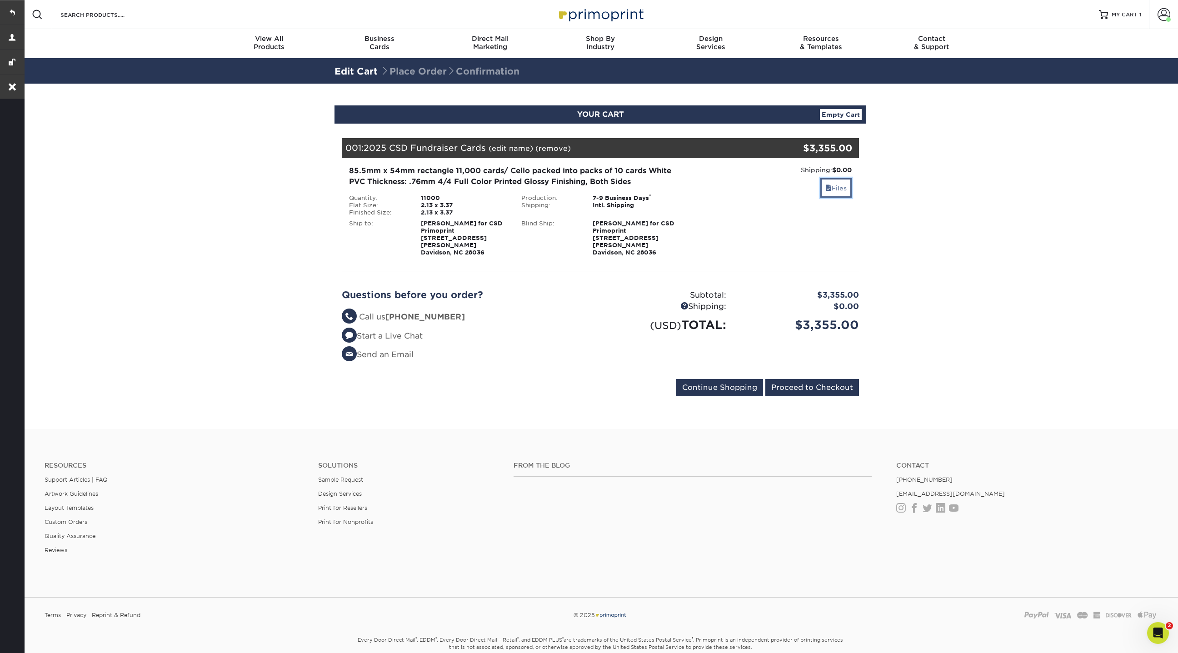
click at [844, 194] on link "Files" at bounding box center [835, 188] width 31 height 20
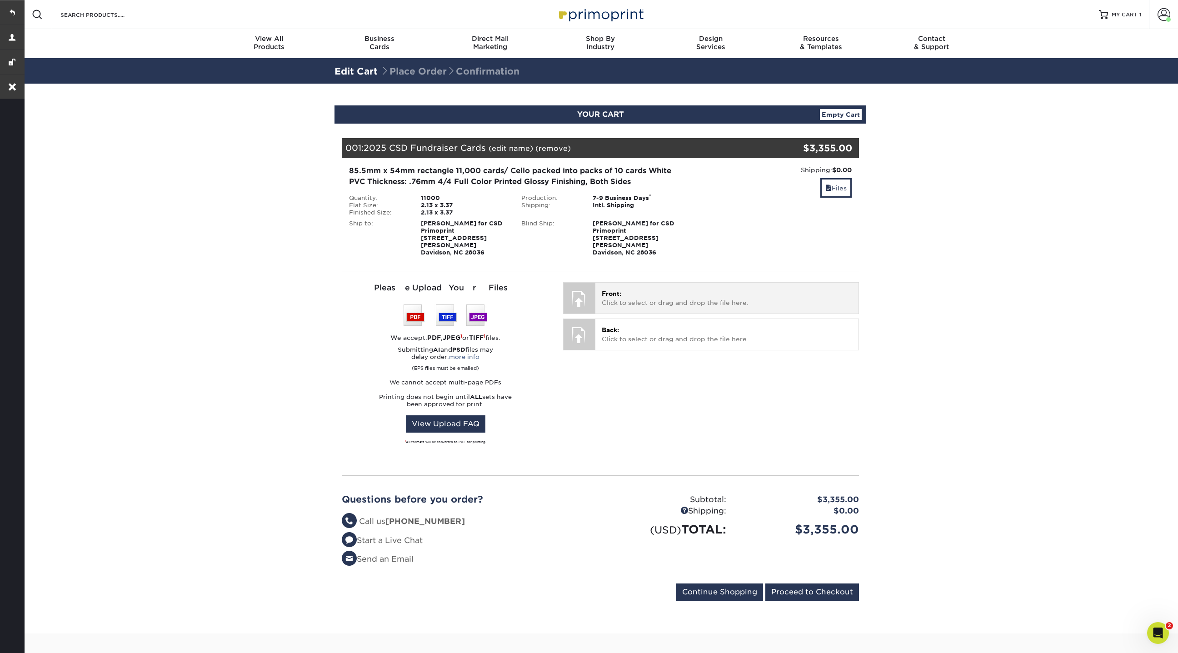
click at [663, 295] on p "Front: Click to select or drag and drop the file here." at bounding box center [727, 298] width 250 height 19
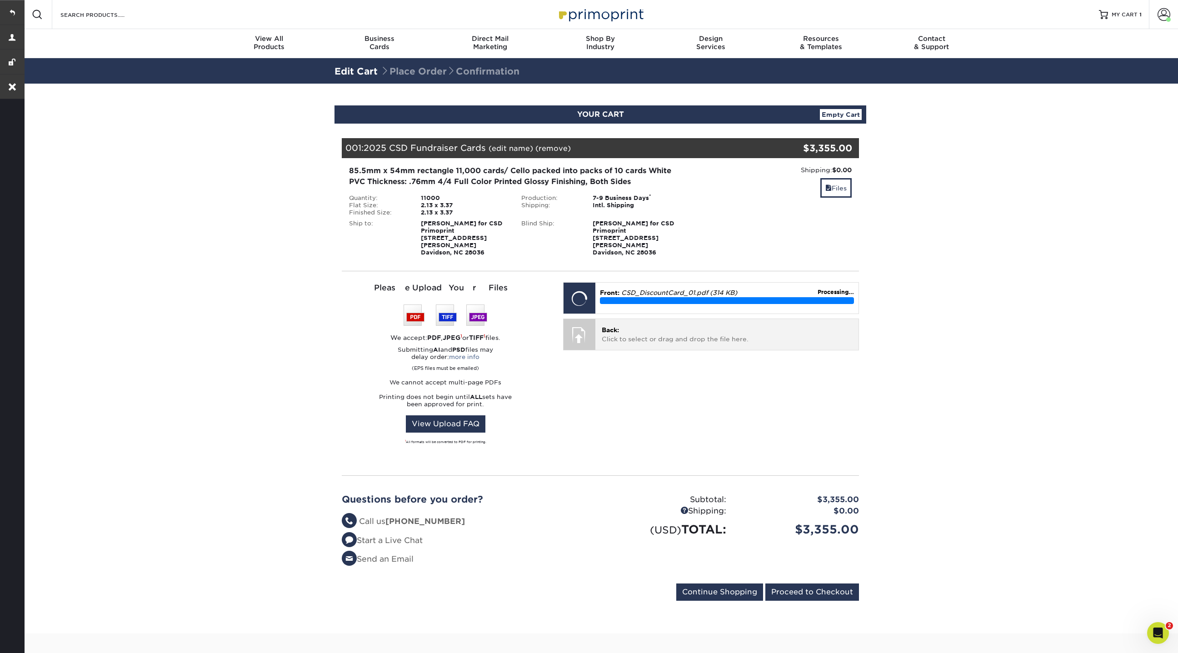
click at [654, 329] on p "Back: Click to select or drag and drop the file here." at bounding box center [727, 334] width 250 height 19
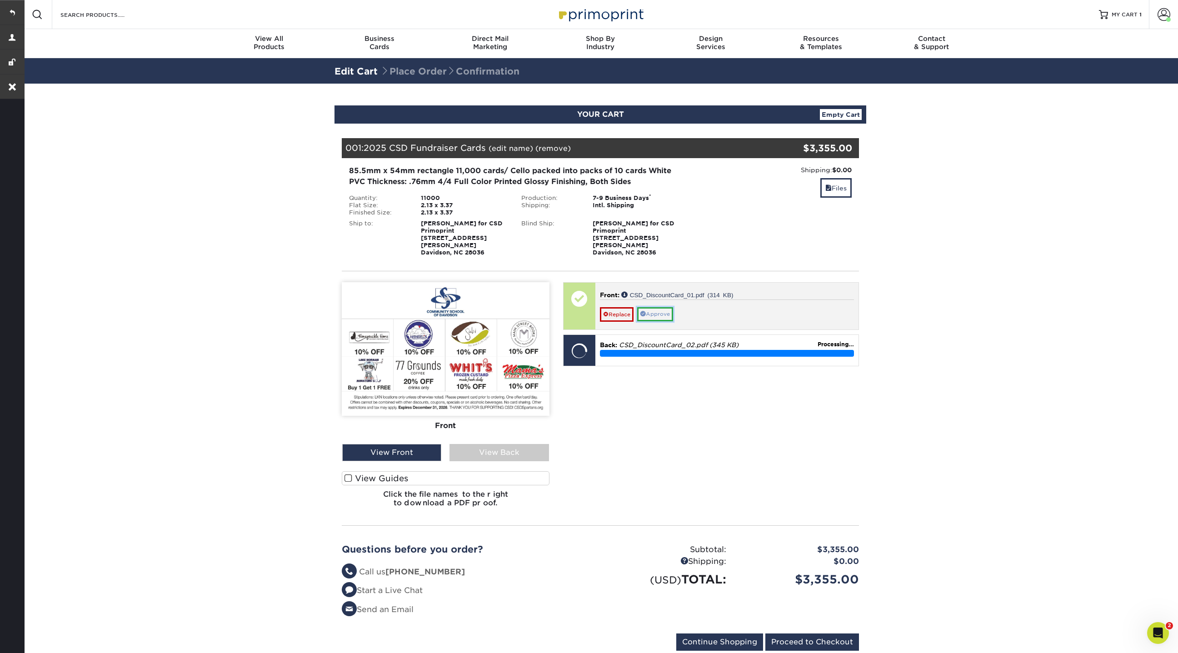
click at [664, 307] on link "Approve" at bounding box center [655, 314] width 36 height 14
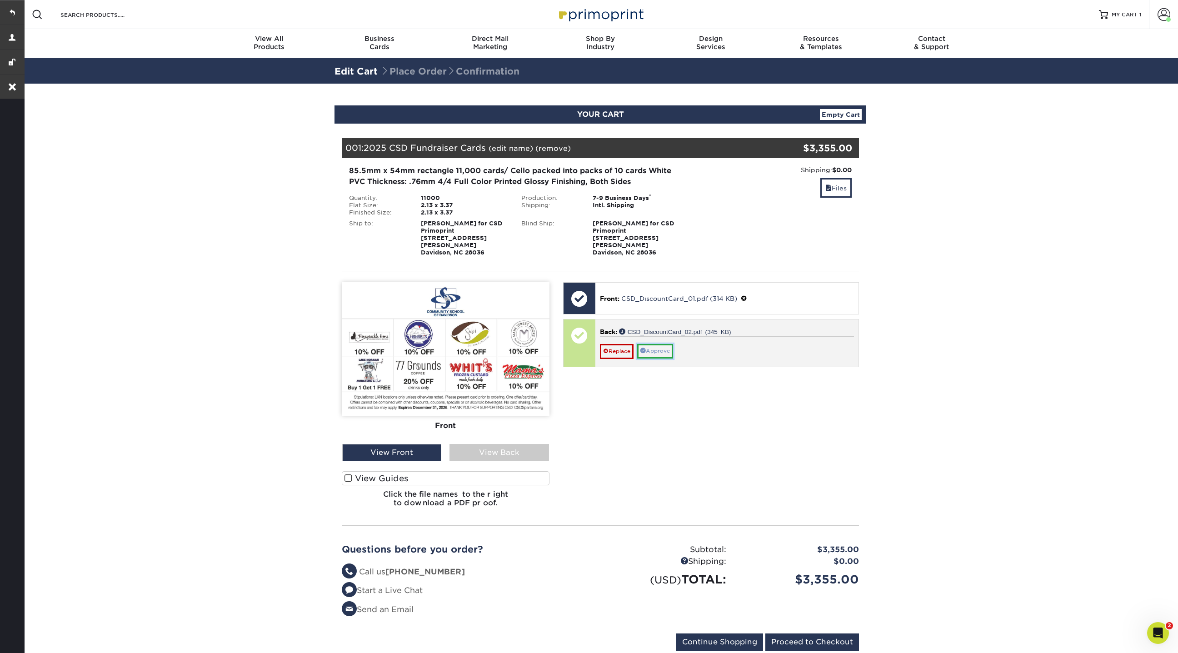
click at [666, 344] on link "Approve" at bounding box center [655, 351] width 36 height 14
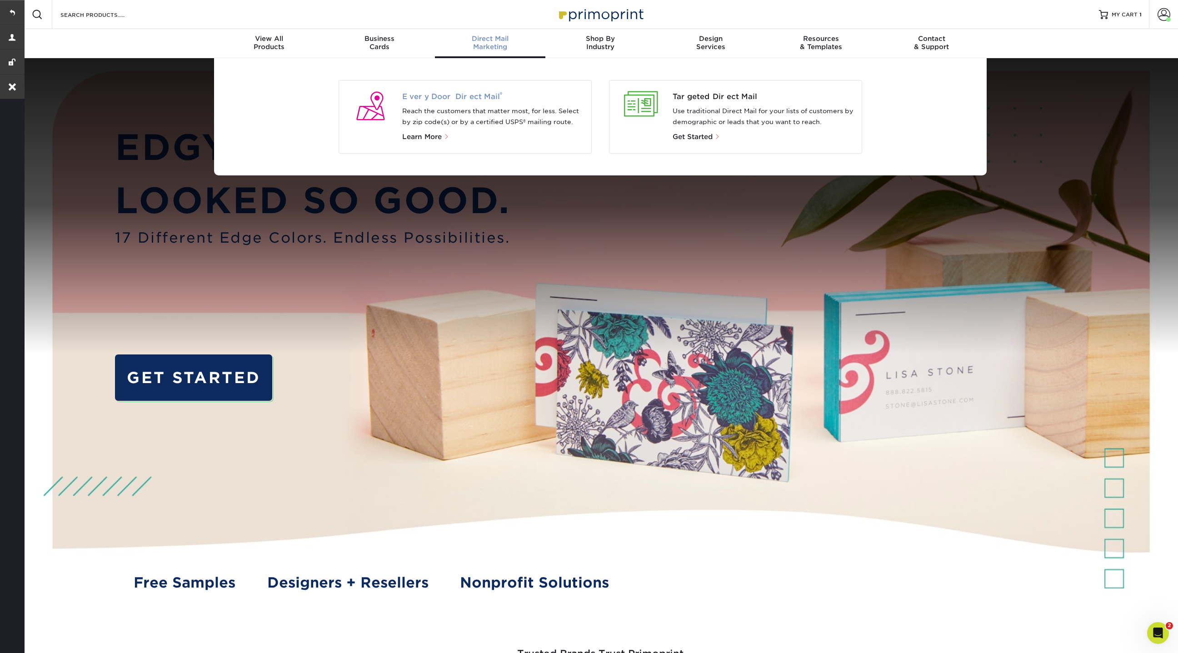
click at [476, 99] on span "Every Door Direct Mail ®" at bounding box center [493, 96] width 182 height 11
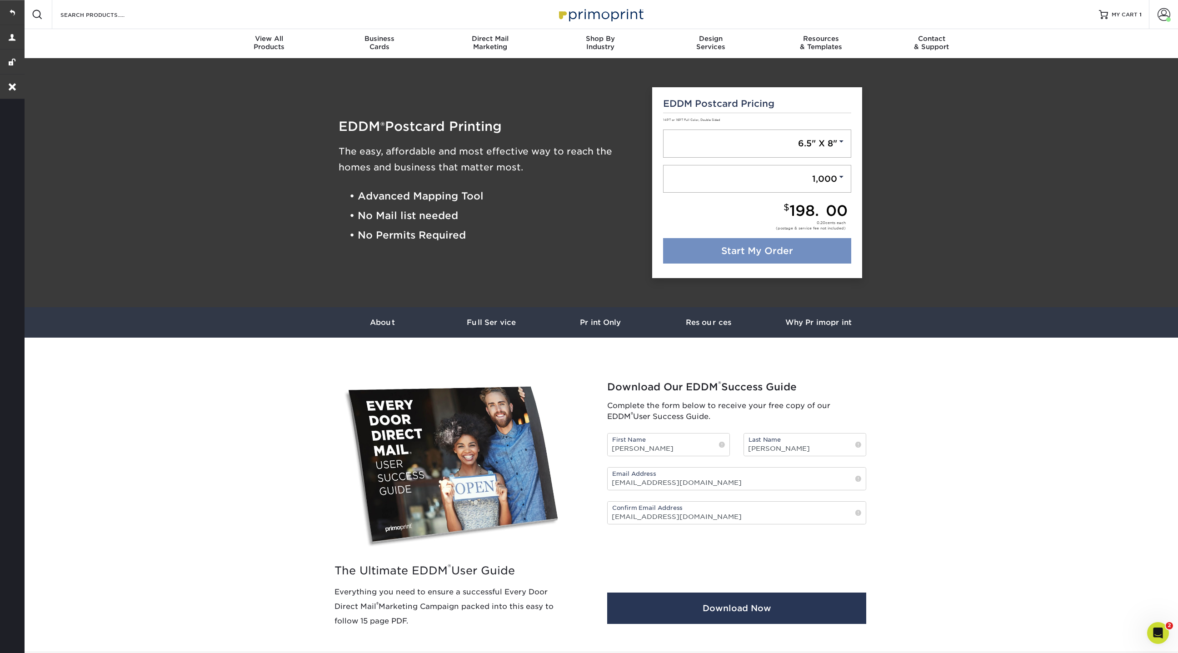
click at [581, 243] on link "Start My Order" at bounding box center [757, 250] width 189 height 25
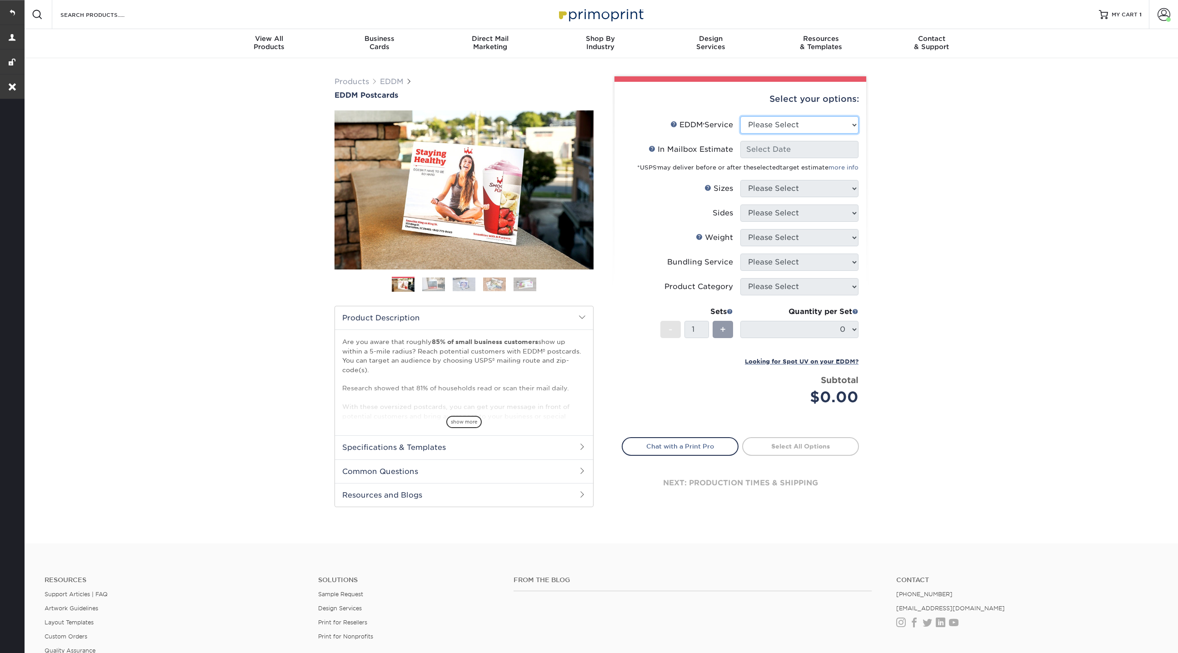
click at [778, 126] on select "Please Select Full Service Print Only" at bounding box center [799, 124] width 118 height 17
select select "full_service"
click at [740, 116] on select "Please Select Full Service Print Only" at bounding box center [799, 124] width 118 height 17
select select "-1"
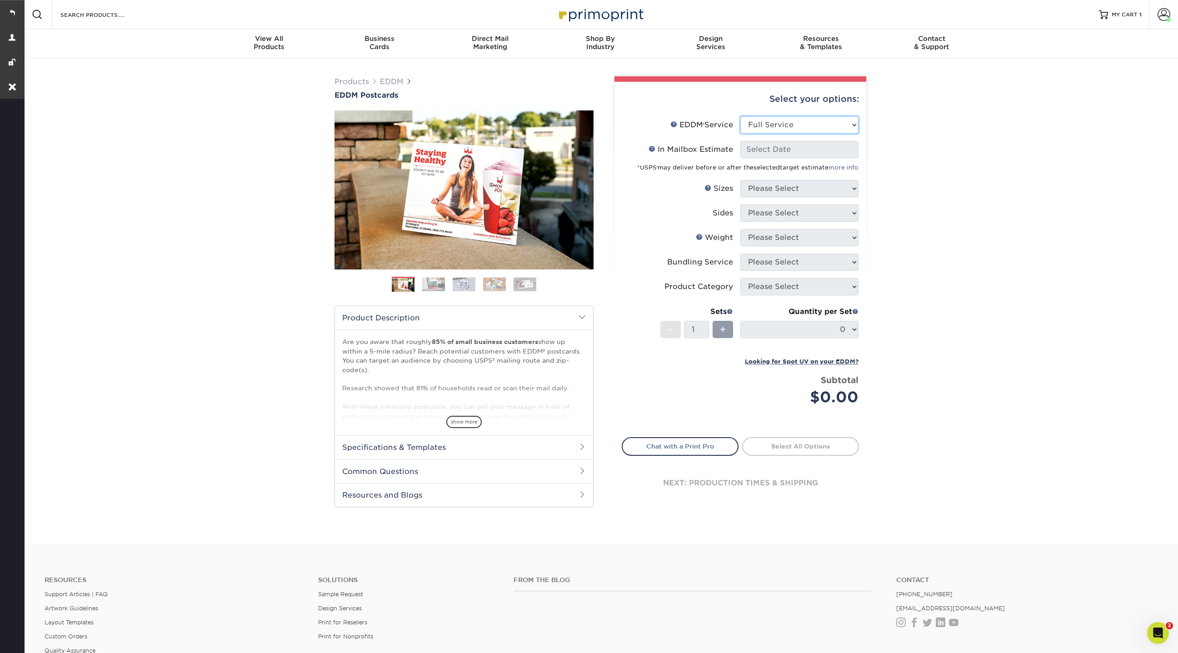
select select "-1"
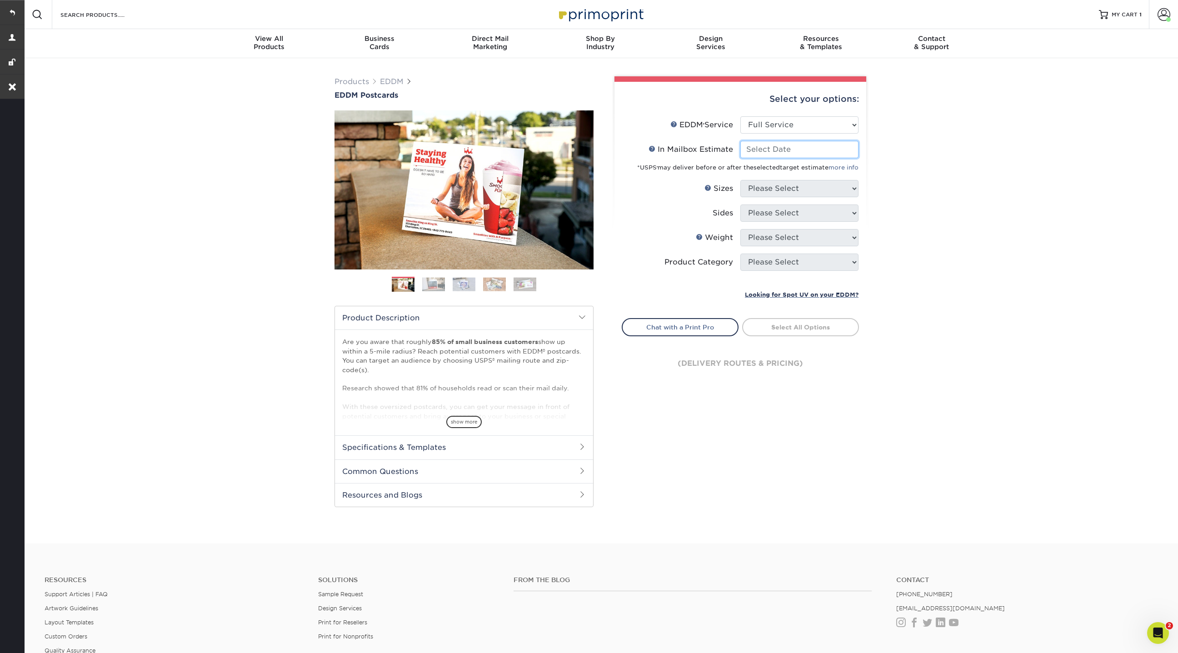
click at [773, 152] on input "In Mailbox Estimate Help In Mailbox Estimate" at bounding box center [799, 149] width 118 height 17
click at [815, 241] on span "23" at bounding box center [813, 240] width 15 height 15
type input "[DATE]"
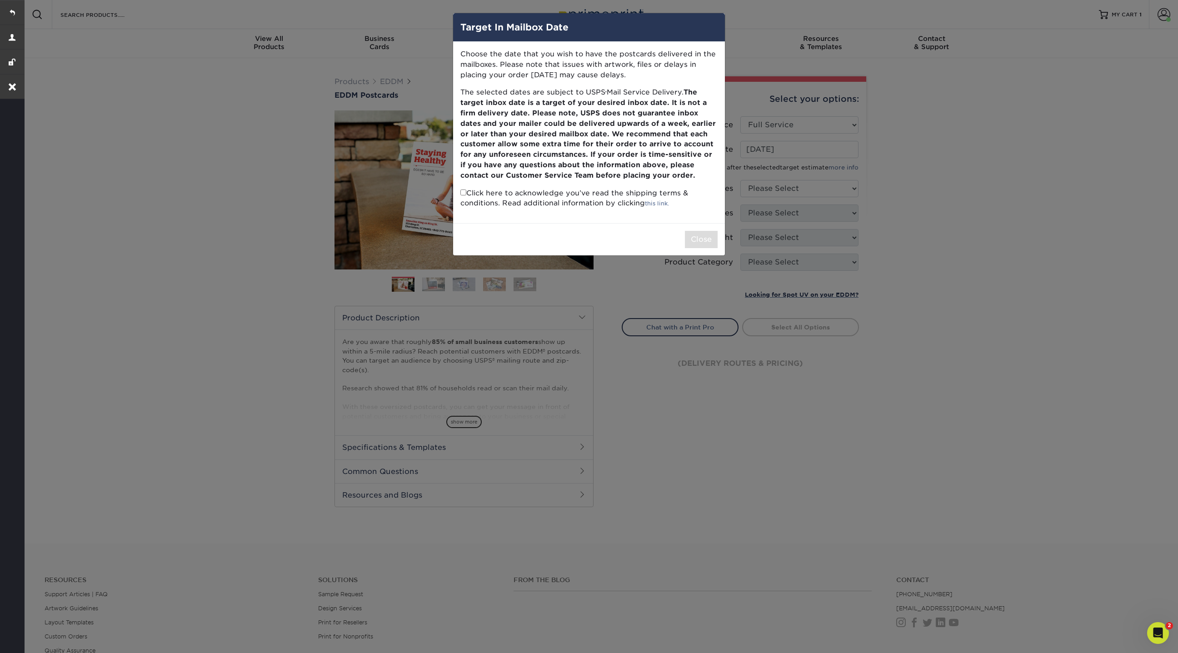
click at [461, 197] on p "Click here to acknowledge you’ve read the shipping terms & conditions. Read add…" at bounding box center [588, 198] width 257 height 21
click at [463, 193] on input "checkbox" at bounding box center [463, 193] width 6 height 6
checkbox input "true"
click at [710, 238] on button "Close" at bounding box center [701, 239] width 33 height 17
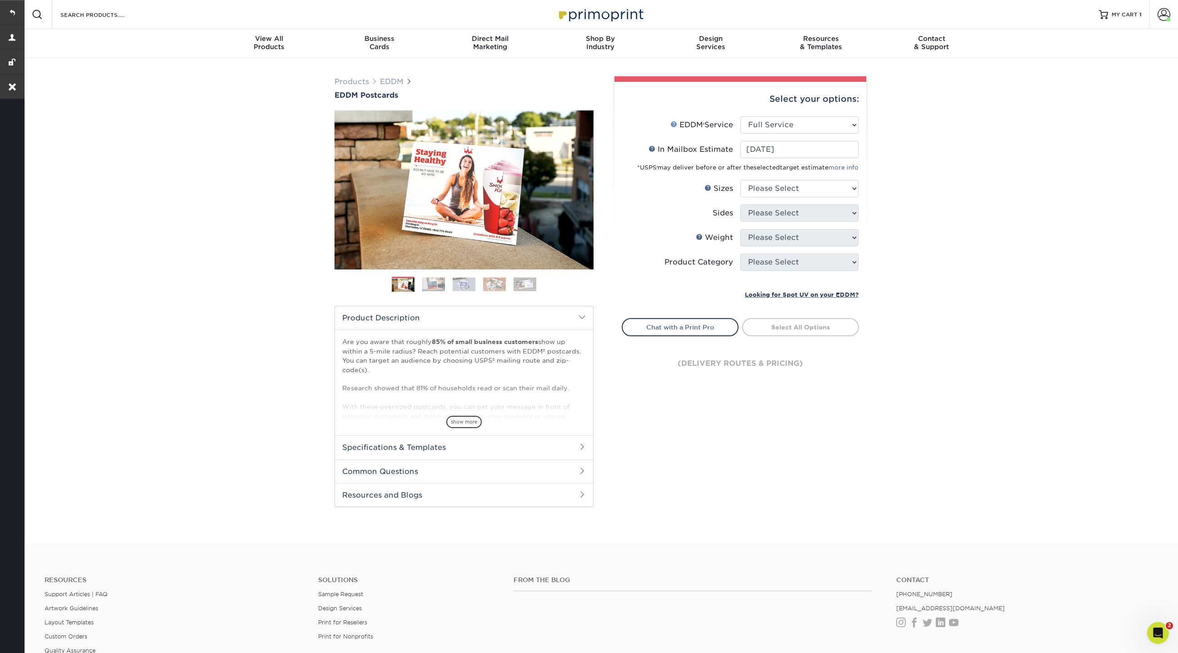
click at [674, 122] on link "EDDM Service Help" at bounding box center [673, 123] width 7 height 7
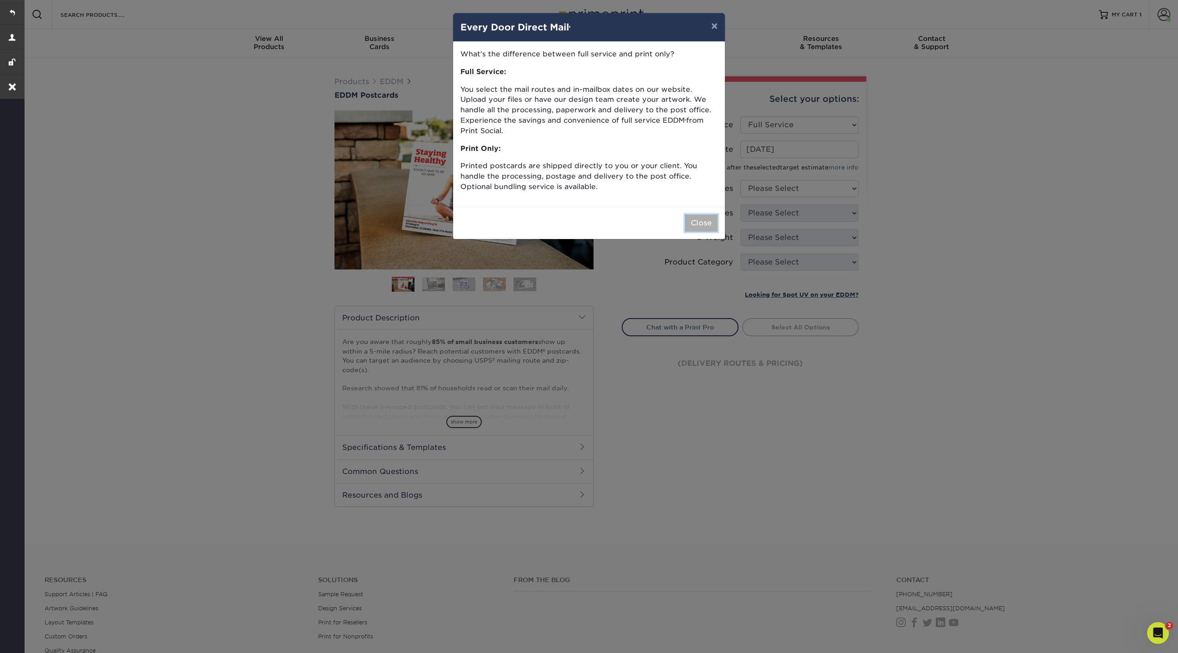
click at [712, 215] on button "Close" at bounding box center [701, 223] width 33 height 17
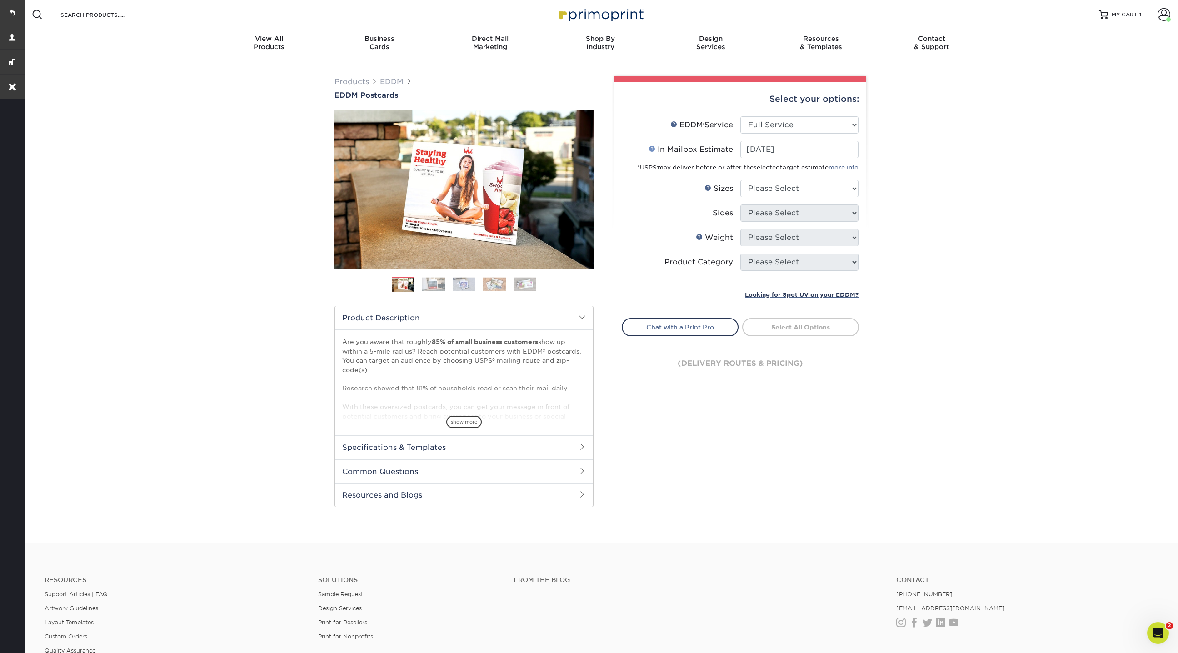
click at [652, 149] on link "In Mailbox Estimate Help" at bounding box center [652, 148] width 7 height 7
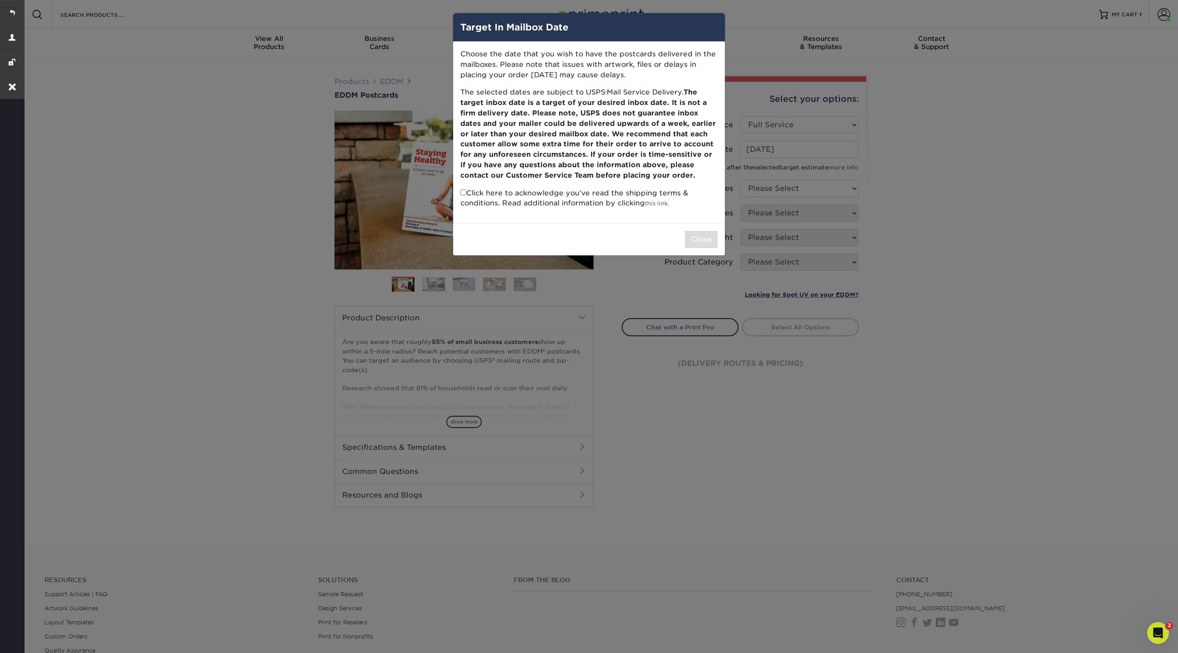
click at [725, 387] on div "Target In Mailbox Date Choose the date that you wish to have the postcards deli…" at bounding box center [589, 326] width 1178 height 653
click at [710, 229] on div "Close" at bounding box center [589, 239] width 272 height 32
click at [463, 195] on input "checkbox" at bounding box center [463, 193] width 6 height 6
checkbox input "true"
click at [700, 233] on button "Close" at bounding box center [701, 239] width 33 height 17
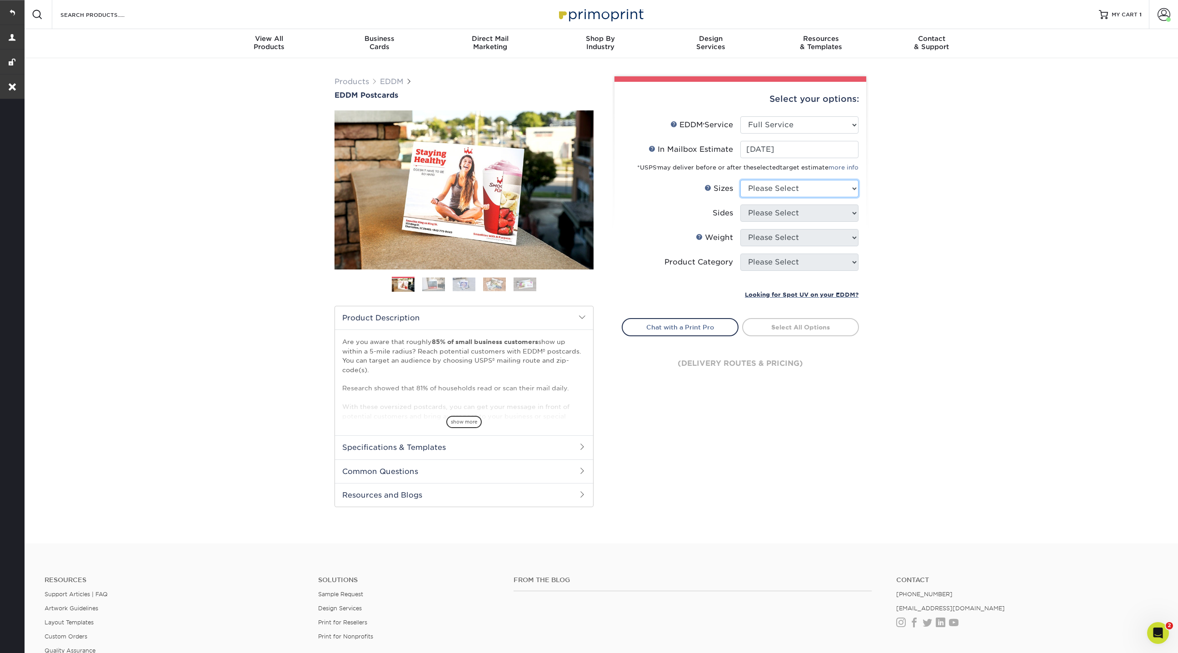
click at [792, 194] on select "Please Select 4.5" x 12" 6" x 12" 6.5" x 8" 6.5" x 9" 6.5" x 12" 7" x 8.5" 8" x…" at bounding box center [799, 188] width 118 height 17
select select "6.50x8.00"
click at [740, 180] on select "Please Select 4.5" x 12" 6" x 12" 6.5" x 8" 6.5" x 9" 6.5" x 12" 7" x 8.5" 8" x…" at bounding box center [799, 188] width 118 height 17
click at [778, 211] on select "Please Select Print Both Sides Print Front Only" at bounding box center [799, 213] width 118 height 17
select select "13abbda7-1d64-4f25-8bb2-c179b224825d"
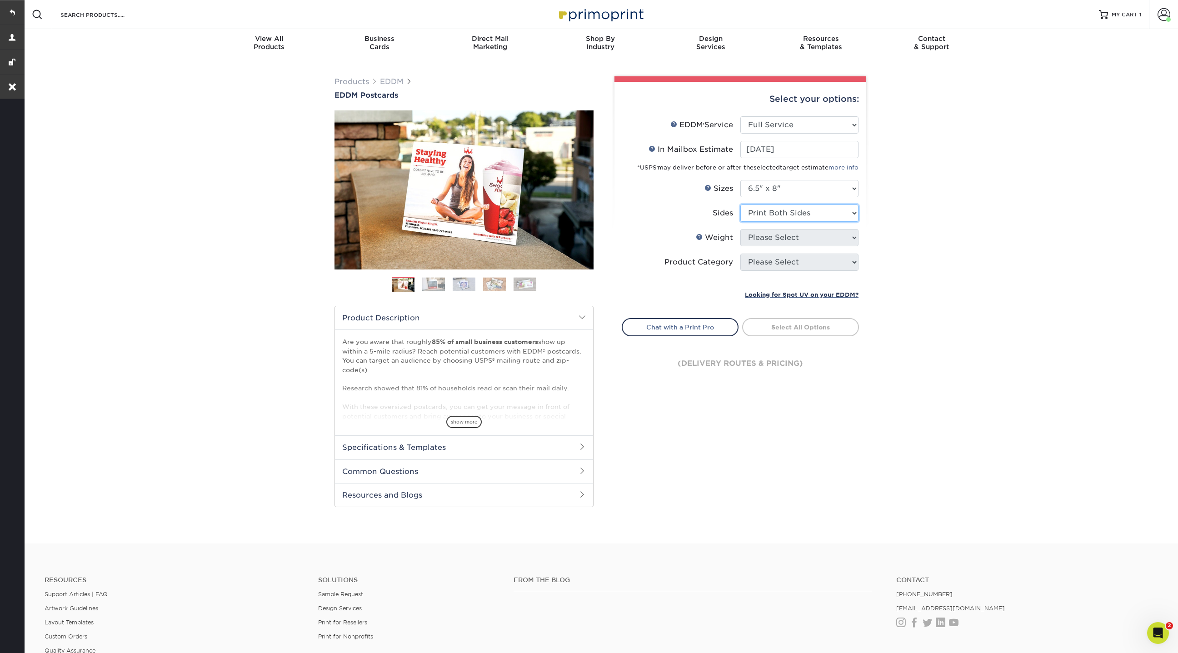
click at [740, 205] on select "Please Select Print Both Sides Print Front Only" at bounding box center [799, 213] width 118 height 17
click at [774, 237] on select "Please Select 16PT 14PT" at bounding box center [799, 237] width 118 height 17
select select "16PT"
click at [740, 229] on select "Please Select 16PT 14PT" at bounding box center [799, 237] width 118 height 17
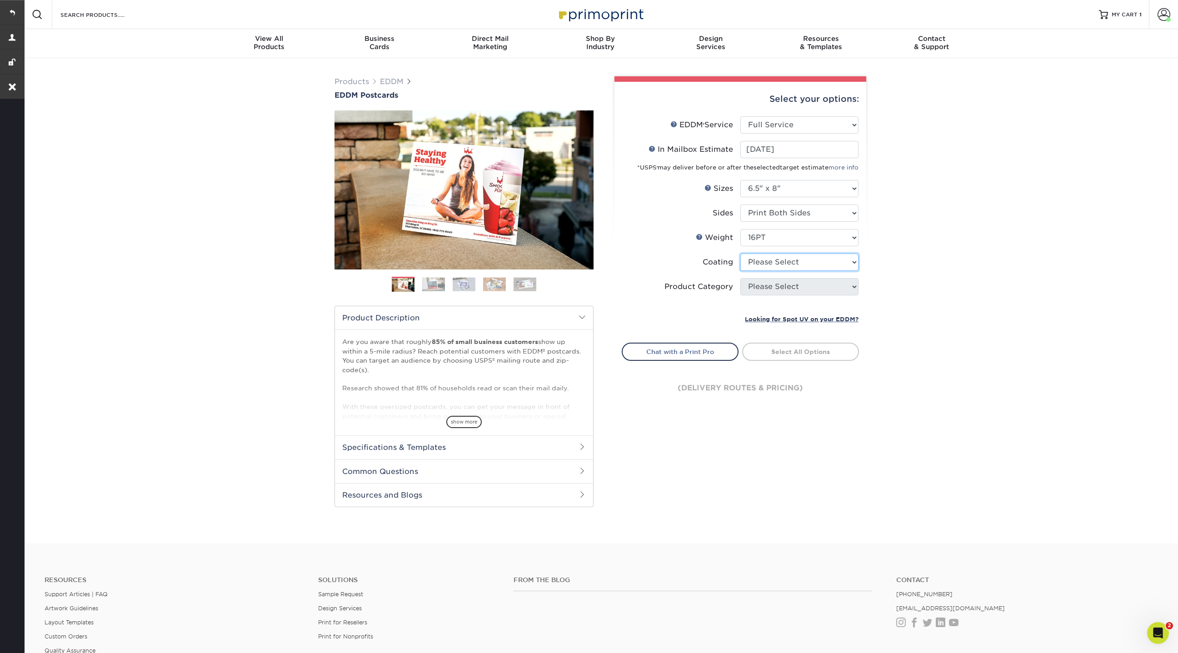
click at [774, 265] on select at bounding box center [799, 262] width 118 height 17
select select "121bb7b5-3b4d-429f-bd8d-bbf80e953313"
click at [740, 254] on select at bounding box center [799, 262] width 118 height 17
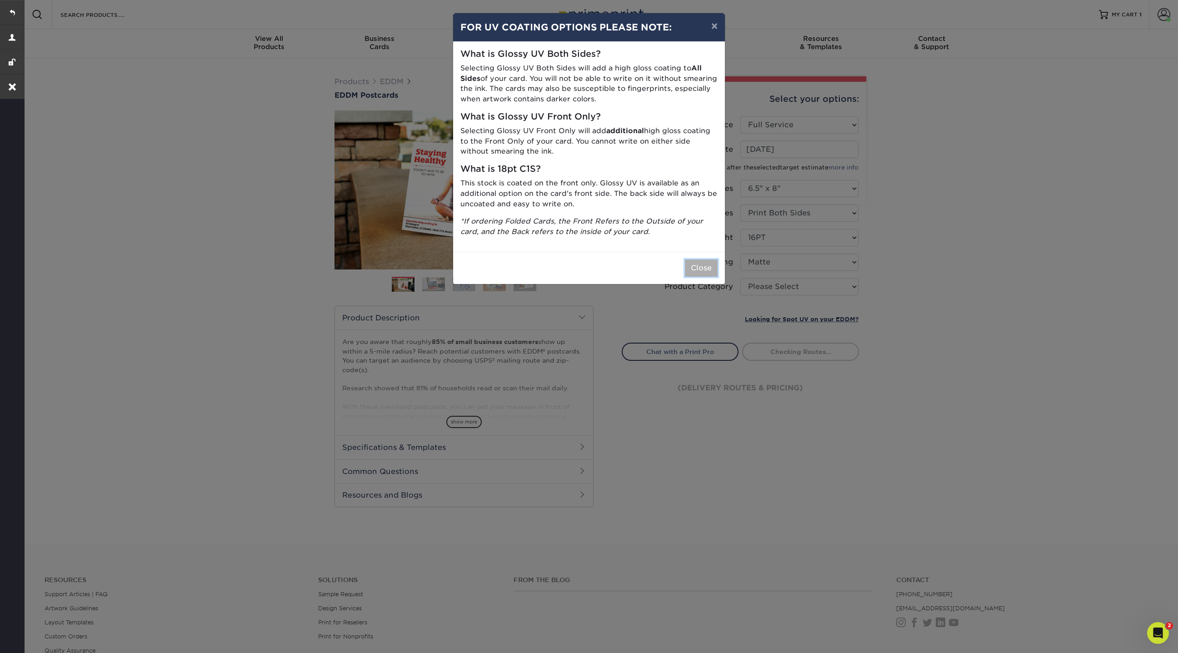
click at [702, 272] on button "Close" at bounding box center [701, 268] width 33 height 17
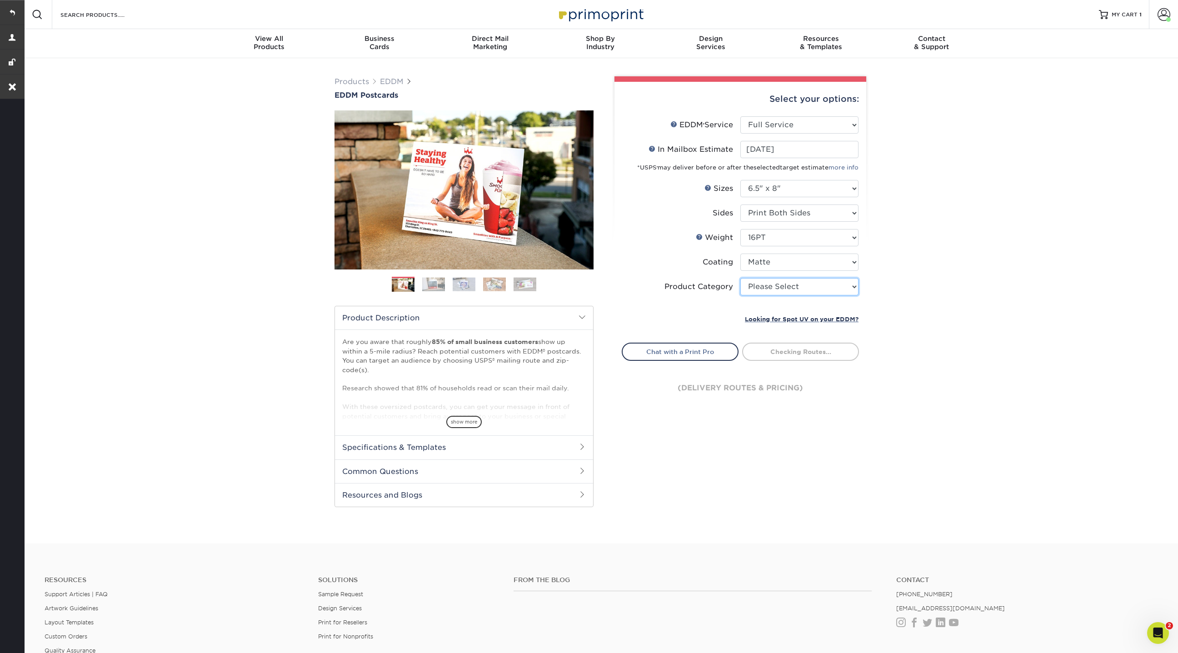
click at [788, 290] on select "Please Select Postcards" at bounding box center [799, 286] width 118 height 17
select select "9b7272e0-d6c8-4c3c-8e97-d3a1bcdab858"
click at [740, 278] on select "Please Select Postcards" at bounding box center [799, 286] width 118 height 17
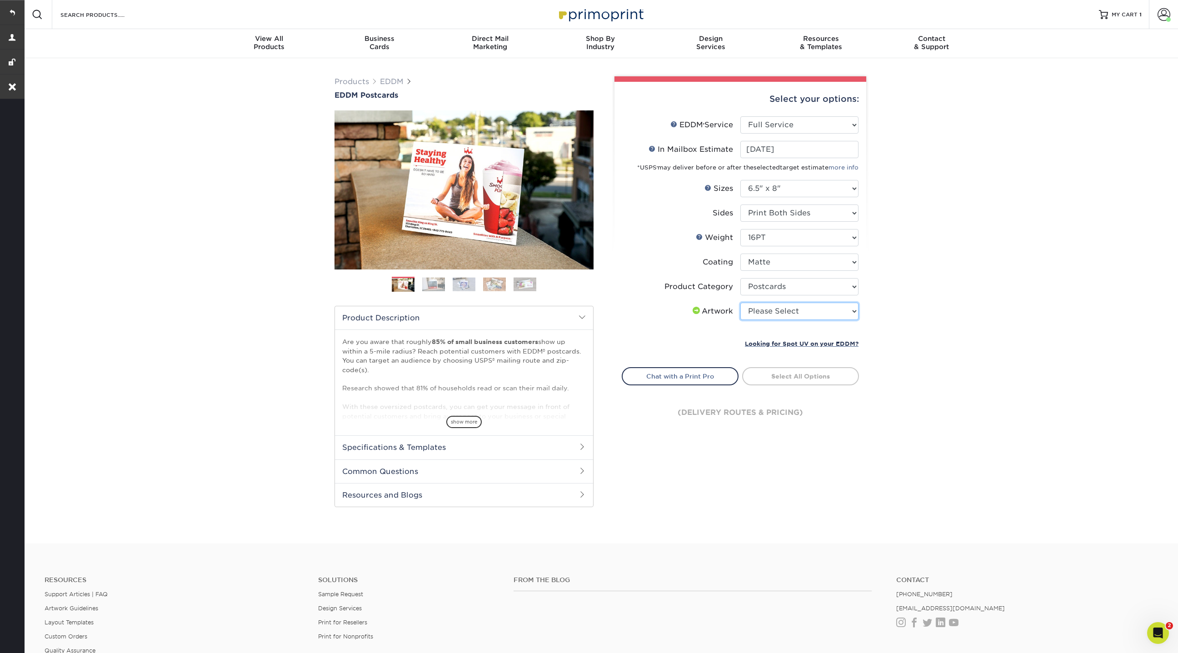
click at [800, 315] on select "Please Select I will upload files I need a design - $150" at bounding box center [799, 311] width 118 height 17
select select "upload"
click at [740, 303] on select "Please Select I will upload files I need a design - $150" at bounding box center [799, 311] width 118 height 17
click at [787, 380] on link "Select Routes" at bounding box center [800, 375] width 117 height 16
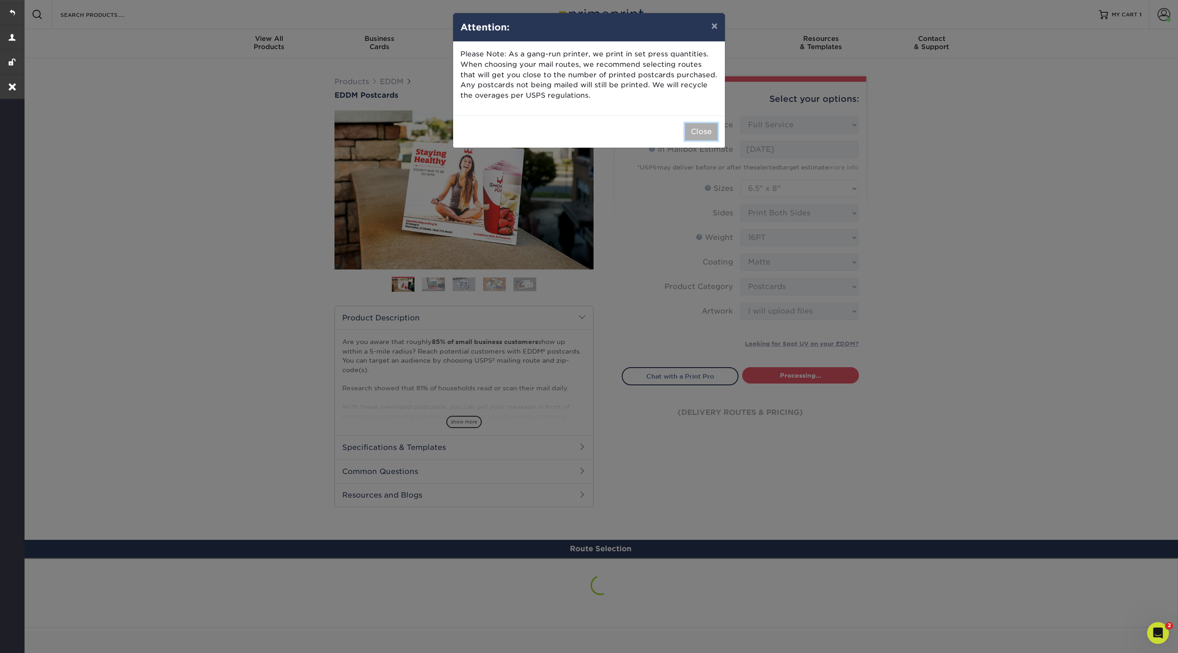
click at [705, 131] on button "Close" at bounding box center [701, 131] width 33 height 17
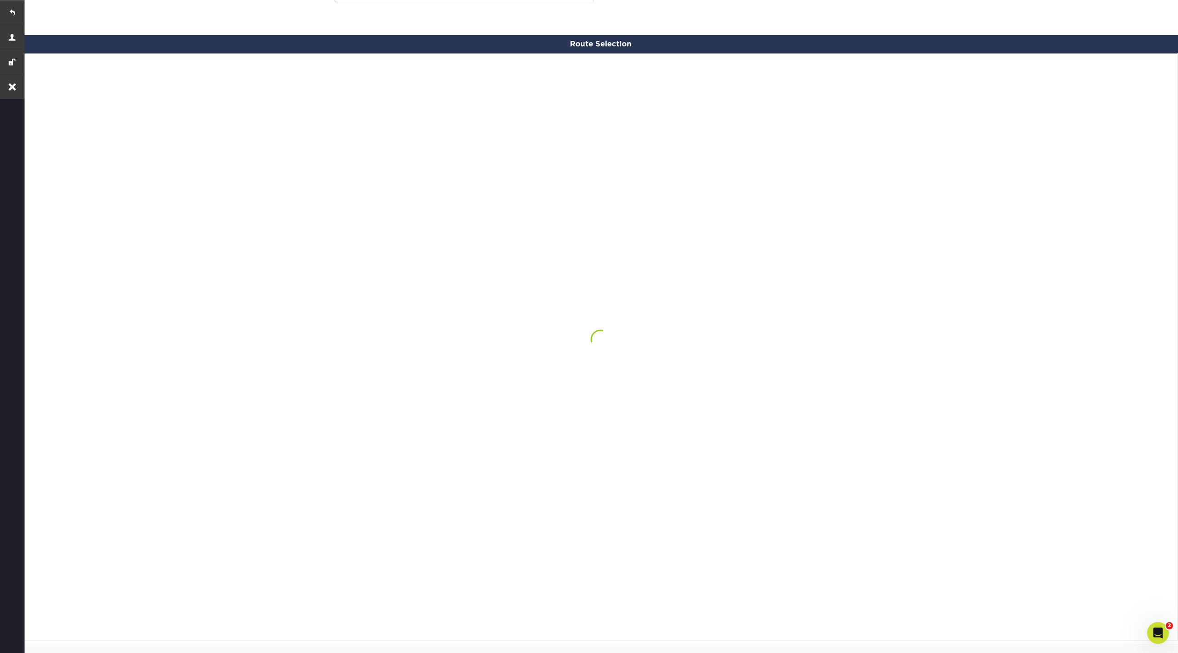
scroll to position [529, 0]
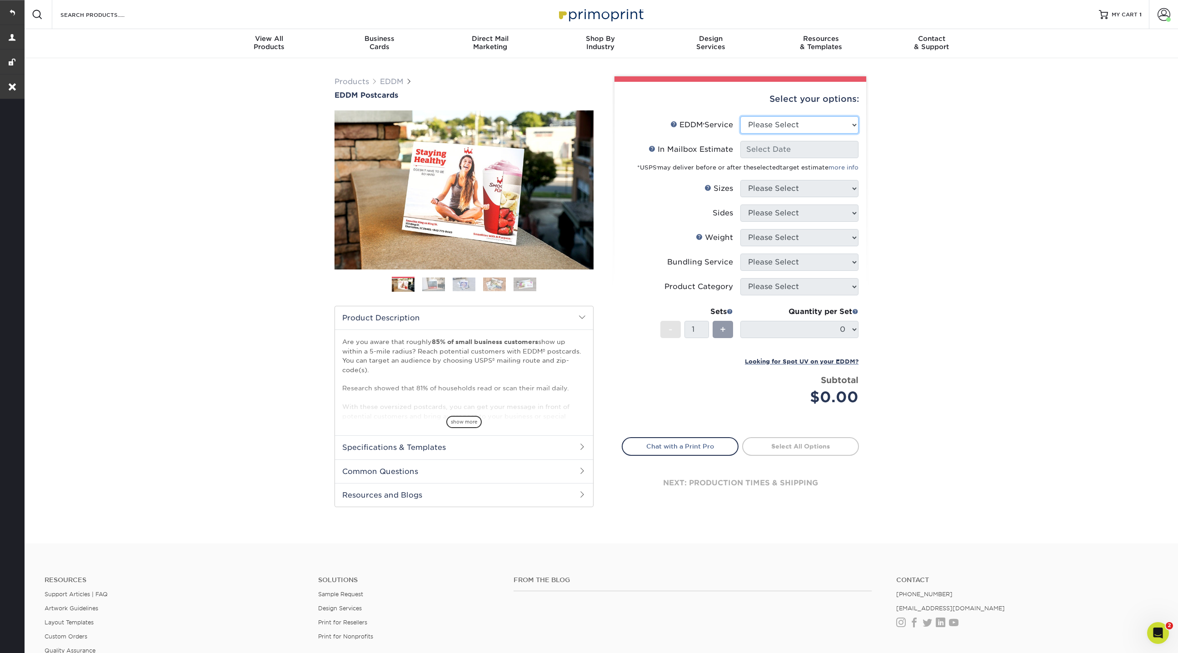
click at [788, 124] on select "Please Select Full Service Print Only" at bounding box center [799, 124] width 118 height 17
select select "full_service"
click at [740, 116] on select "Please Select Full Service Print Only" at bounding box center [799, 124] width 118 height 17
select select "-1"
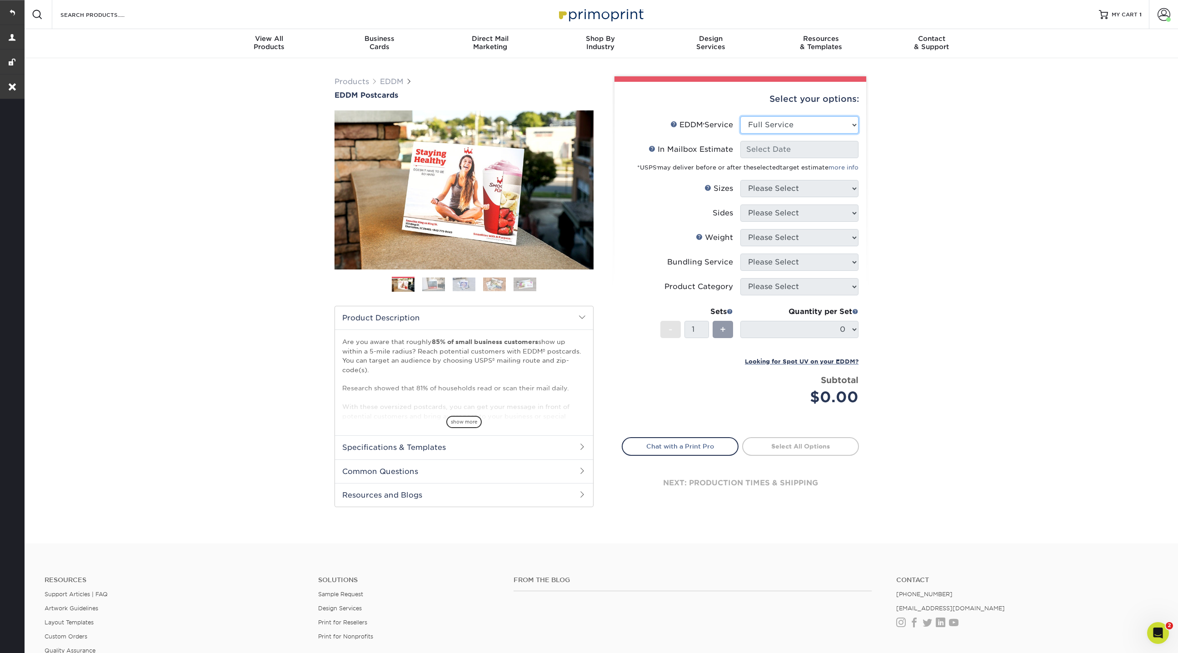
select select "-1"
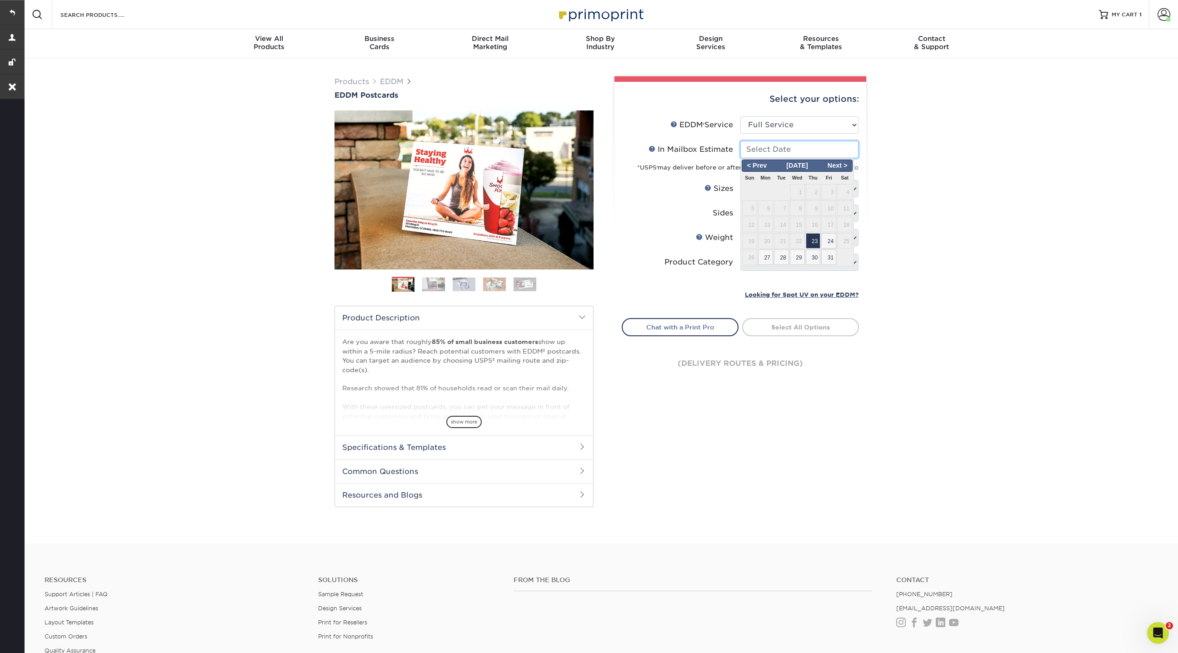
click at [773, 150] on input "In Mailbox Estimate Help In Mailbox Estimate" at bounding box center [799, 149] width 118 height 17
click at [812, 235] on span "23" at bounding box center [813, 240] width 15 height 15
type input "[DATE]"
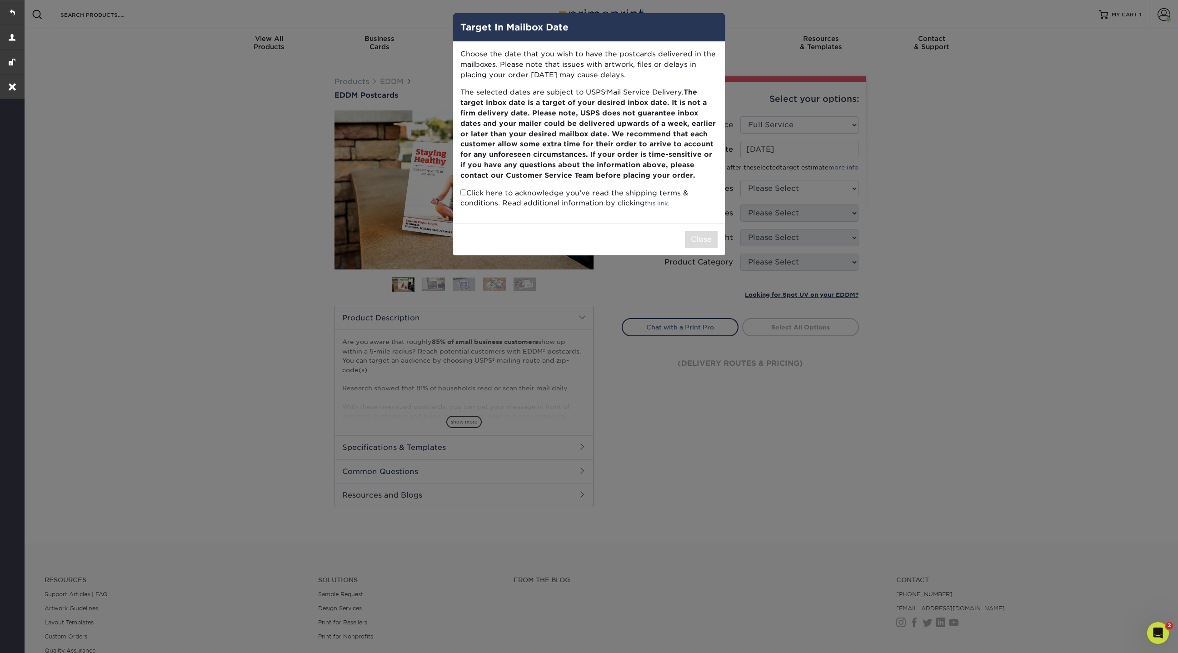
click at [463, 193] on input "checkbox" at bounding box center [463, 193] width 6 height 6
checkbox input "true"
click at [704, 238] on button "Close" at bounding box center [701, 239] width 33 height 17
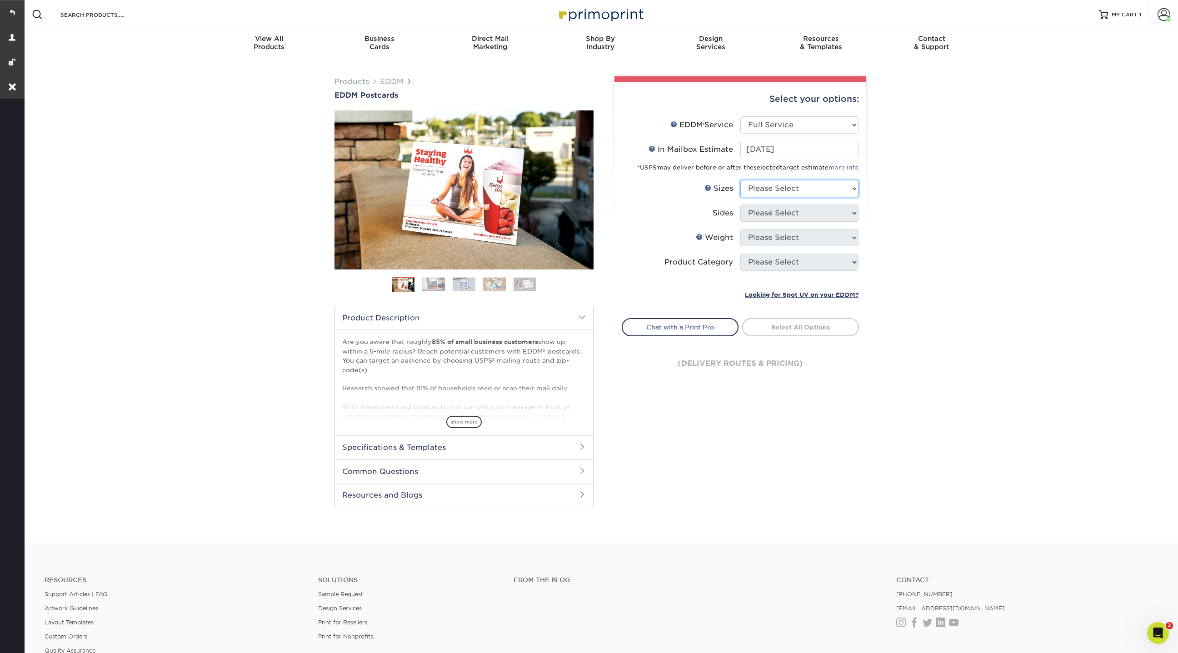
click at [823, 185] on select "Please Select 4.5" x 12" 6" x 12" 6.5" x 8" 6.5" x 9" 6.5" x 12" 7" x 8.5" 8" x…" at bounding box center [799, 188] width 118 height 17
select select "6.50x9.00"
click at [740, 180] on select "Please Select 4.5" x 12" 6" x 12" 6.5" x 8" 6.5" x 9" 6.5" x 12" 7" x 8.5" 8" x…" at bounding box center [799, 188] width 118 height 17
click at [799, 210] on select "Please Select Print Both Sides Print Front Only" at bounding box center [799, 213] width 118 height 17
select select "13abbda7-1d64-4f25-8bb2-c179b224825d"
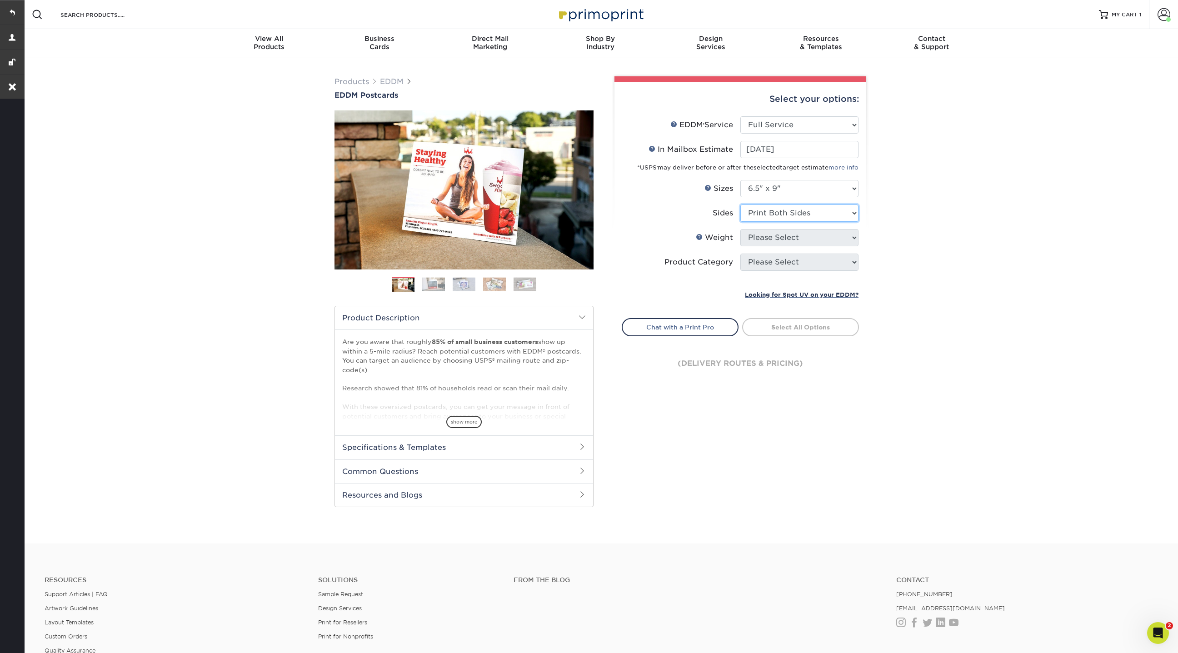
click at [740, 205] on select "Please Select Print Both Sides Print Front Only" at bounding box center [799, 213] width 118 height 17
click at [782, 235] on select "Please Select 16PT 14PT" at bounding box center [799, 237] width 118 height 17
select select "16PT"
click at [740, 229] on select "Please Select 16PT 14PT" at bounding box center [799, 237] width 118 height 17
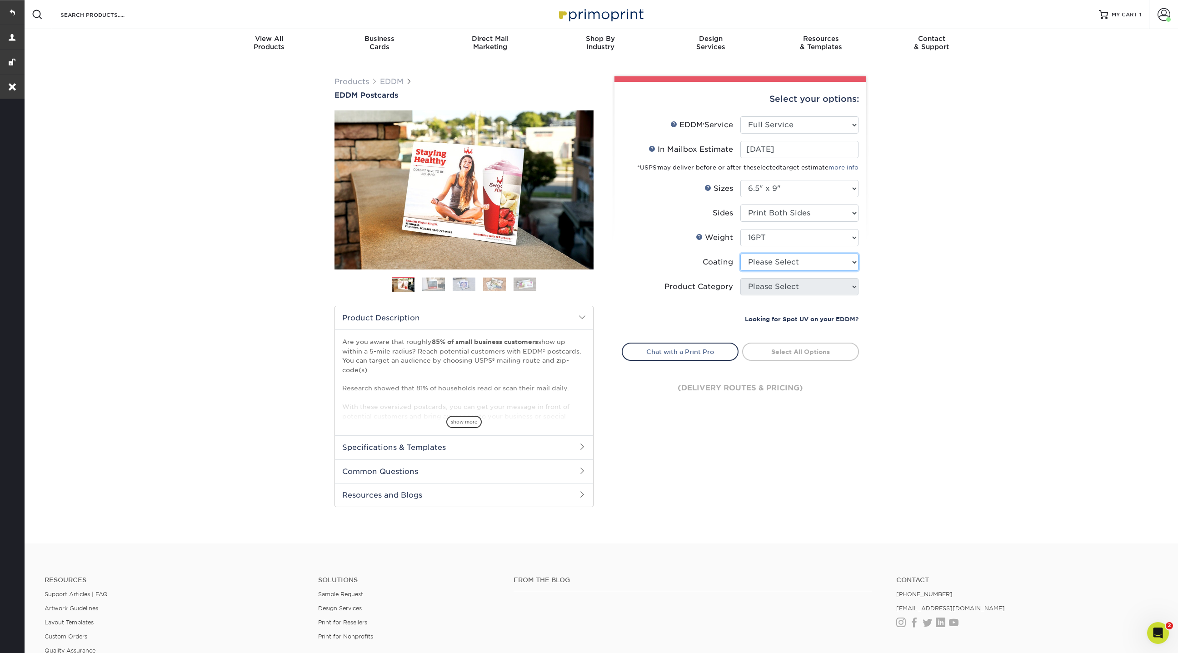
click at [786, 263] on select at bounding box center [799, 262] width 118 height 17
select select "121bb7b5-3b4d-429f-bd8d-bbf80e953313"
click at [740, 254] on select at bounding box center [799, 262] width 118 height 17
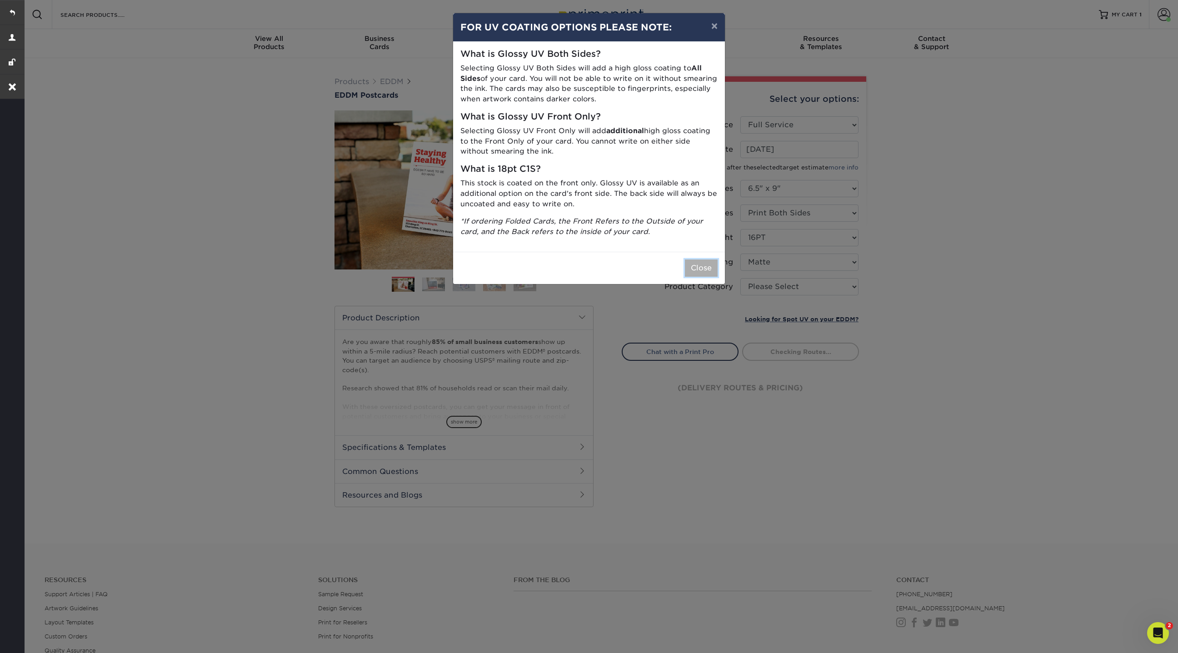
click at [704, 269] on button "Close" at bounding box center [701, 268] width 33 height 17
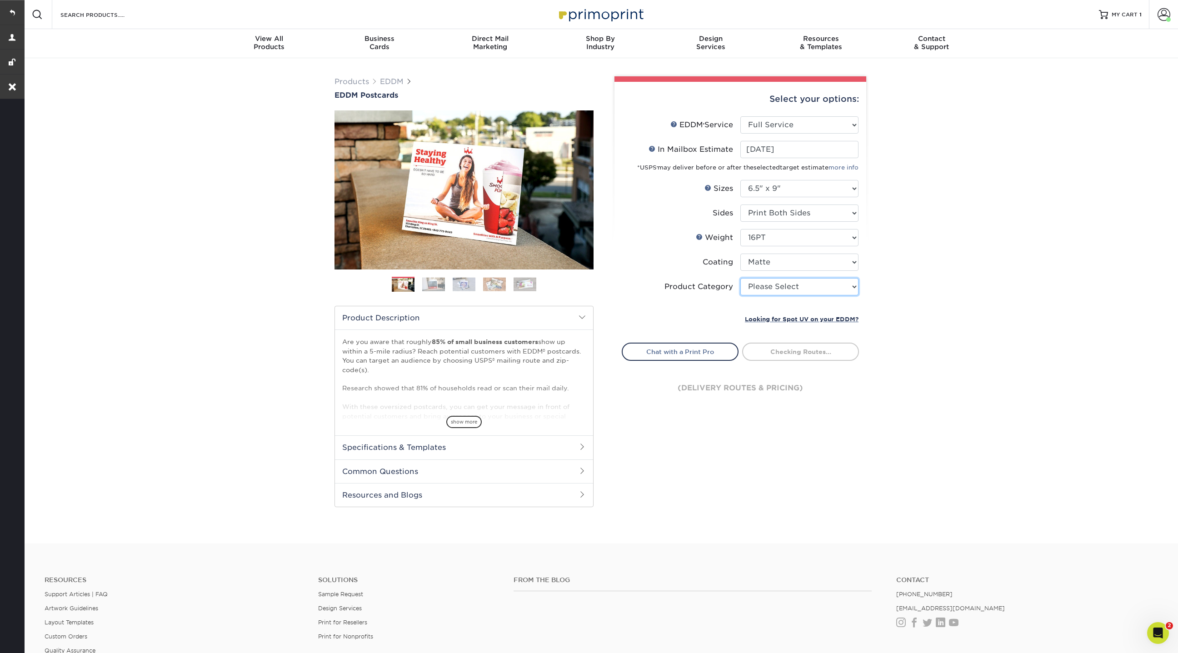
click at [827, 288] on select "Please Select Postcards" at bounding box center [799, 286] width 118 height 17
select select "9b7272e0-d6c8-4c3c-8e97-d3a1bcdab858"
click at [740, 278] on select "Please Select Postcards" at bounding box center [799, 286] width 118 height 17
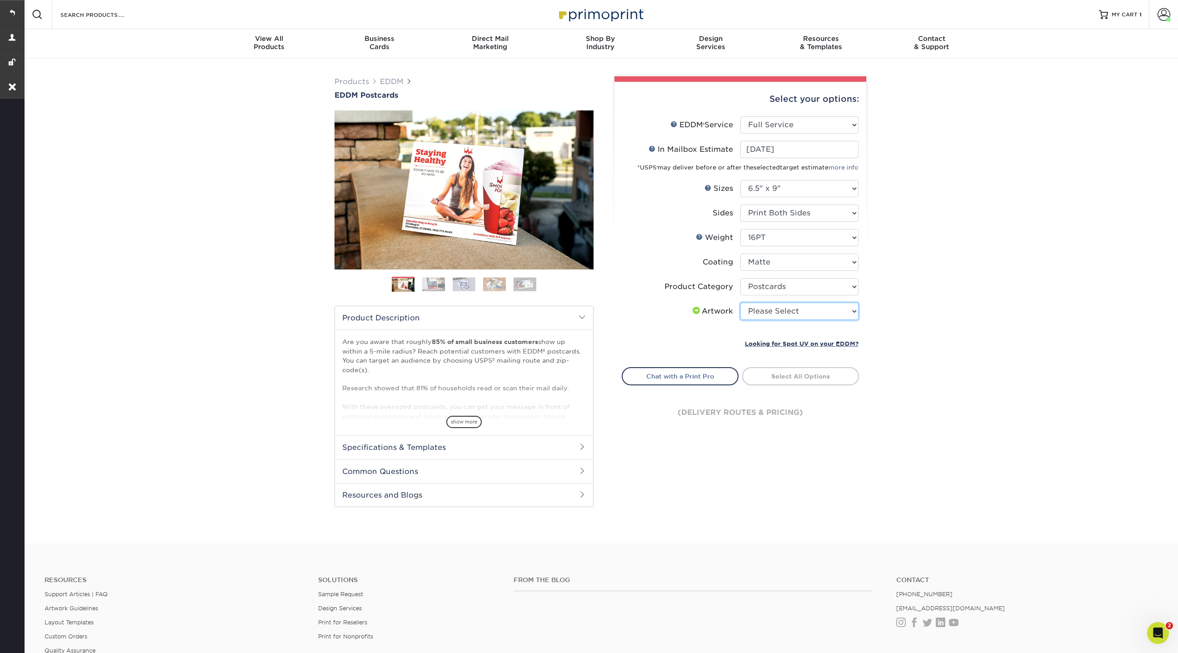
click at [786, 313] on select "Please Select I will upload files I need a design - $150" at bounding box center [799, 311] width 118 height 17
click at [740, 303] on select "Please Select I will upload files I need a design - $150" at bounding box center [799, 311] width 118 height 17
click at [787, 310] on select "Please Select I will upload files I need a design - $150" at bounding box center [799, 311] width 118 height 17
select select "upload"
click at [740, 303] on select "Please Select I will upload files I need a design - $150" at bounding box center [799, 311] width 118 height 17
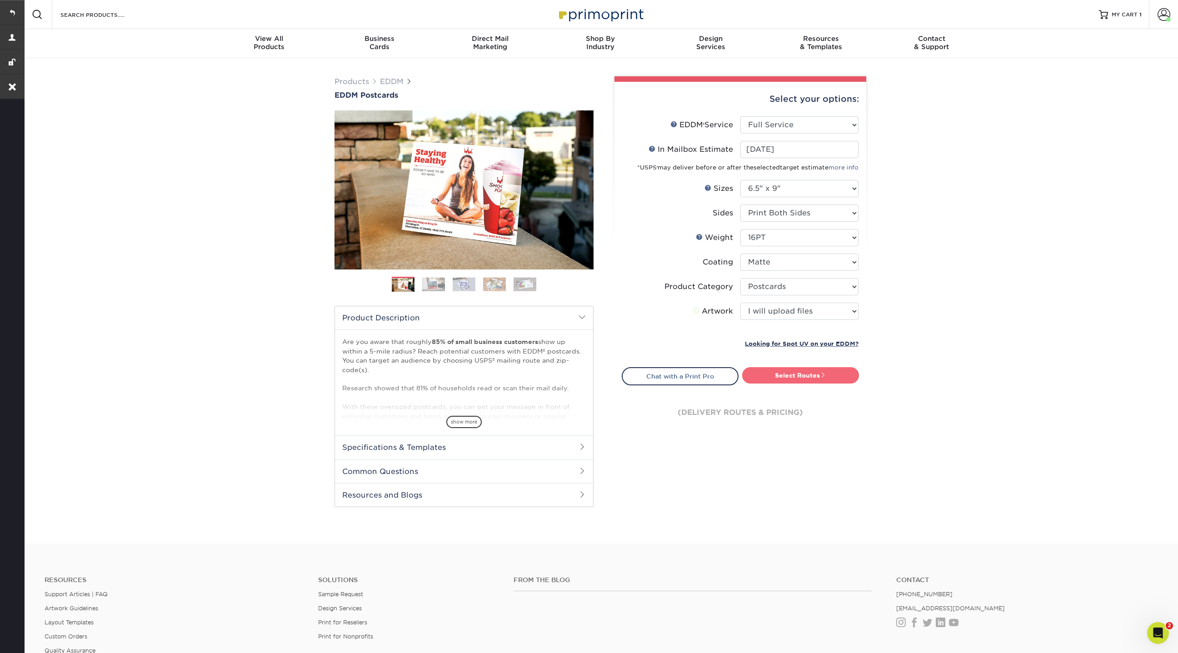
click at [816, 379] on link "Select Routes" at bounding box center [800, 375] width 117 height 16
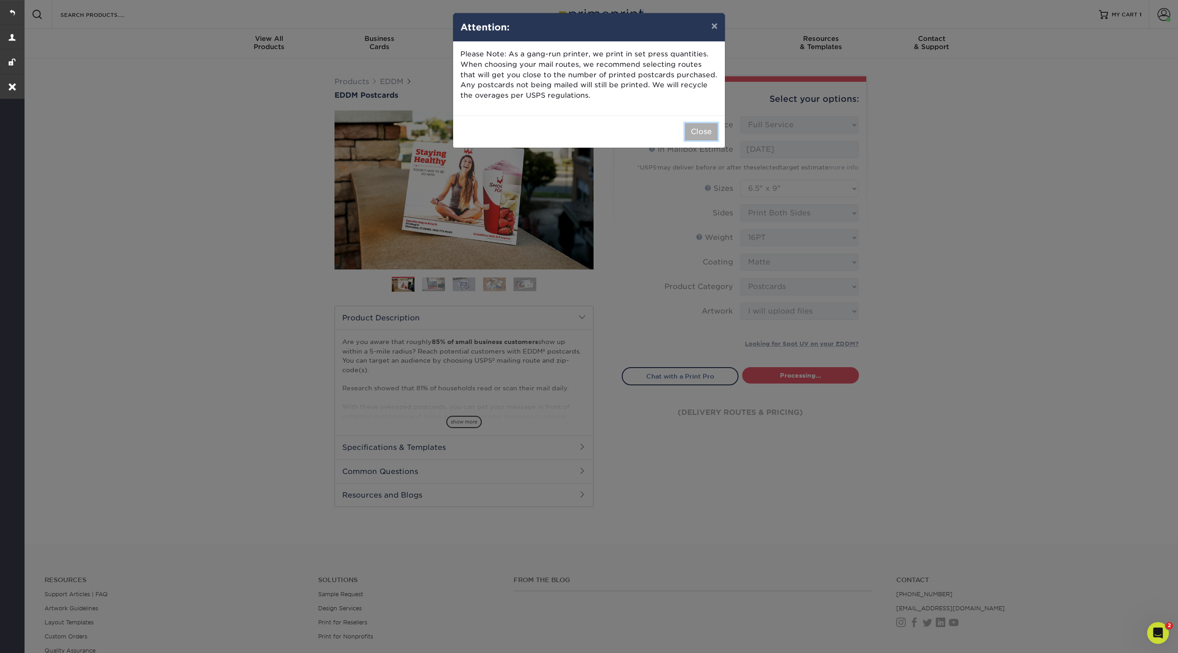
click at [700, 135] on button "Close" at bounding box center [701, 131] width 33 height 17
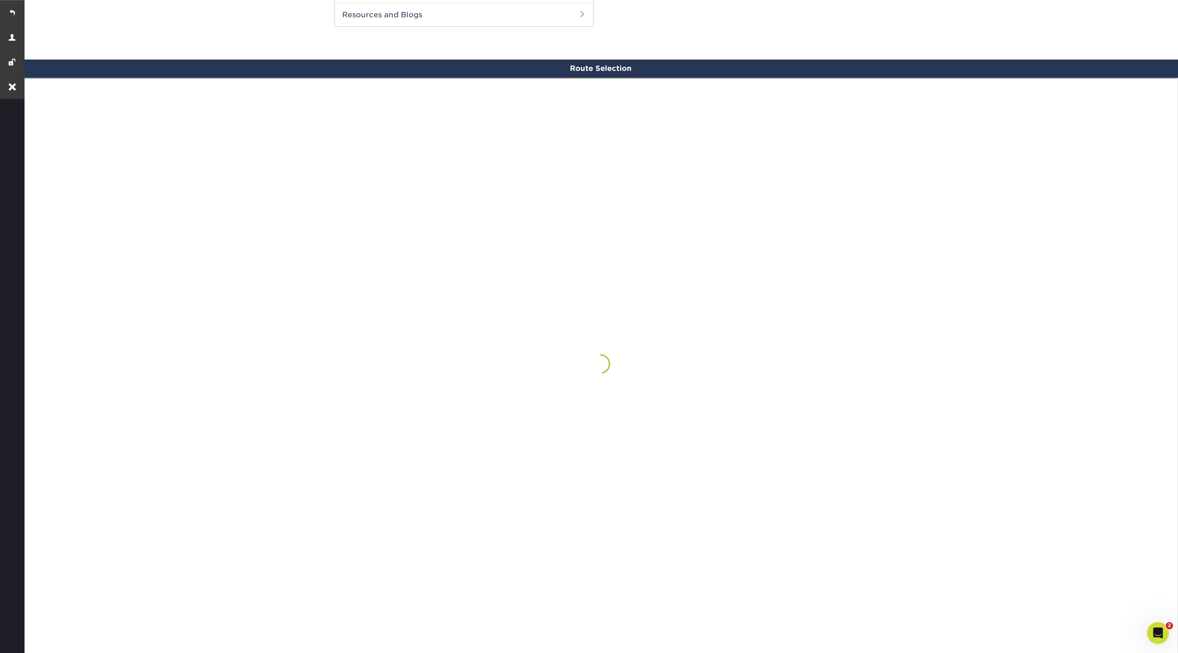
scroll to position [490, 0]
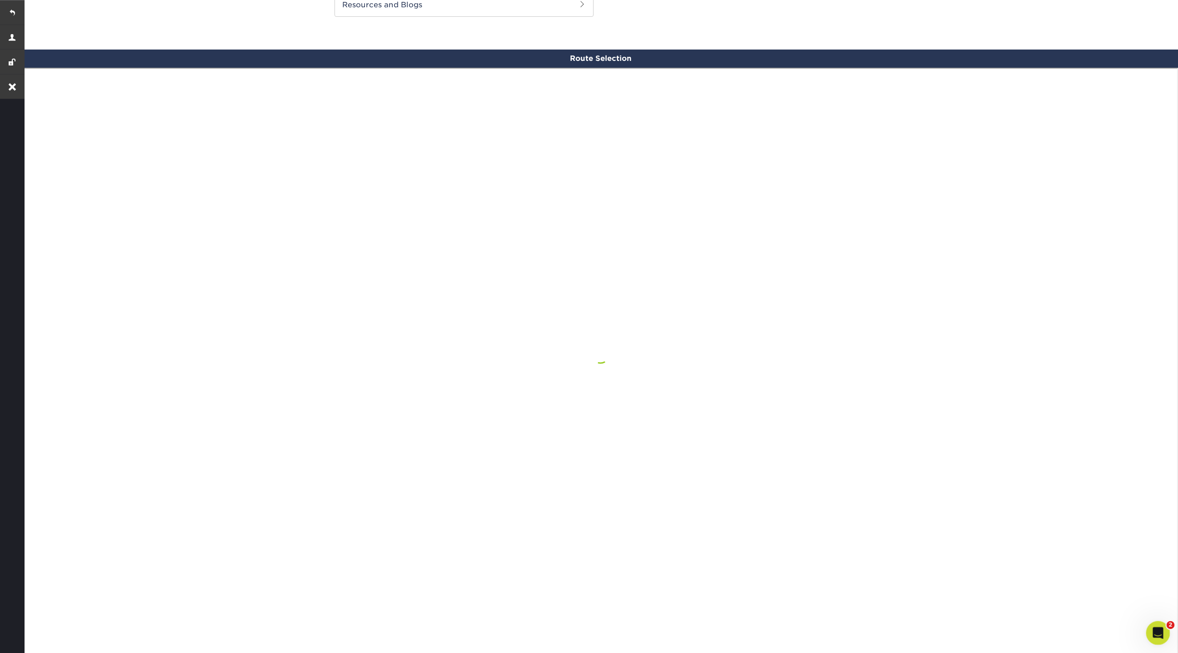
click at [1163, 624] on div "Open Intercom Messenger" at bounding box center [1157, 632] width 30 height 30
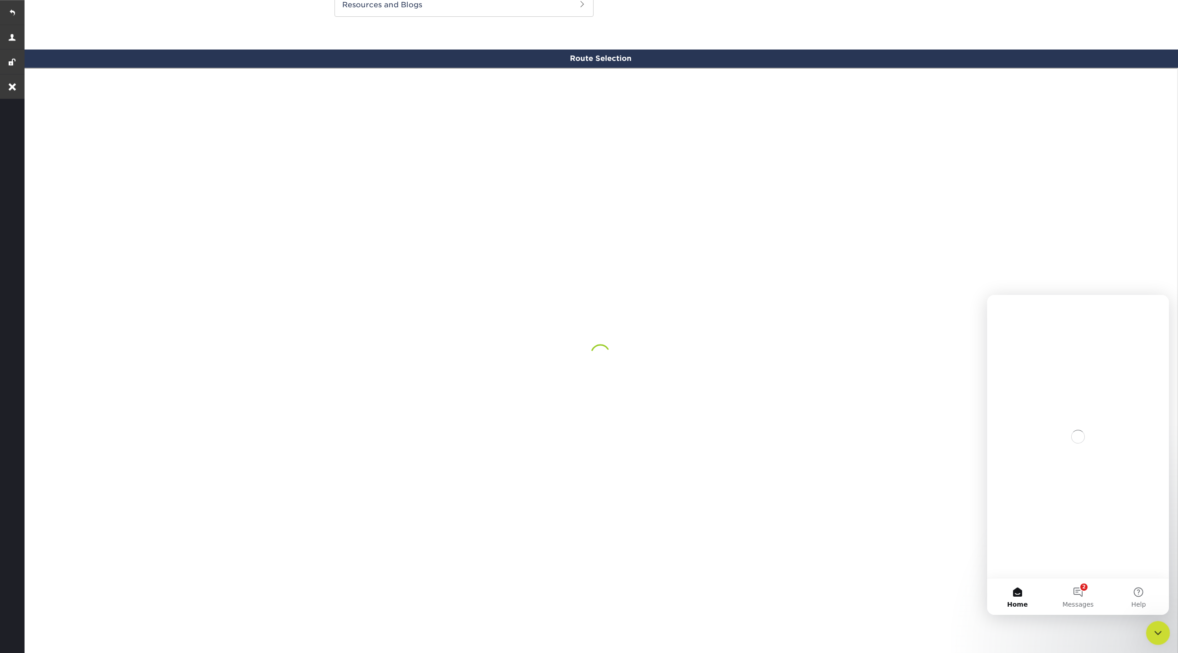
scroll to position [0, 0]
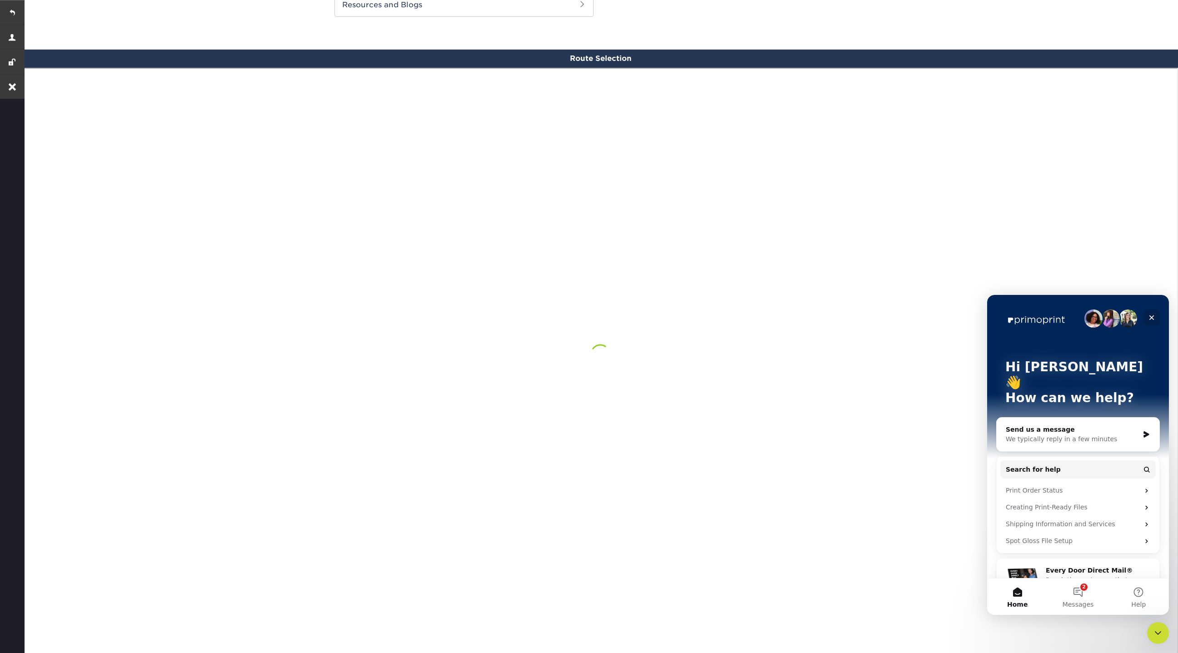
click at [1150, 318] on icon "Close" at bounding box center [1151, 317] width 7 height 7
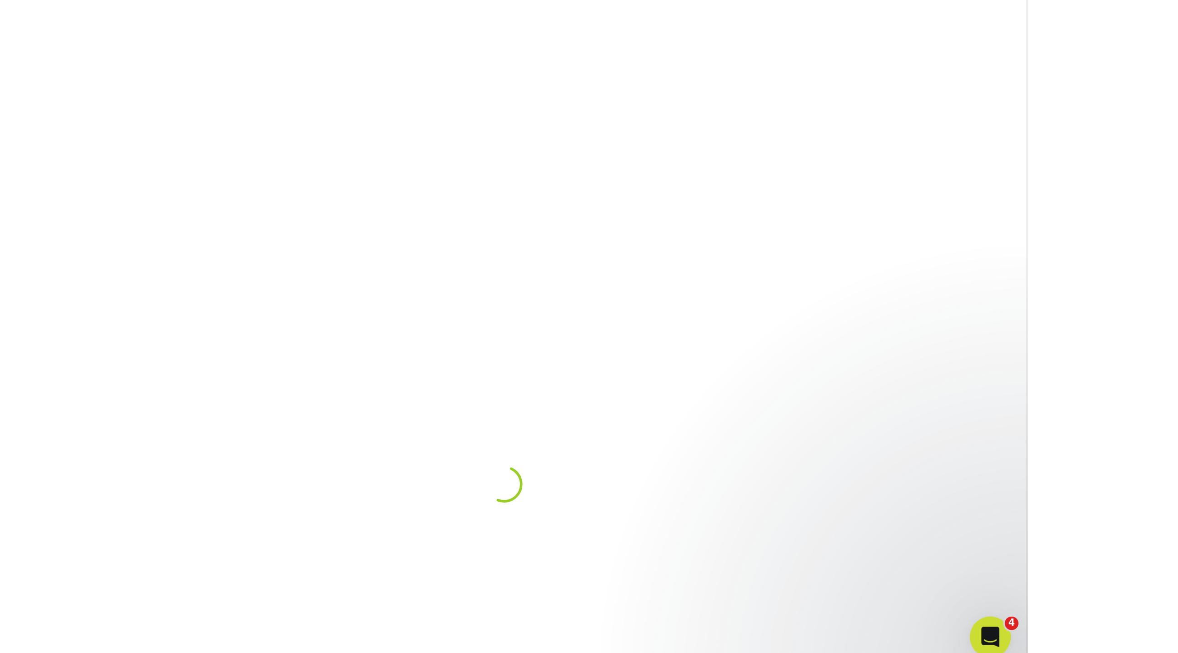
scroll to position [513, 0]
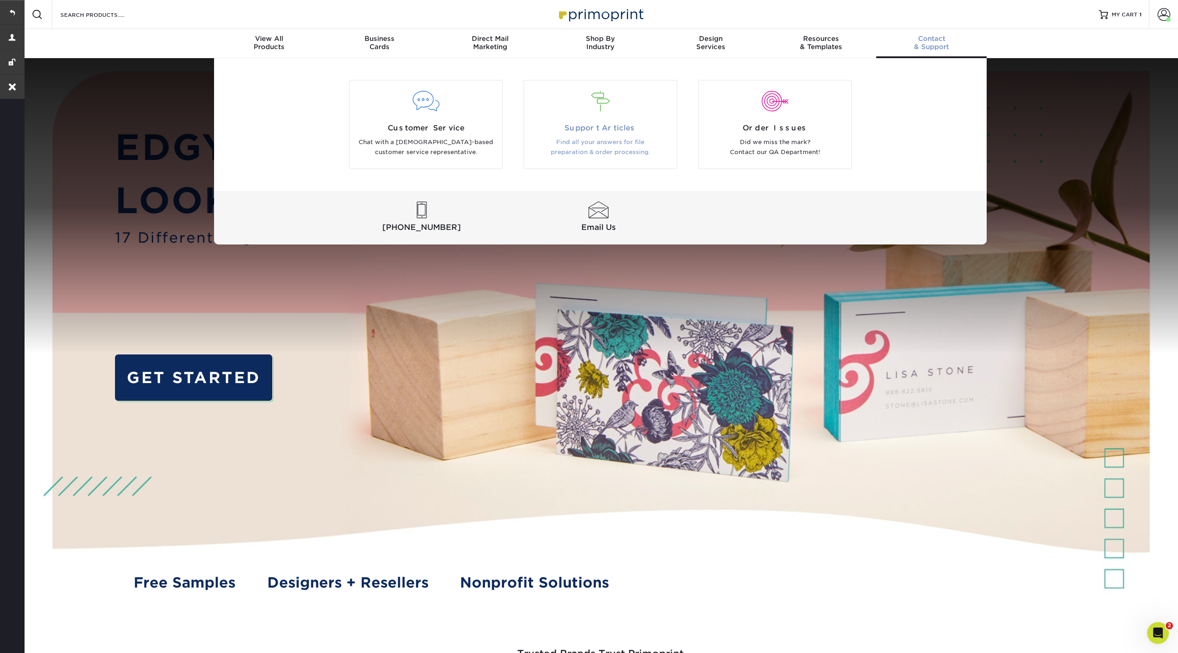
click at [612, 137] on p "Find all your answers for file preparation & order processing." at bounding box center [600, 147] width 139 height 20
click at [939, 47] on div "Contact & Support" at bounding box center [931, 43] width 110 height 16
click at [620, 120] on div at bounding box center [600, 106] width 153 height 31
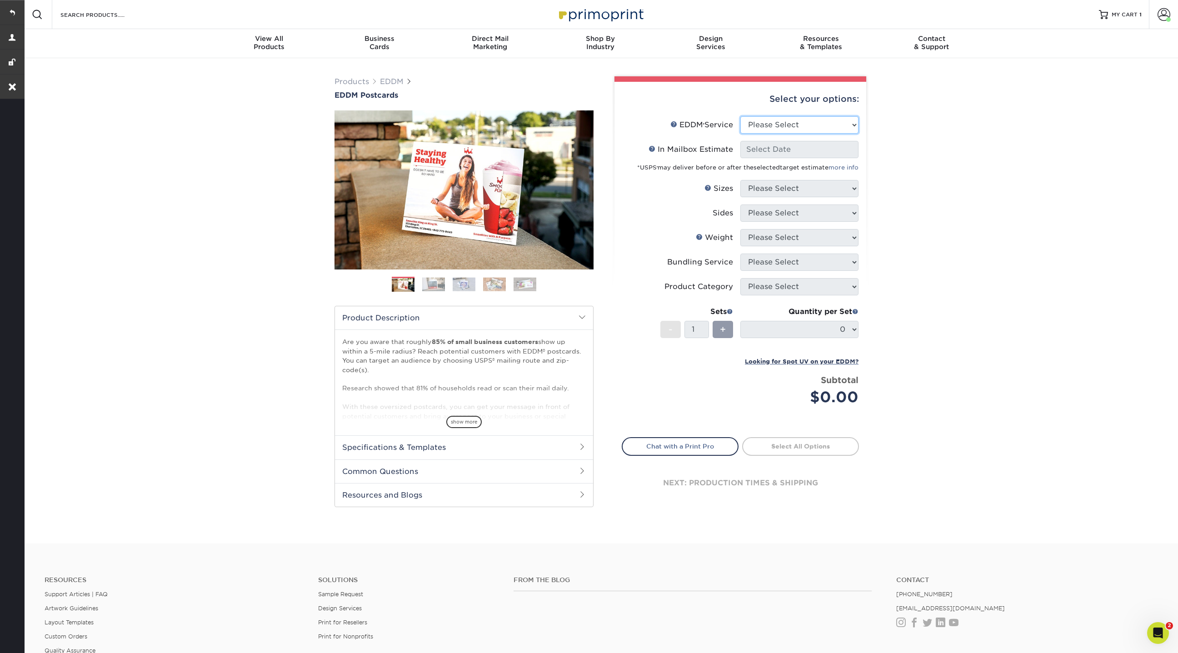
click at [786, 123] on select "Please Select Full Service Print Only" at bounding box center [799, 124] width 118 height 17
select select "full_service"
click at [740, 116] on select "Please Select Full Service Print Only" at bounding box center [799, 124] width 118 height 17
select select "-1"
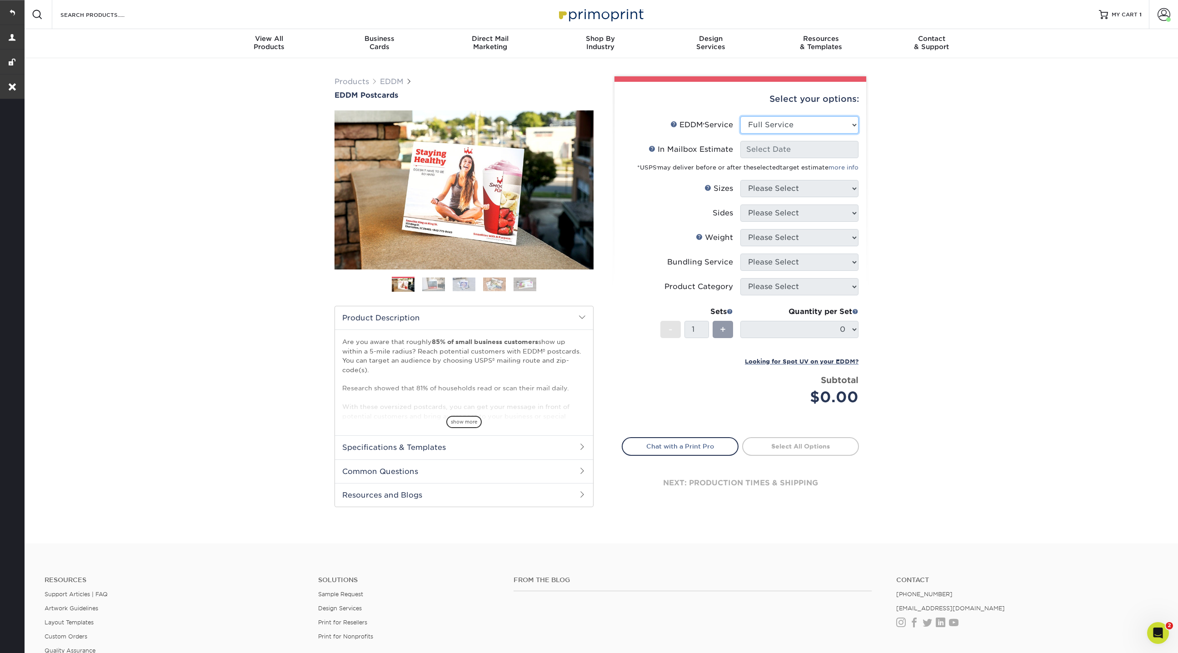
select select "-1"
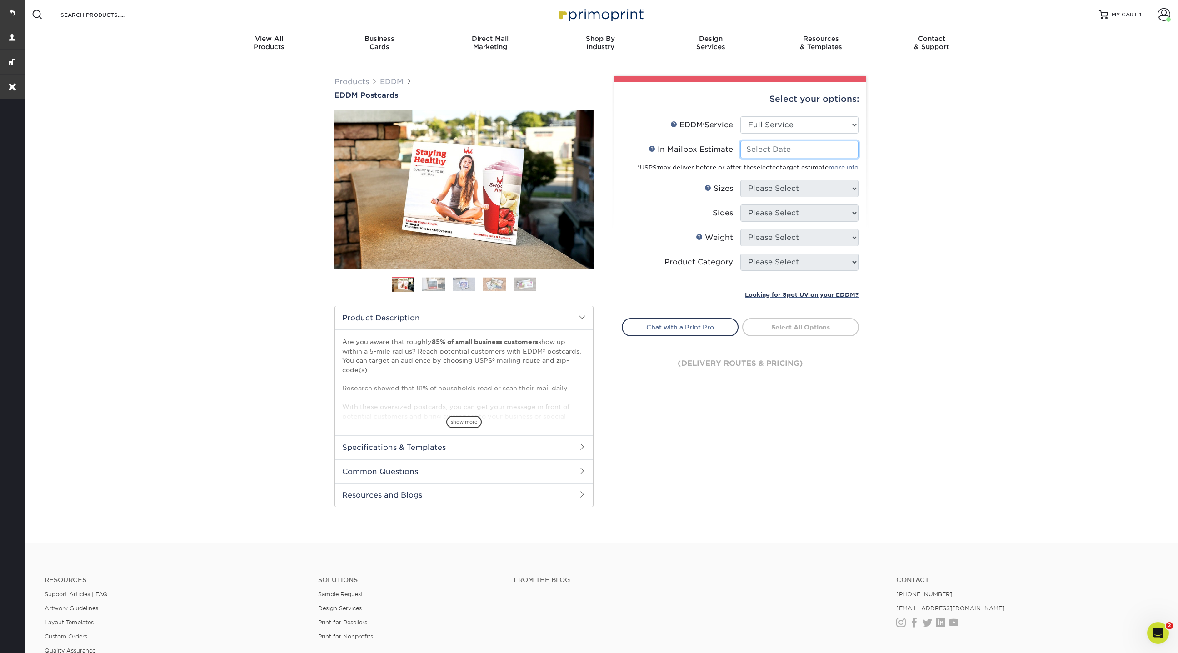
click at [774, 150] on input "In Mailbox Estimate Help In Mailbox Estimate" at bounding box center [799, 149] width 118 height 17
click at [813, 234] on span "23" at bounding box center [813, 240] width 15 height 15
type input "2025-10-23"
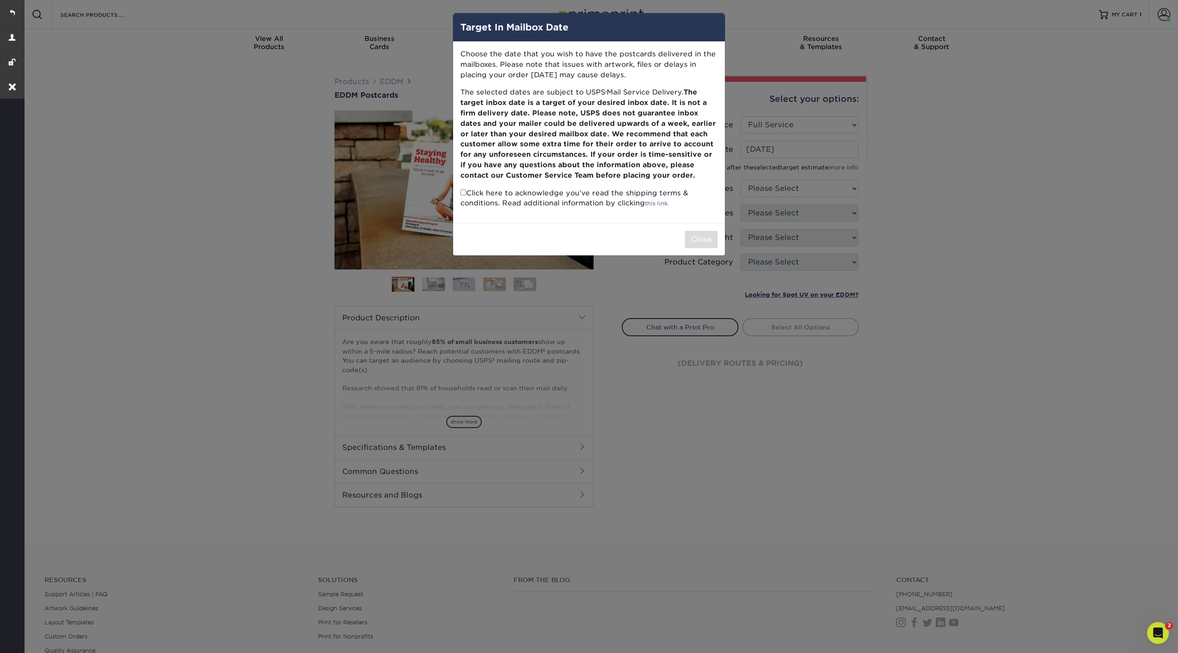
click at [462, 196] on p "Click here to acknowledge you’ve read the shipping terms & conditions. Read add…" at bounding box center [588, 198] width 257 height 21
click at [463, 193] on input "checkbox" at bounding box center [463, 193] width 6 height 6
checkbox input "true"
click at [703, 239] on button "Close" at bounding box center [701, 239] width 33 height 17
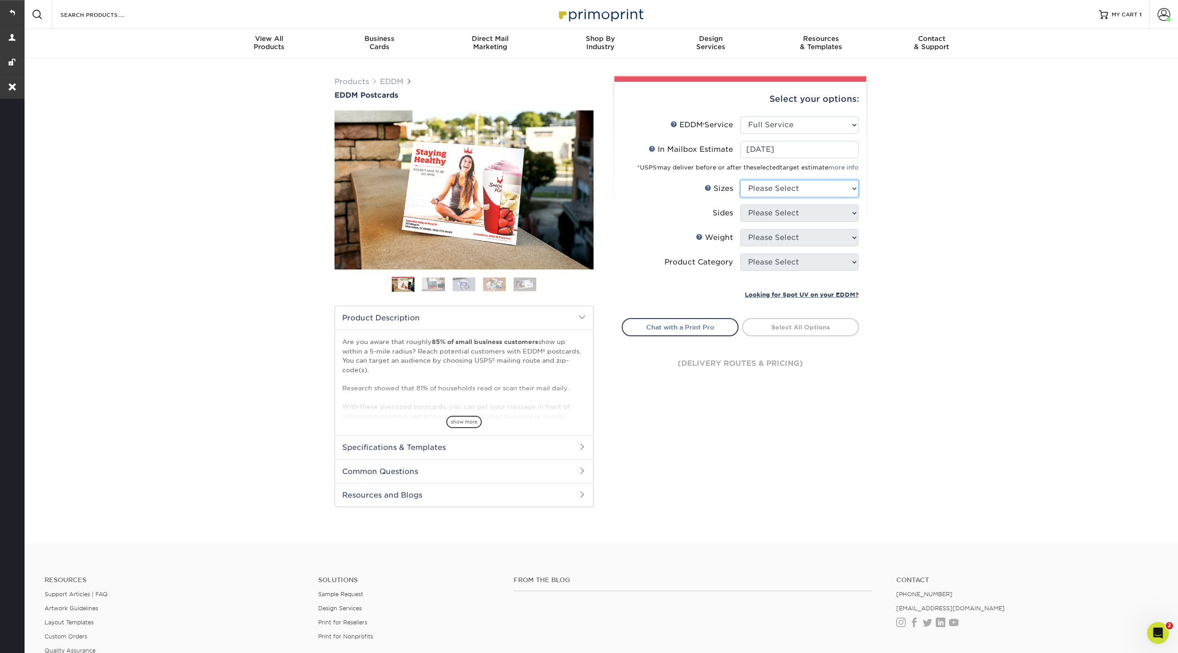
click at [793, 186] on select "Please Select 4.5" x 12" 6" x 12" 6.5" x 8" 6.5" x 9" 6.5" x 12" 7" x 8.5" 8" x…" at bounding box center [799, 188] width 118 height 17
select select "6.50x8.00"
click at [740, 180] on select "Please Select 4.5" x 12" 6" x 12" 6.5" x 8" 6.5" x 9" 6.5" x 12" 7" x 8.5" 8" x…" at bounding box center [799, 188] width 118 height 17
click at [777, 211] on select "Please Select Print Both Sides Print Front Only" at bounding box center [799, 213] width 118 height 17
select select "13abbda7-1d64-4f25-8bb2-c179b224825d"
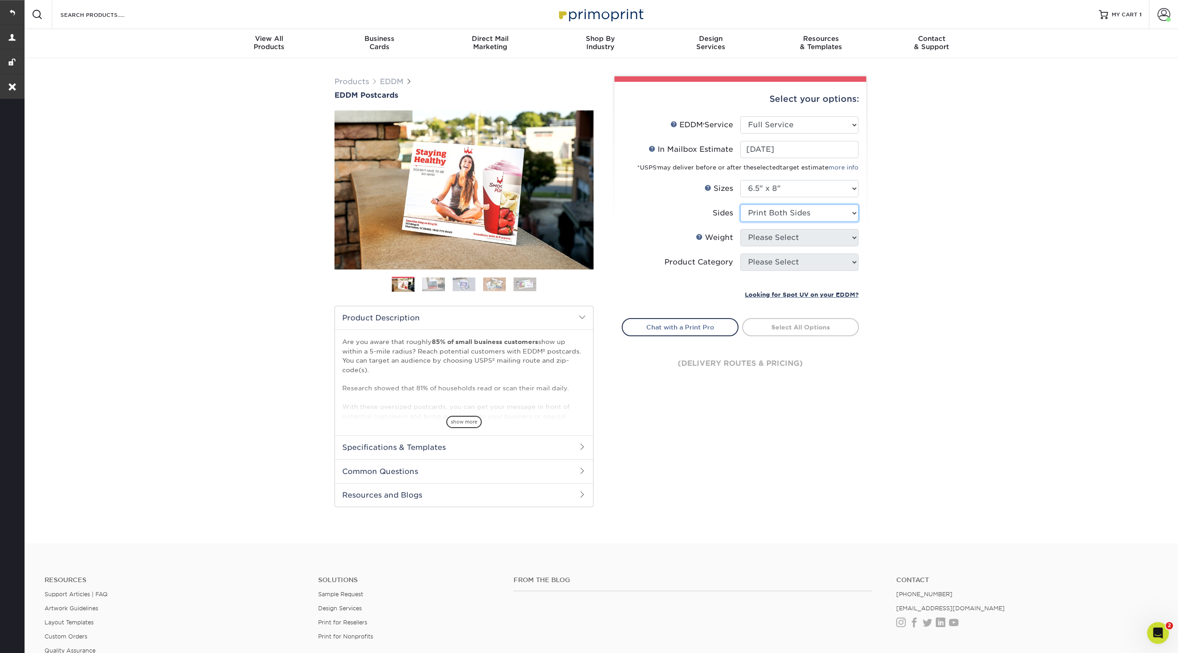
click at [740, 205] on select "Please Select Print Both Sides Print Front Only" at bounding box center [799, 213] width 118 height 17
click at [775, 240] on select "Please Select 16PT 14PT" at bounding box center [799, 237] width 118 height 17
select select "16PT"
click at [740, 229] on select "Please Select 16PT 14PT" at bounding box center [799, 237] width 118 height 17
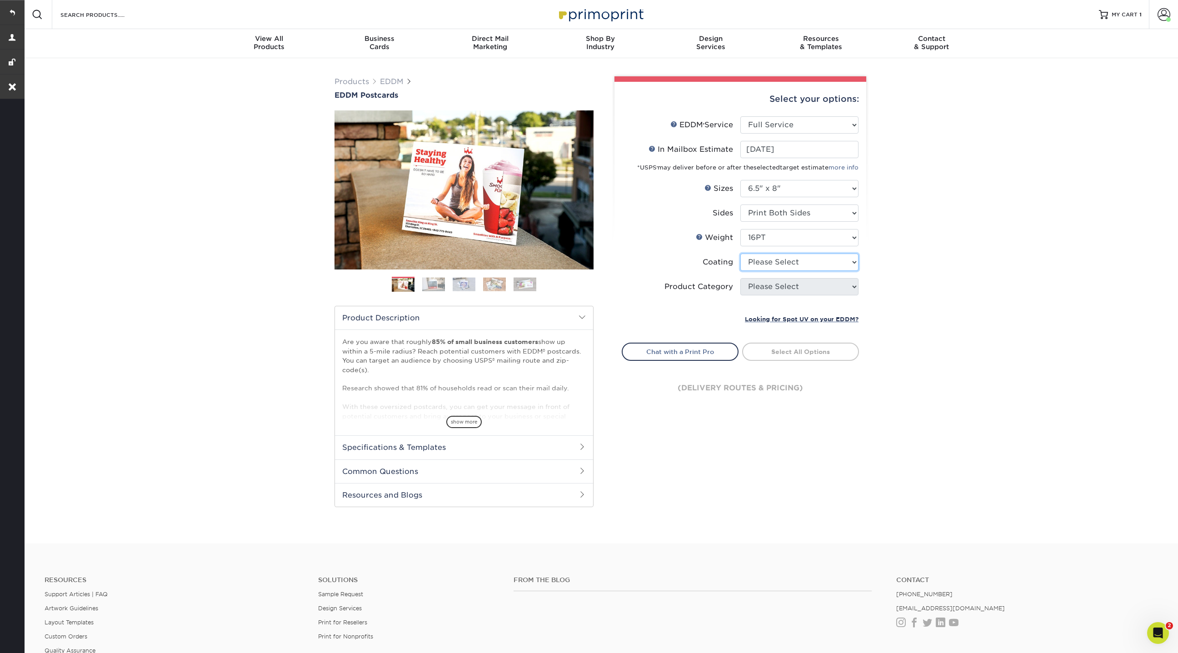
click at [774, 262] on select at bounding box center [799, 262] width 118 height 17
select select "121bb7b5-3b4d-429f-bd8d-bbf80e953313"
click at [740, 254] on select at bounding box center [799, 262] width 118 height 17
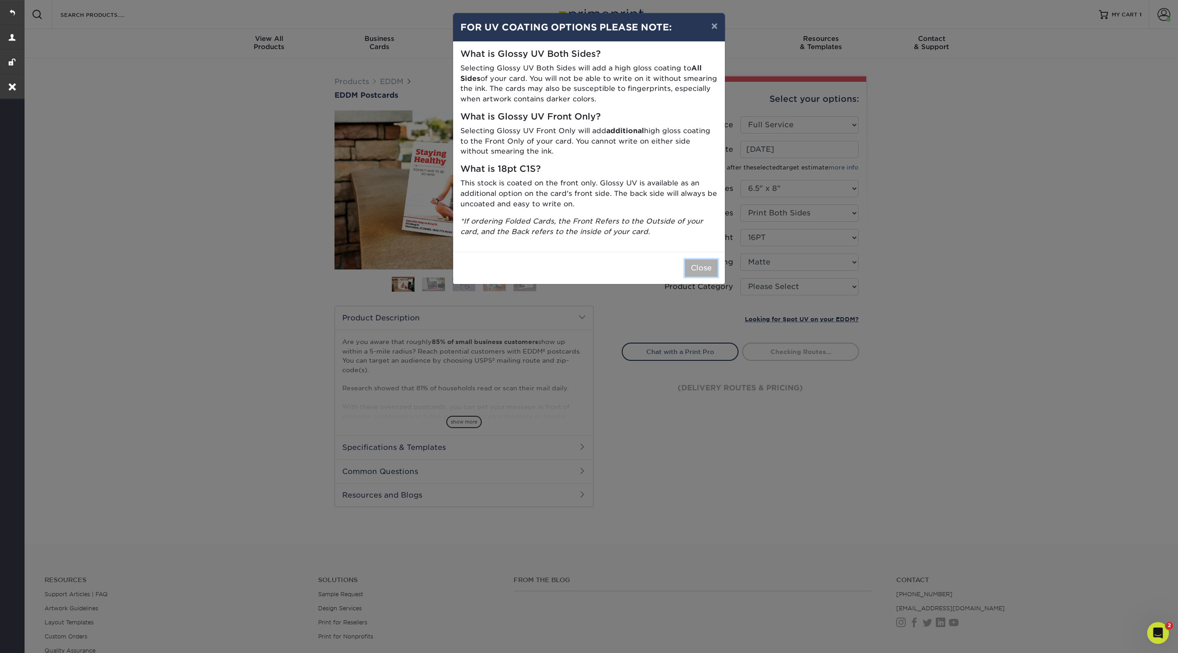
click at [702, 264] on button "Close" at bounding box center [701, 268] width 33 height 17
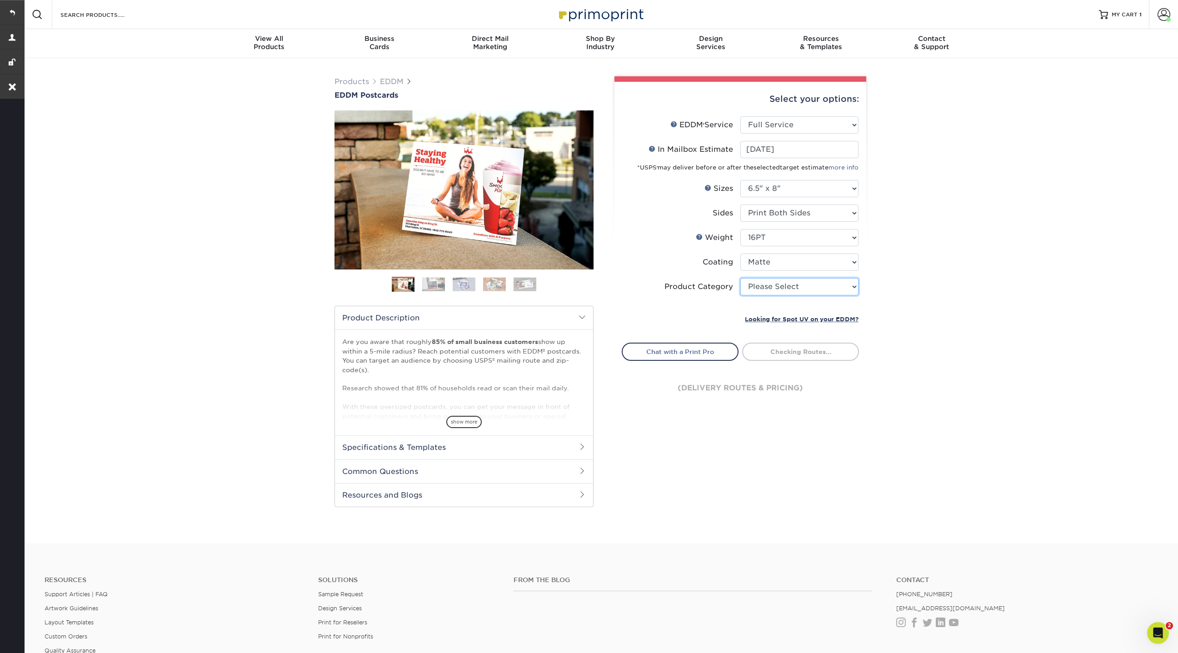
click at [781, 285] on select "Please Select Postcards" at bounding box center [799, 286] width 118 height 17
select select "9b7272e0-d6c8-4c3c-8e97-d3a1bcdab858"
click at [740, 278] on select "Please Select Postcards" at bounding box center [799, 286] width 118 height 17
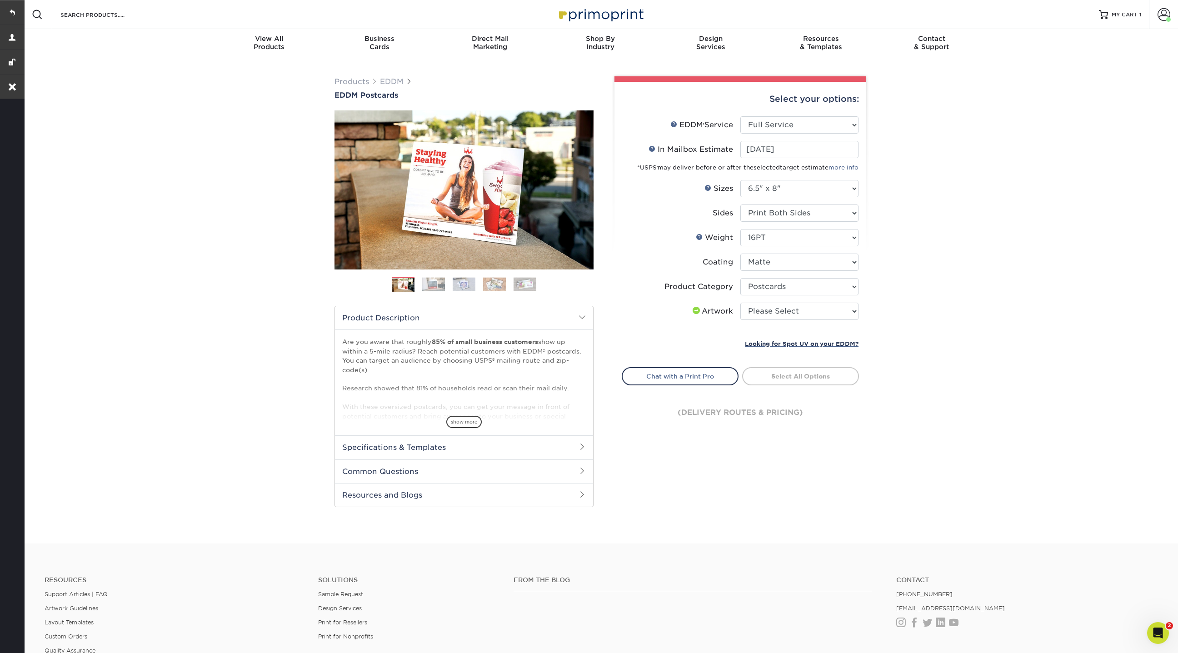
click at [784, 320] on li "Artwork Please Select I will upload files I need a design - $150" at bounding box center [740, 315] width 236 height 25
click at [784, 313] on select "Please Select I will upload files I need a design - $150" at bounding box center [799, 311] width 118 height 17
select select "upload"
click at [740, 303] on select "Please Select I will upload files I need a design - $150" at bounding box center [799, 311] width 118 height 17
click at [795, 375] on link "Select Routes" at bounding box center [800, 375] width 117 height 16
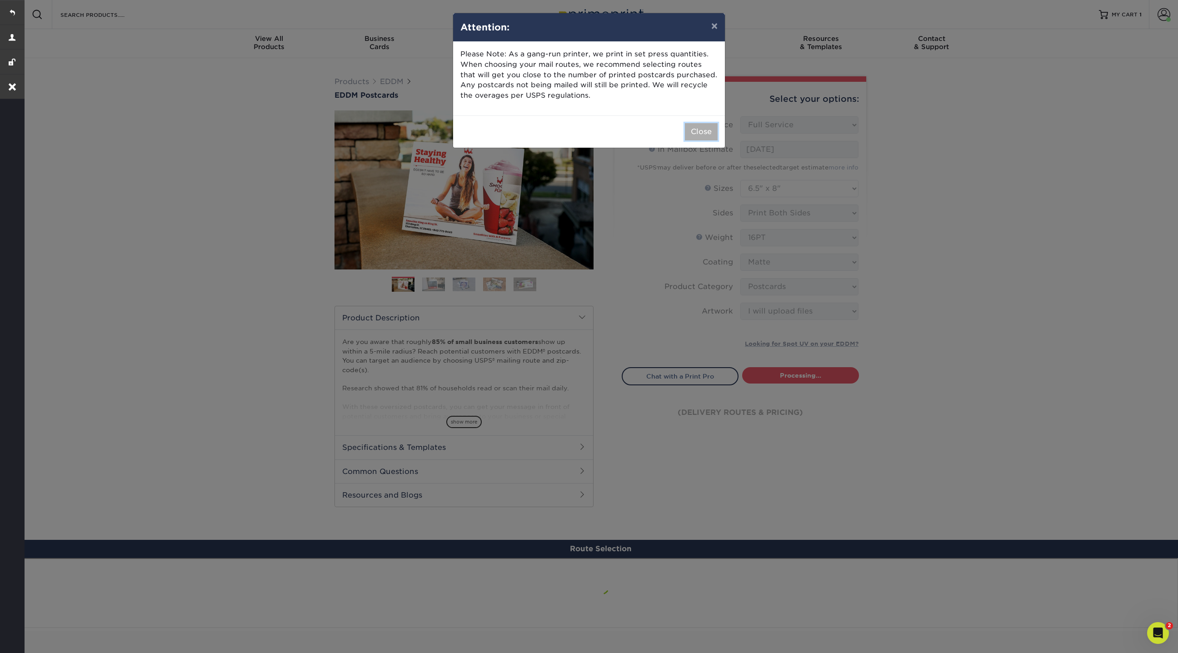
click at [697, 129] on button "Close" at bounding box center [701, 131] width 33 height 17
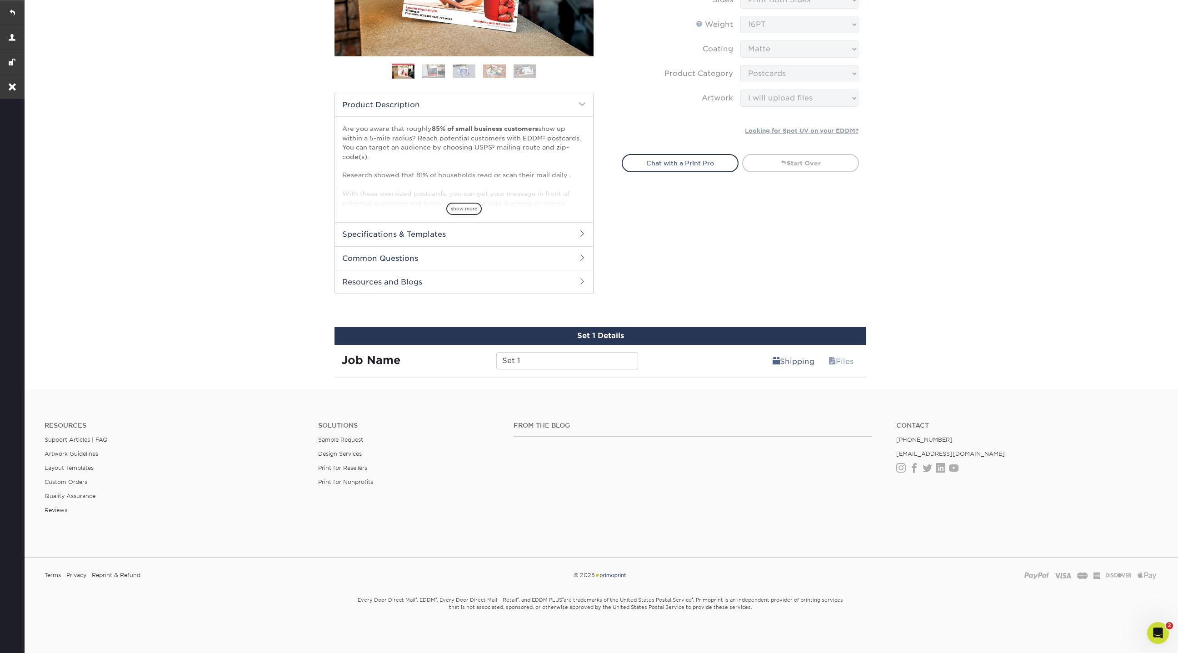
scroll to position [210, 0]
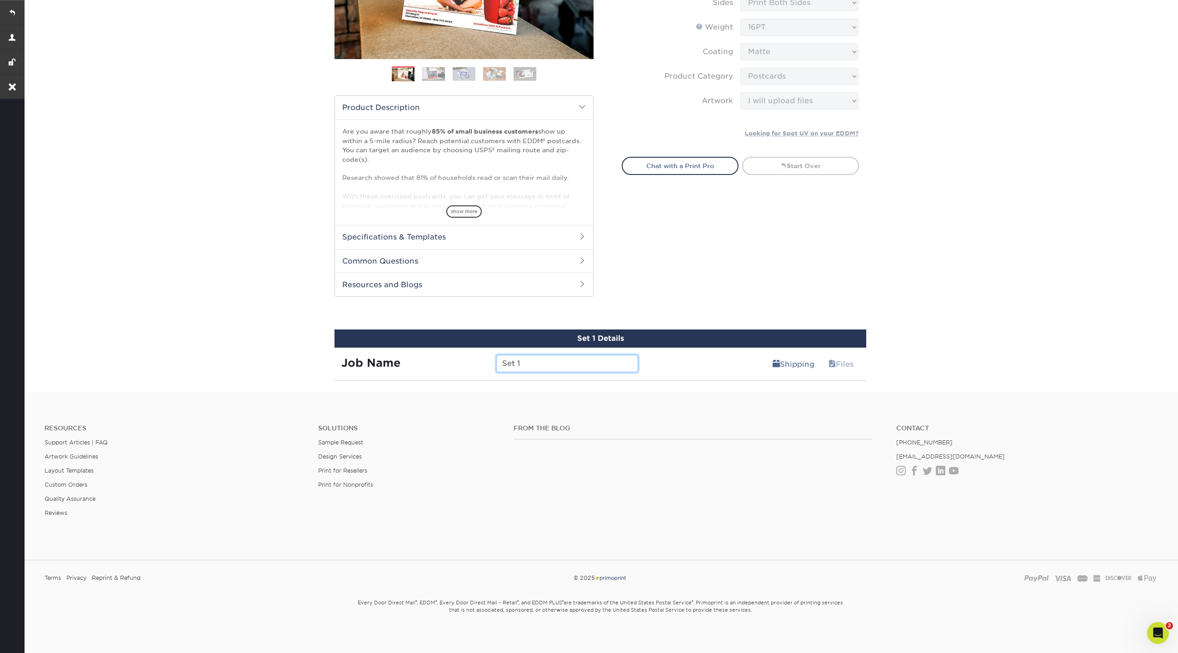
click at [557, 363] on input "Set 1" at bounding box center [566, 363] width 141 height 17
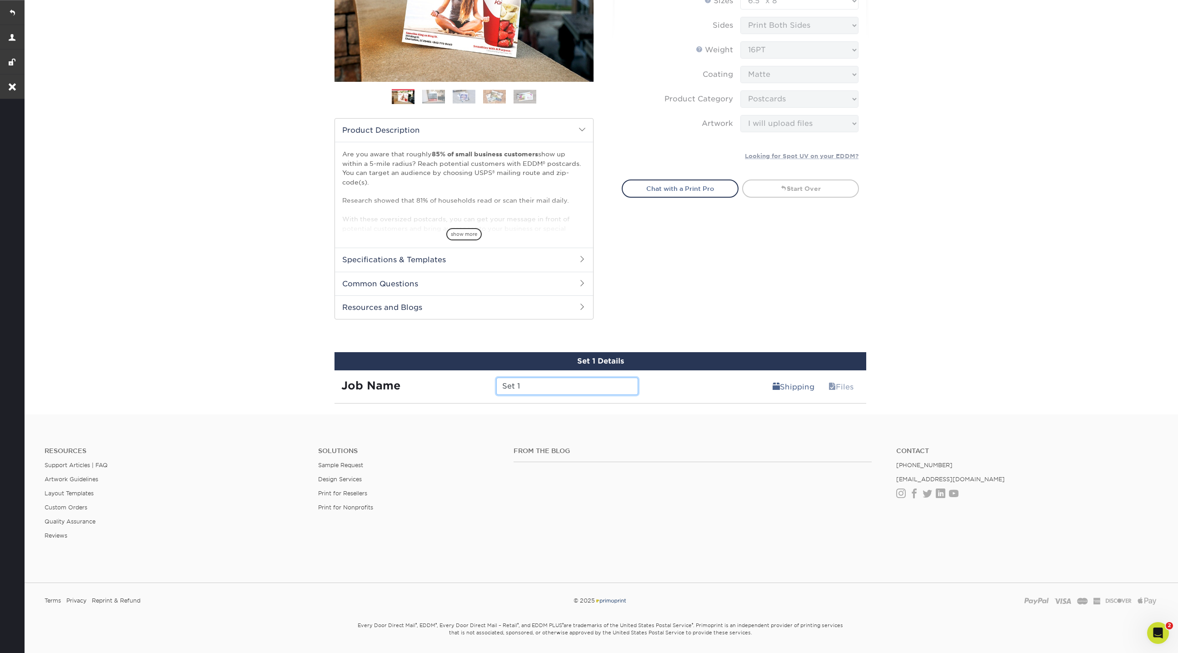
scroll to position [188, 0]
type input "S"
type input "test"
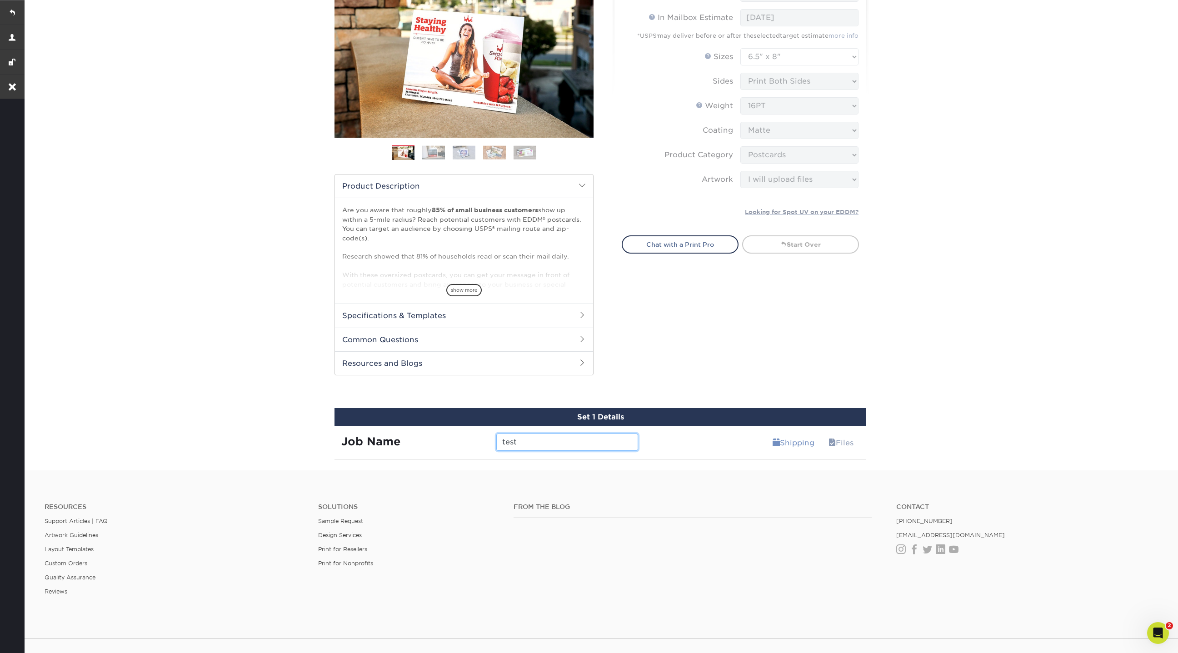
scroll to position [130, 0]
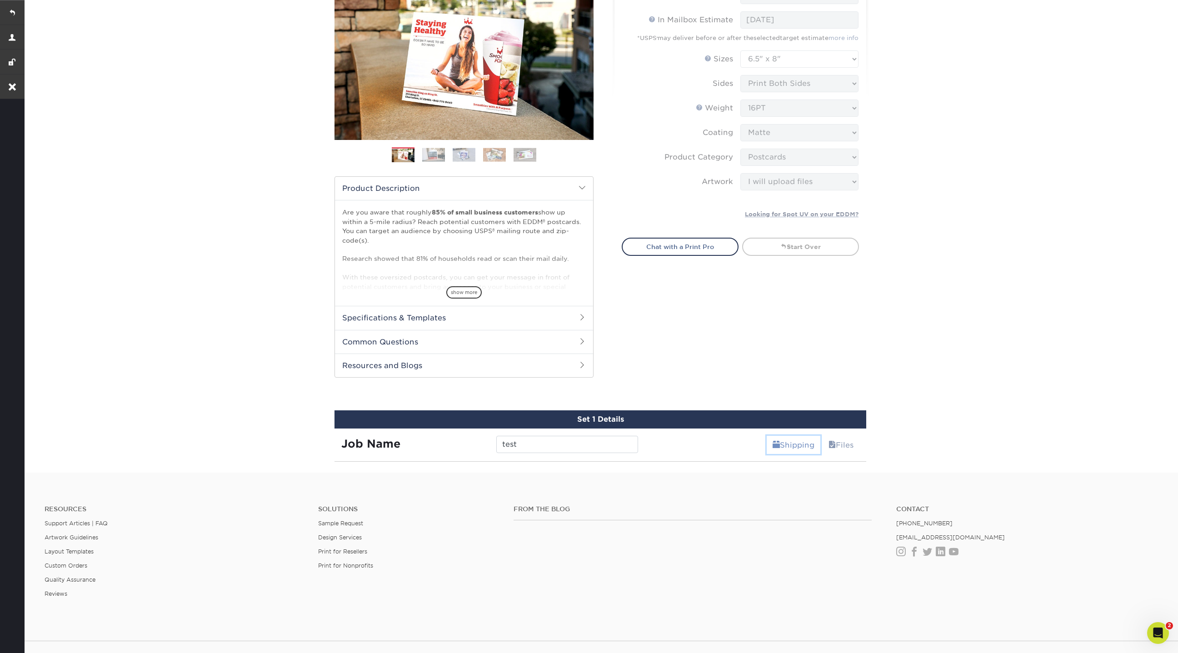
click at [791, 444] on link "Shipping" at bounding box center [794, 445] width 54 height 18
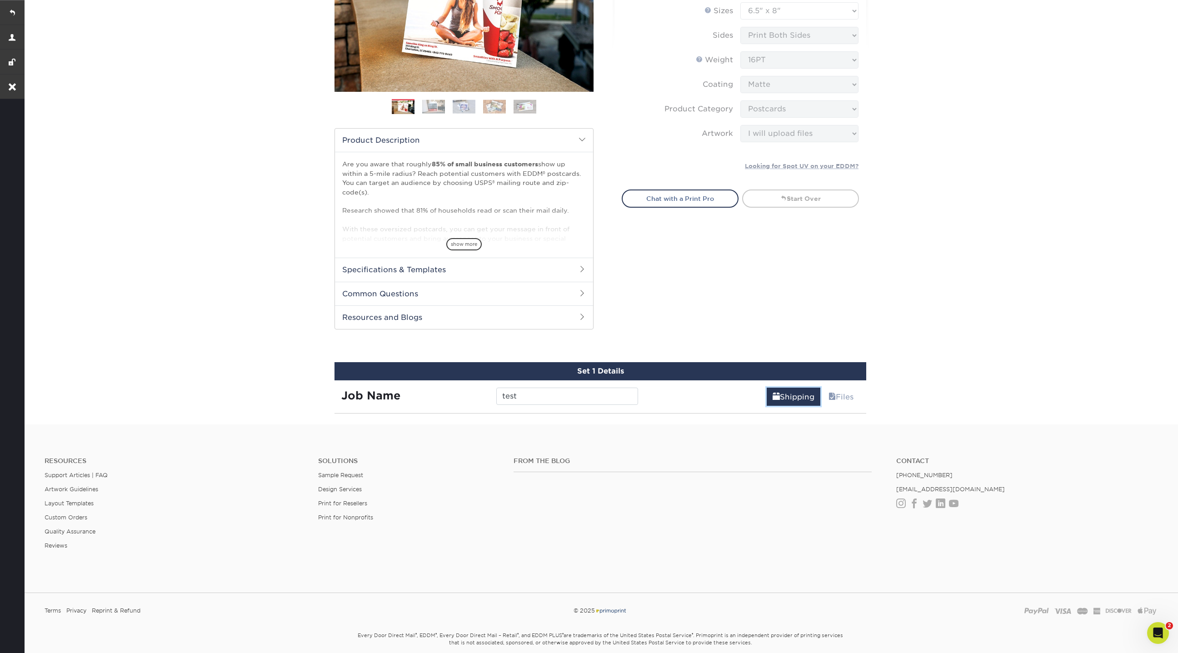
scroll to position [187, 0]
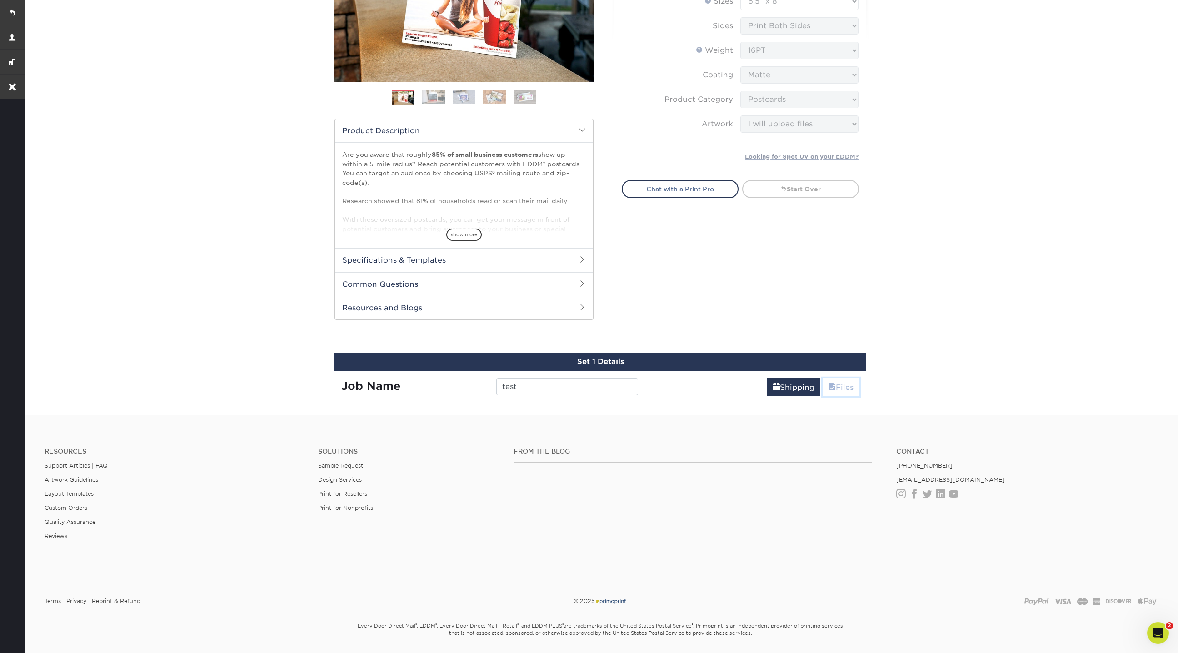
click at [841, 383] on link "Files" at bounding box center [841, 387] width 37 height 18
click at [777, 396] on div "Set 1 Details Job Name test Shipping Files You've choosen design services and c…" at bounding box center [601, 378] width 532 height 51
click at [555, 408] on div "Products EDDM EDDM Postcards Previous Next" at bounding box center [600, 143] width 1155 height 544
click at [545, 376] on div "Job Name test" at bounding box center [490, 383] width 310 height 25
click at [544, 380] on input "test" at bounding box center [566, 386] width 141 height 17
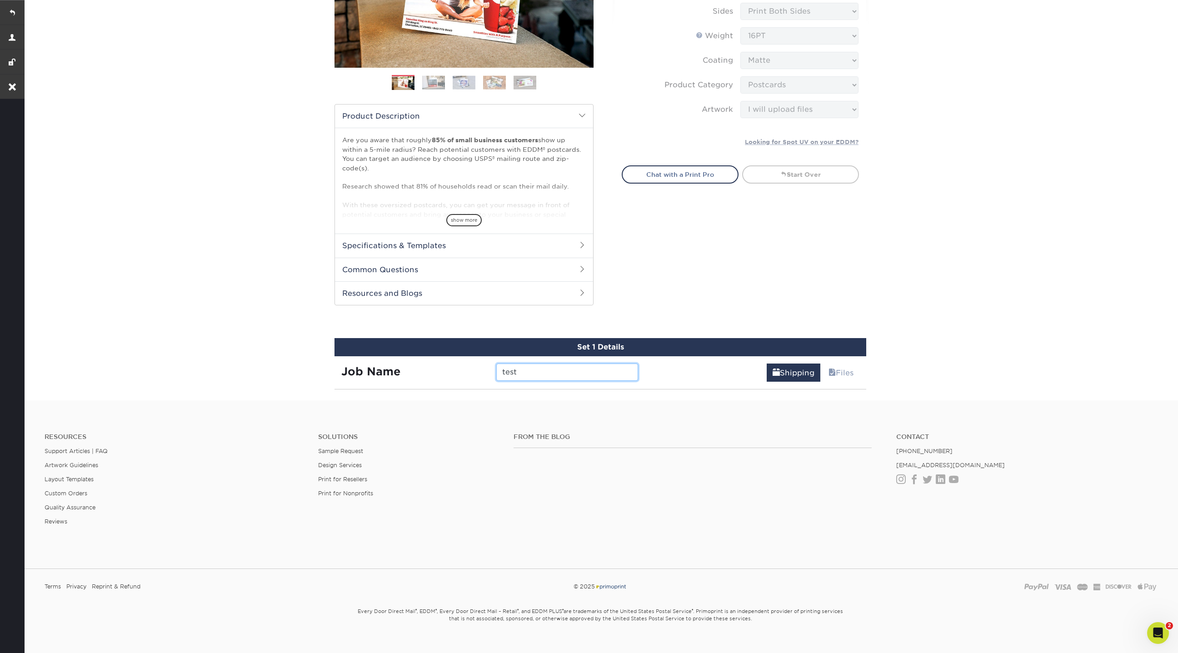
scroll to position [213, 0]
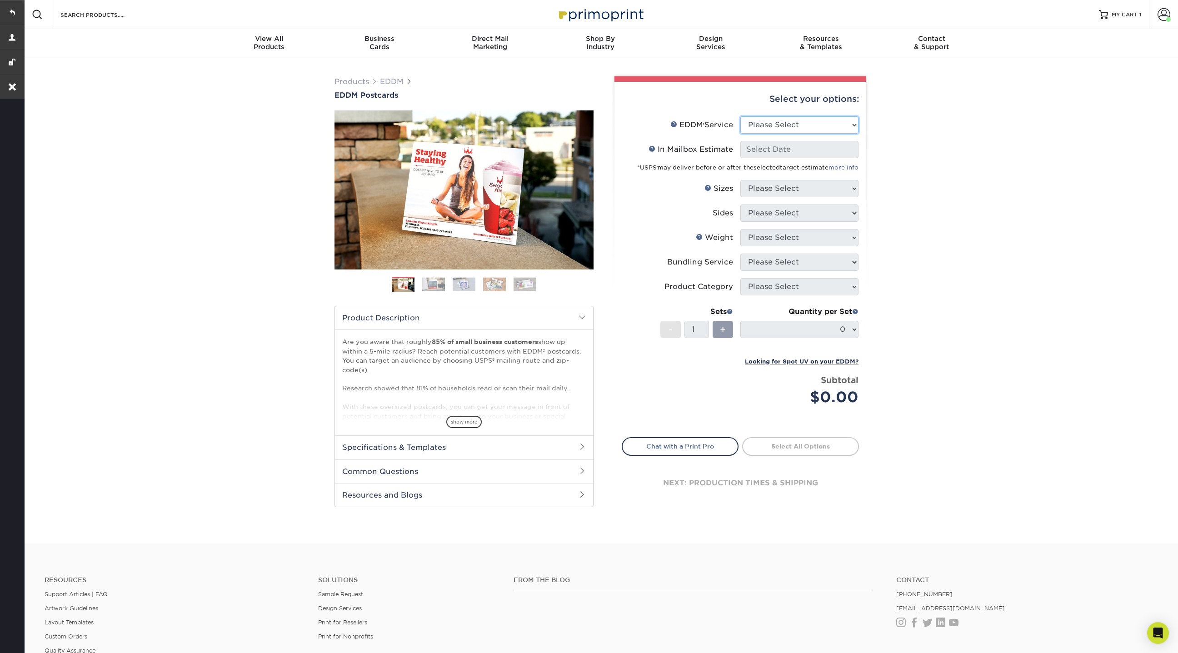
click at [797, 123] on select "Please Select Full Service Print Only" at bounding box center [799, 124] width 118 height 17
select select "print_only"
click at [740, 116] on select "Please Select Full Service Print Only" at bounding box center [799, 124] width 118 height 17
select select "-1"
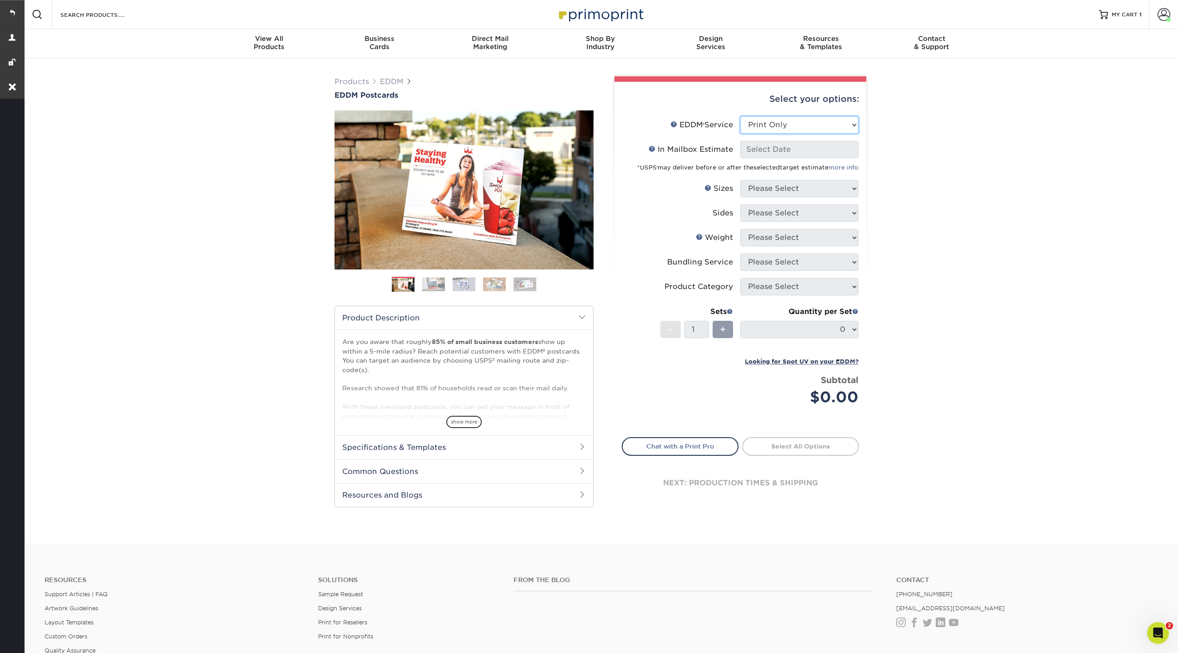
select select "-1"
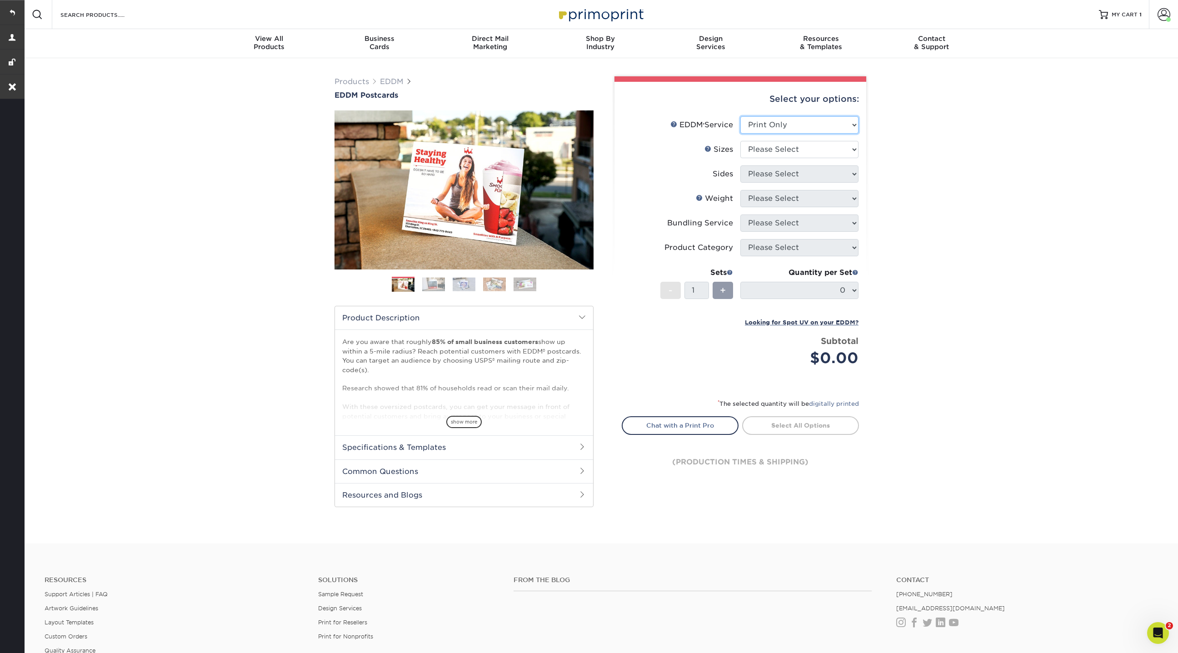
click at [777, 123] on select "Please Select Full Service Print Only" at bounding box center [799, 124] width 118 height 17
select select "full_service"
click at [740, 116] on select "Please Select Full Service Print Only" at bounding box center [799, 124] width 118 height 17
select select "-1"
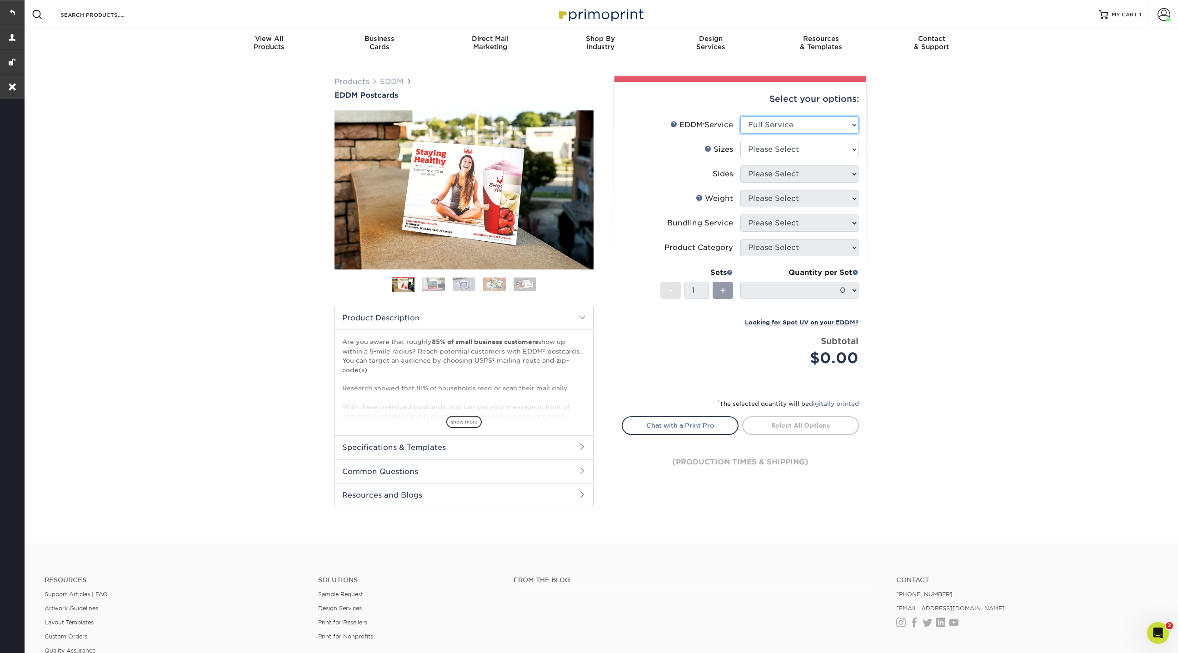
select select "-1"
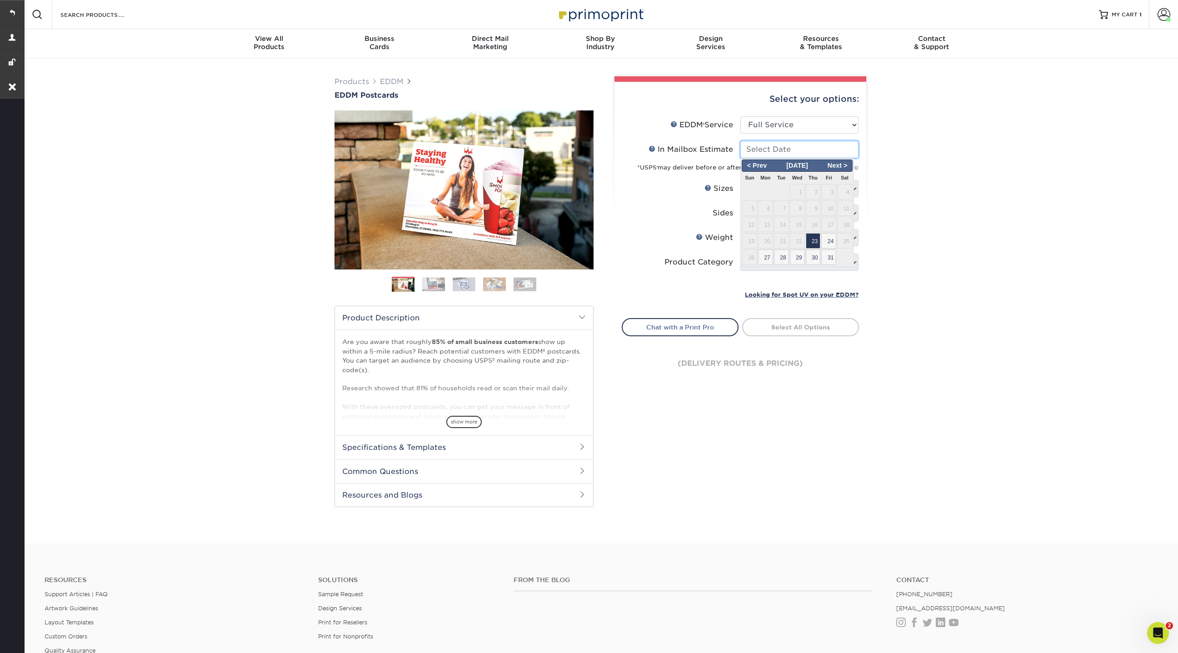
click at [785, 150] on input "In Mailbox Estimate Help In Mailbox Estimate" at bounding box center [799, 149] width 118 height 17
click at [814, 237] on span "23" at bounding box center [813, 240] width 15 height 15
type input "[DATE]"
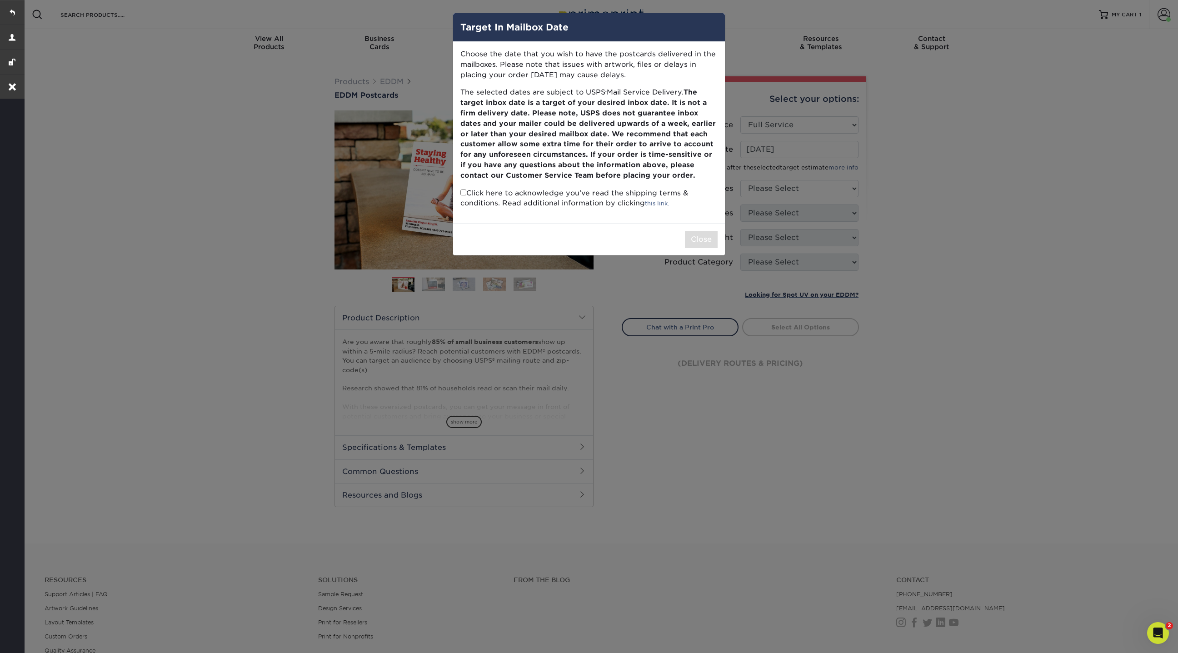
click at [463, 196] on p "Click here to acknowledge you’ve read the shipping terms & conditions. Read add…" at bounding box center [588, 198] width 257 height 21
click at [463, 191] on input "checkbox" at bounding box center [463, 193] width 6 height 6
checkbox input "true"
click at [699, 239] on button "Close" at bounding box center [701, 239] width 33 height 17
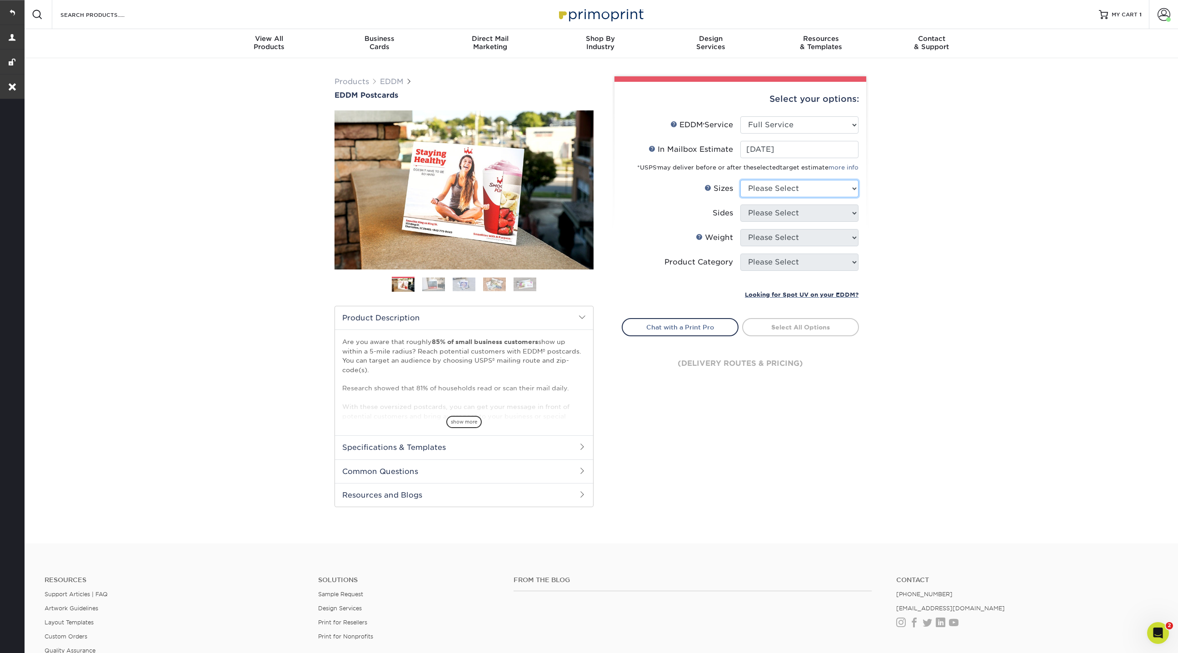
click at [809, 193] on select "Please Select 4.5" x 12" 6" x 12" 6.5" x 8" 6.5" x 9" 6.5" x 12" 7" x 8.5" 8" x…" at bounding box center [799, 188] width 118 height 17
select select "6.50x8.00"
click at [740, 180] on select "Please Select 4.5" x 12" 6" x 12" 6.5" x 8" 6.5" x 9" 6.5" x 12" 7" x 8.5" 8" x…" at bounding box center [799, 188] width 118 height 17
click at [779, 213] on select "Please Select Print Both Sides Print Front Only" at bounding box center [799, 213] width 118 height 17
select select "13abbda7-1d64-4f25-8bb2-c179b224825d"
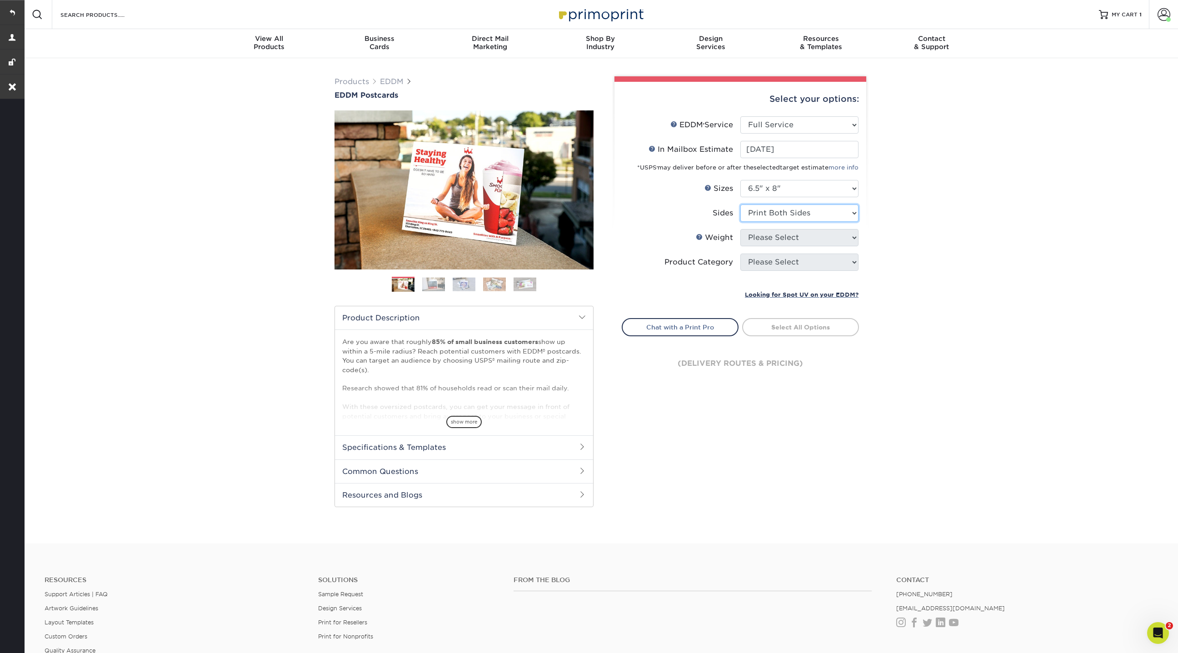
click at [740, 205] on select "Please Select Print Both Sides Print Front Only" at bounding box center [799, 213] width 118 height 17
click at [777, 239] on select "Please Select 16PT 14PT" at bounding box center [799, 237] width 118 height 17
select select "16PT"
click at [740, 229] on select "Please Select 16PT 14PT" at bounding box center [799, 237] width 118 height 17
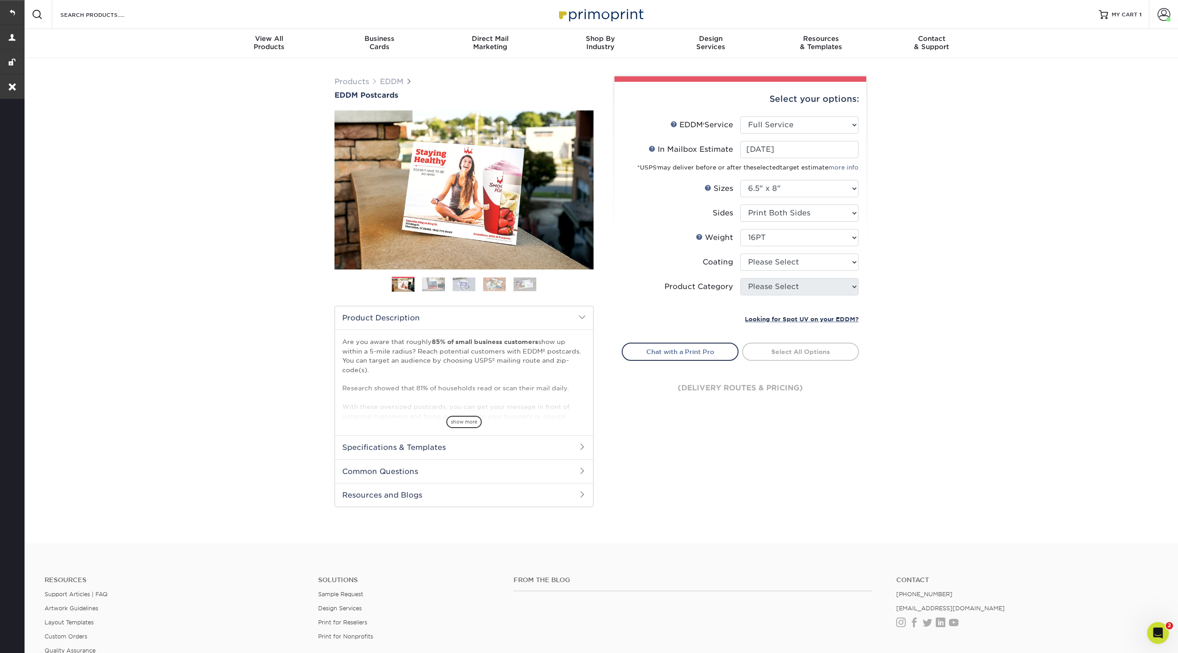
click at [773, 273] on li "Coating" at bounding box center [740, 266] width 236 height 25
click at [773, 263] on select at bounding box center [799, 262] width 118 height 17
select select "121bb7b5-3b4d-429f-bd8d-bbf80e953313"
click at [740, 254] on select at bounding box center [799, 262] width 118 height 17
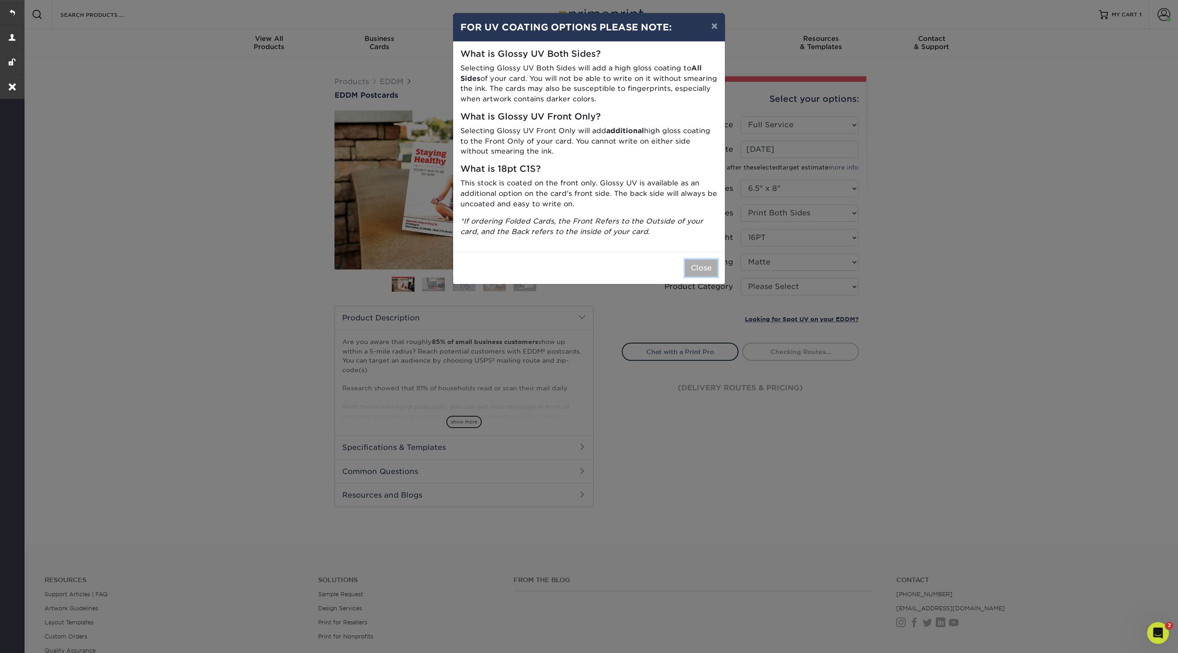
click at [714, 262] on button "Close" at bounding box center [701, 268] width 33 height 17
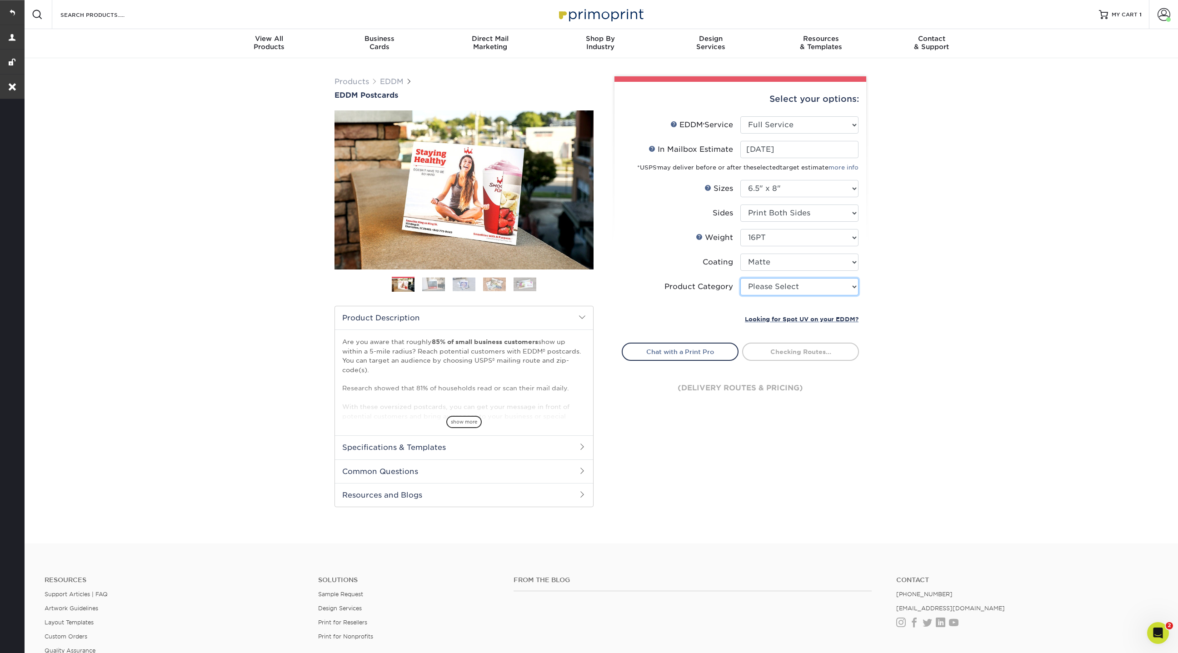
click at [789, 294] on select "Please Select Postcards" at bounding box center [799, 286] width 118 height 17
select select "9b7272e0-d6c8-4c3c-8e97-d3a1bcdab858"
click at [740, 278] on select "Please Select Postcards" at bounding box center [799, 286] width 118 height 17
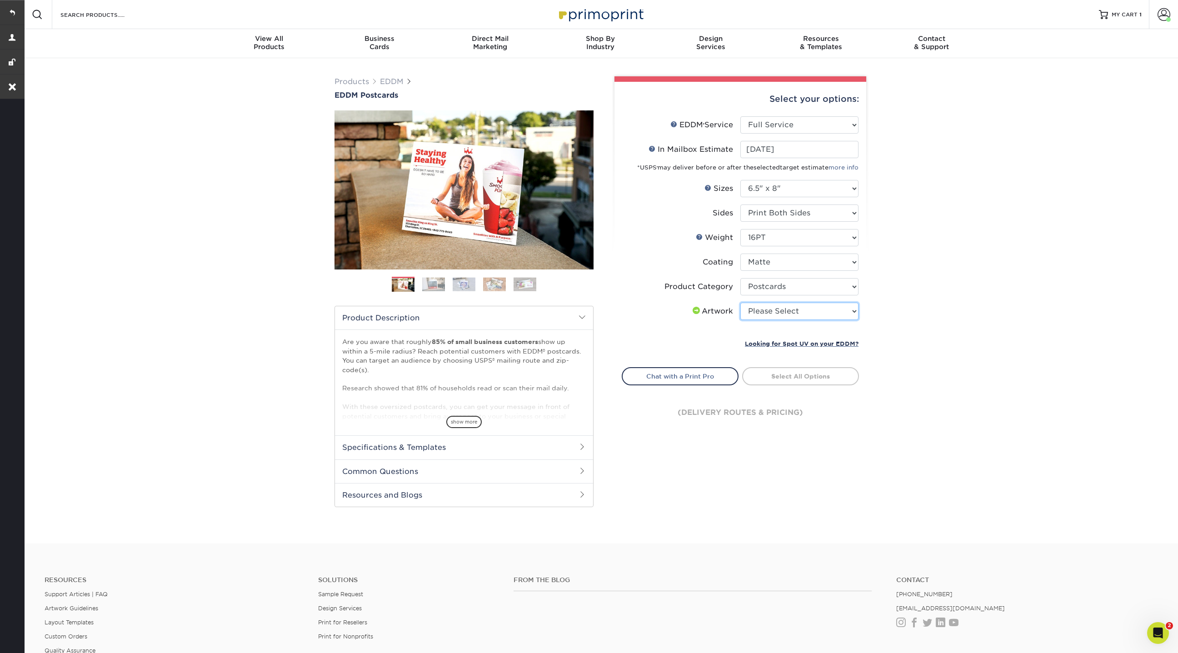
click at [774, 310] on select "Please Select I will upload files I need a design - $150" at bounding box center [799, 311] width 118 height 17
select select "upload"
click at [740, 303] on select "Please Select I will upload files I need a design - $150" at bounding box center [799, 311] width 118 height 17
click at [789, 378] on link "Select Routes" at bounding box center [800, 375] width 117 height 16
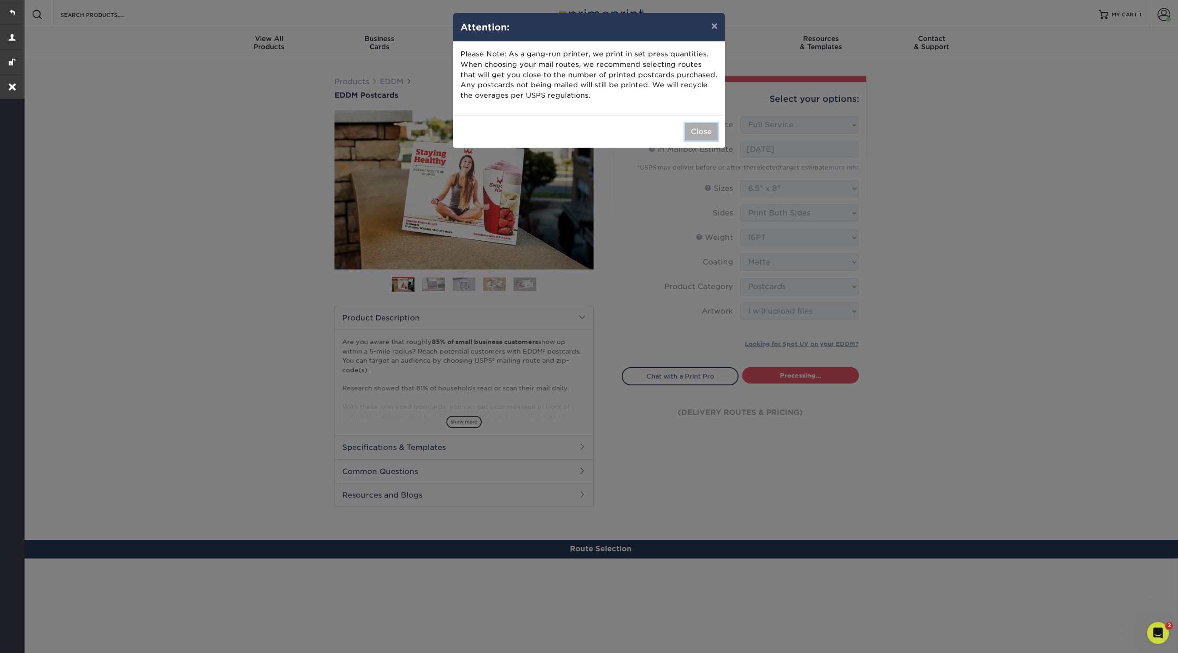
click at [703, 129] on button "Close" at bounding box center [701, 131] width 33 height 17
